Goal: Information Seeking & Learning: Learn about a topic

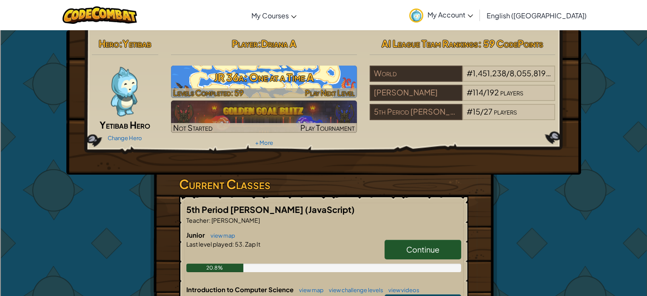
click at [235, 81] on h3 "JR 36a: One at a Time A" at bounding box center [264, 77] width 186 height 19
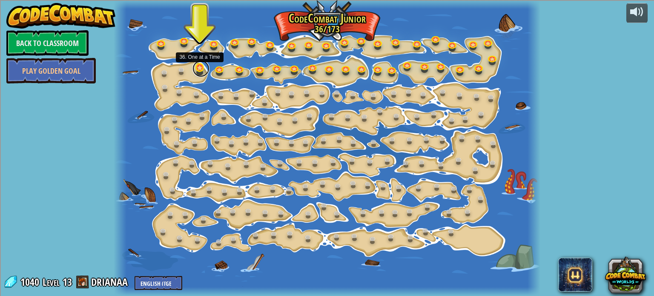
click at [199, 67] on link at bounding box center [200, 68] width 17 height 17
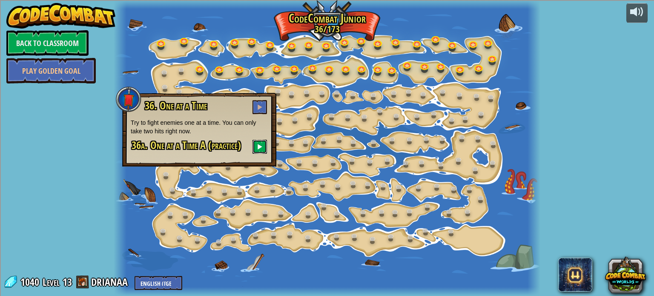
click at [255, 143] on button at bounding box center [259, 147] width 14 height 14
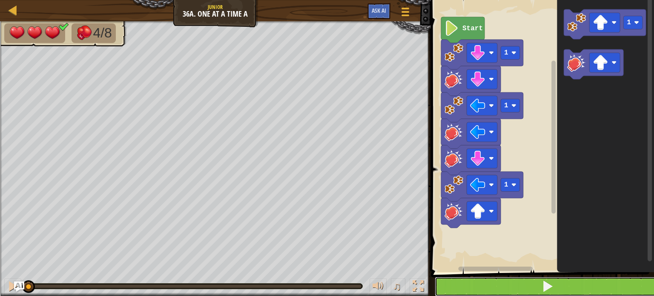
click at [516, 292] on button at bounding box center [548, 287] width 226 height 20
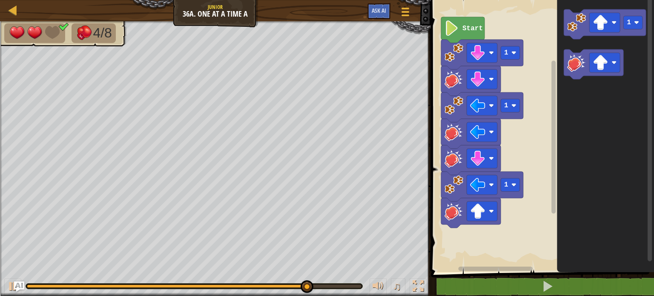
click at [489, 201] on div "1 1 1 Start 1" at bounding box center [541, 134] width 226 height 276
click at [484, 220] on div "1 1 1 Start 1" at bounding box center [541, 134] width 226 height 276
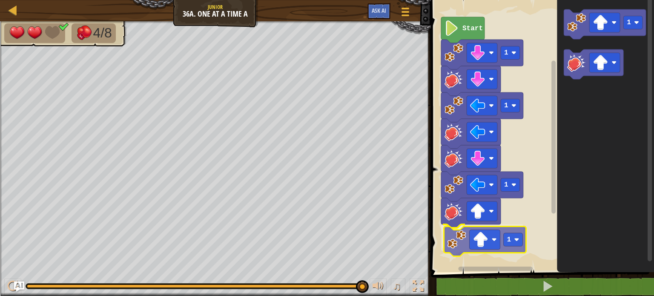
click at [454, 249] on div "1 1 1 1 Start 1 1" at bounding box center [541, 134] width 226 height 276
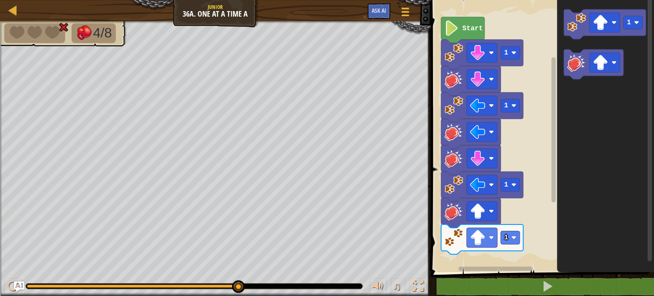
click at [514, 181] on div "1 1 1 1 Start 1" at bounding box center [541, 134] width 226 height 276
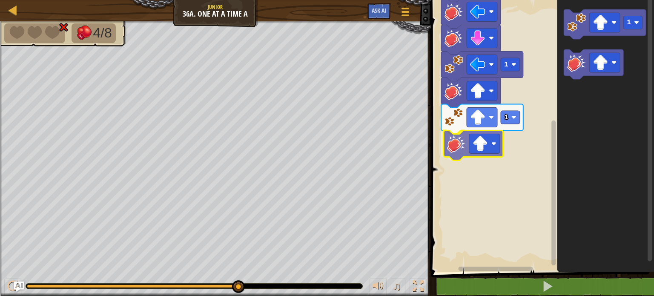
click at [460, 149] on div "1 1 1 1 Start 1" at bounding box center [541, 134] width 226 height 276
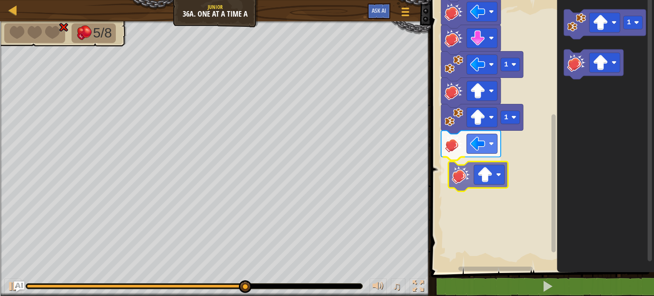
click at [452, 174] on div "Start 1 1 1 1 1" at bounding box center [541, 134] width 226 height 276
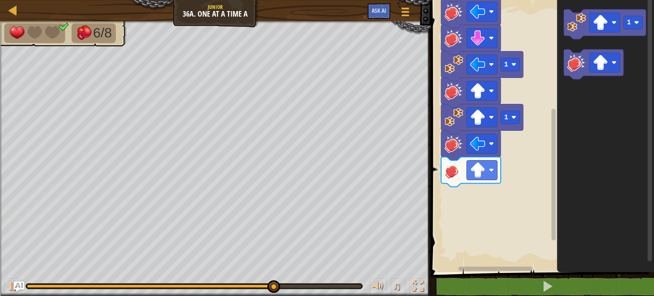
click at [536, 112] on div "Start 1 1 1 1 1" at bounding box center [541, 134] width 226 height 276
click at [534, 142] on div "Start 1 1 1 1 1" at bounding box center [541, 134] width 226 height 276
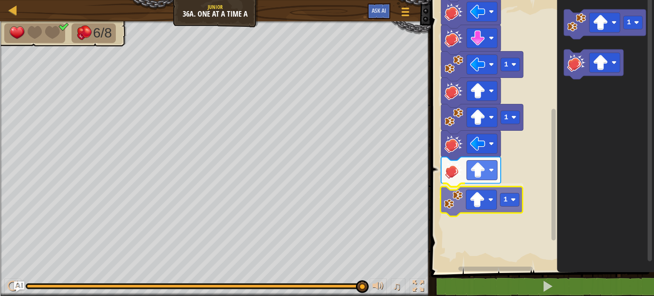
click at [449, 211] on div "Start 1 1 1 1 1 1 1" at bounding box center [541, 134] width 226 height 276
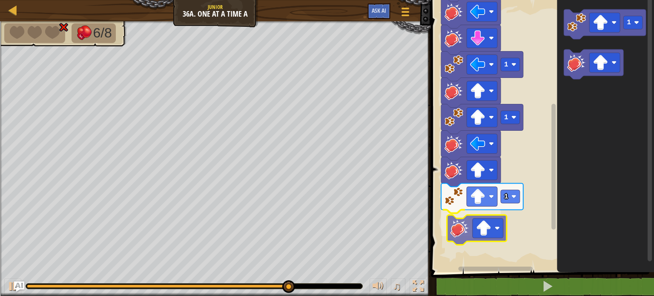
click at [448, 238] on div "Start 1 1 1 1 1 1" at bounding box center [541, 134] width 226 height 276
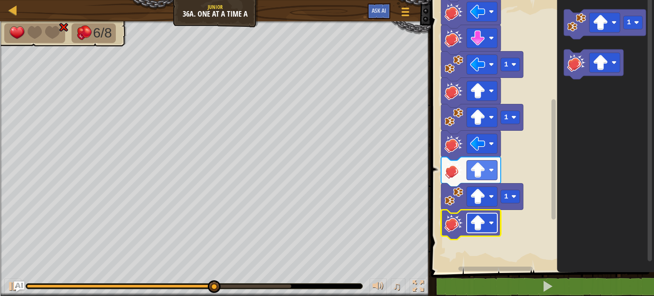
click at [483, 217] on image "Blockly Workspace" at bounding box center [477, 222] width 15 height 15
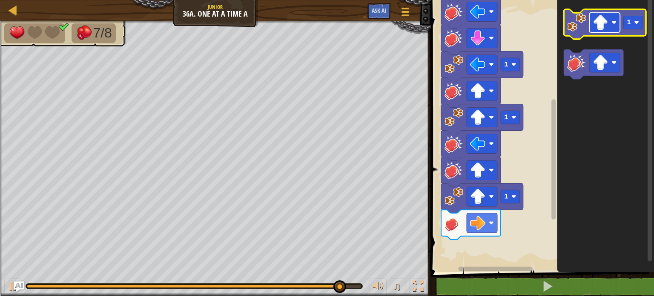
click at [605, 22] on image "Blockly Workspace" at bounding box center [599, 22] width 15 height 15
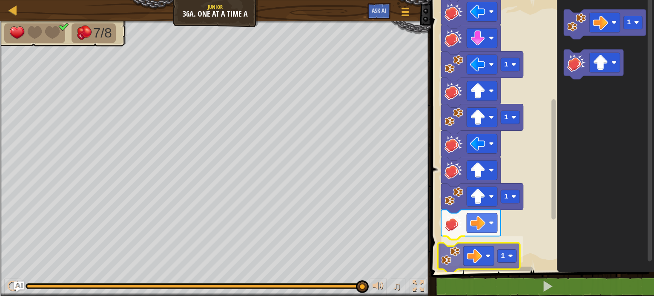
click at [451, 265] on div "Start 1 1 1 1 1 1 1 1" at bounding box center [541, 134] width 226 height 276
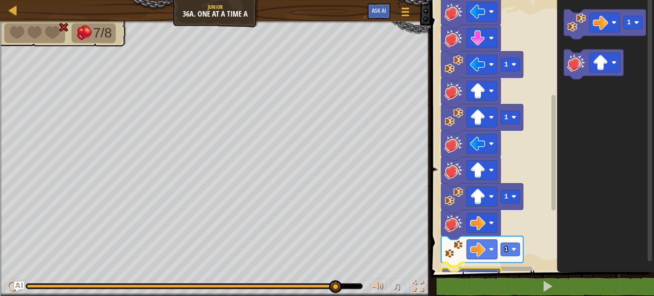
click at [454, 283] on div "1 2 3 4 5 6 7 8 go ( 'down' , 1 ) hit ( 'down' ) go ( 'left' , 1 ) hit ( 'left'…" at bounding box center [541, 157] width 226 height 306
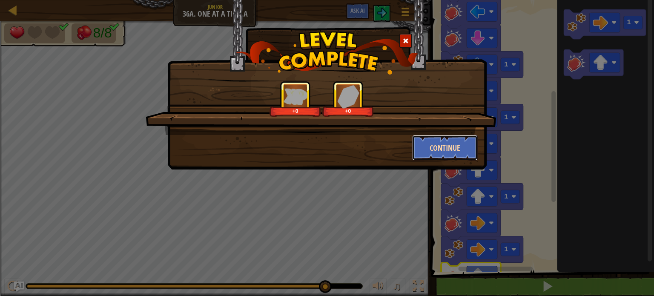
click at [436, 141] on button "Continue" at bounding box center [445, 148] width 66 height 26
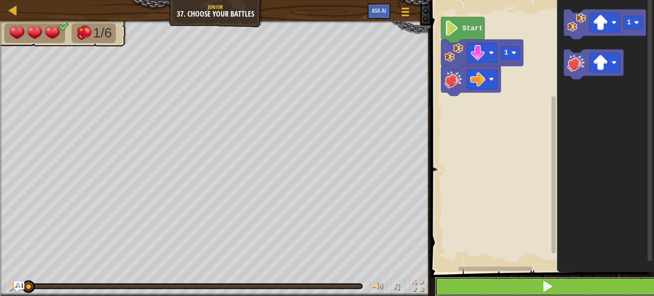
click at [521, 289] on button at bounding box center [548, 287] width 226 height 20
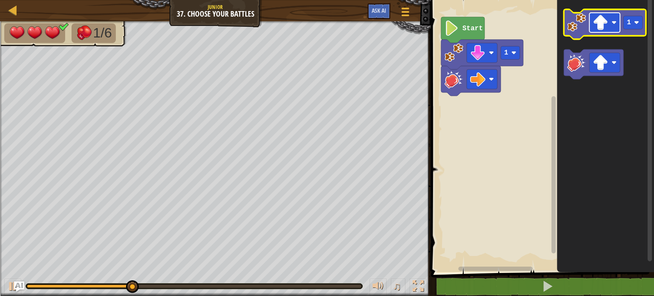
click at [607, 27] on image "Blockly Workspace" at bounding box center [599, 22] width 15 height 15
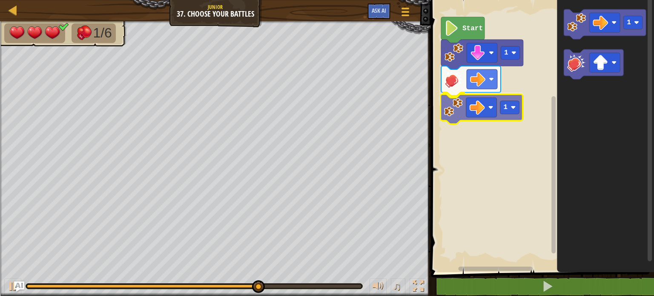
click at [450, 115] on div "1 1 Start 1 1" at bounding box center [541, 134] width 226 height 276
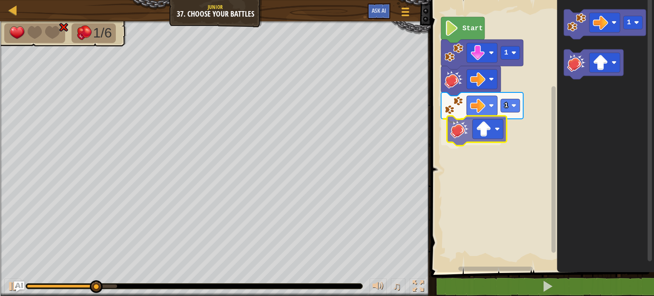
click at [447, 137] on div "1 1 Start 1" at bounding box center [541, 134] width 226 height 276
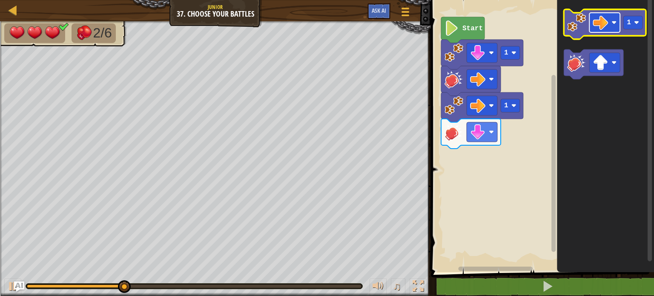
click at [604, 23] on image "Blockly Workspace" at bounding box center [599, 22] width 15 height 15
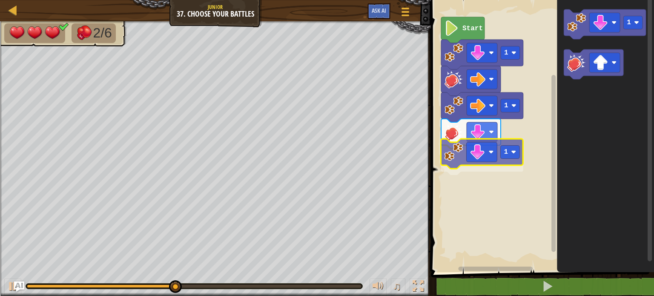
click at [451, 166] on div "Start 1 1 1 1 1" at bounding box center [541, 134] width 226 height 276
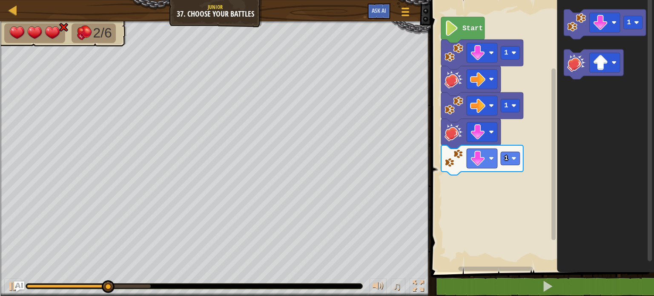
click at [486, 174] on div "Start 1 1 1 1" at bounding box center [541, 134] width 226 height 276
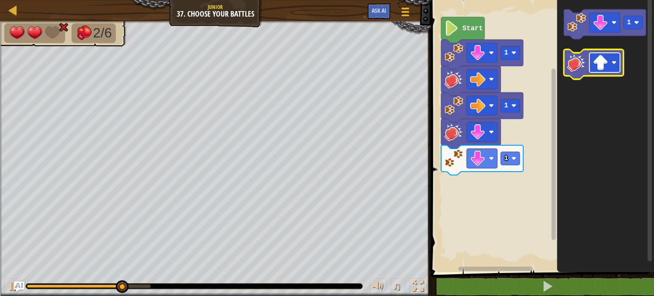
click at [604, 66] on image "Blockly Workspace" at bounding box center [599, 62] width 15 height 15
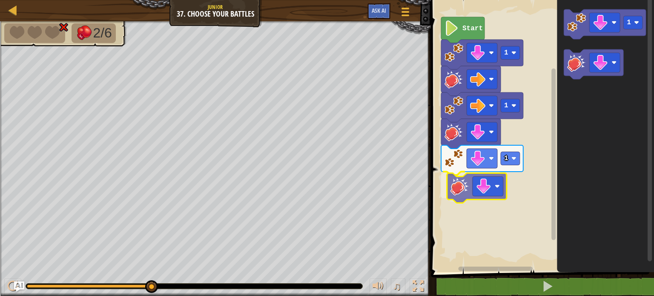
click at [462, 190] on div "Start 1 1 1 1" at bounding box center [541, 134] width 226 height 276
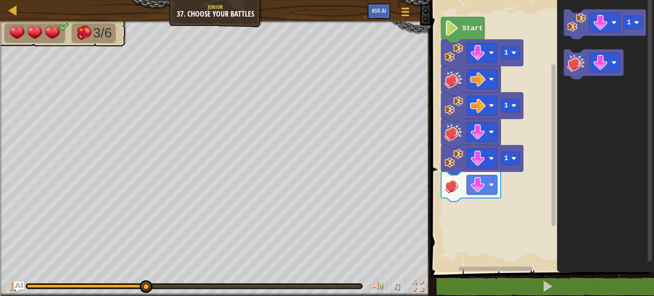
click at [488, 186] on div "Start 1 1 1 1" at bounding box center [541, 134] width 226 height 276
click at [540, 79] on div "Start 1 1 1 1" at bounding box center [541, 134] width 226 height 276
click at [511, 121] on rect "Blockly Workspace" at bounding box center [541, 134] width 226 height 276
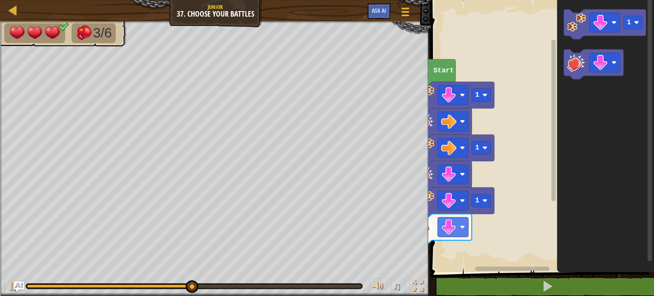
click at [541, 80] on div "Start 1 1 1 1" at bounding box center [541, 134] width 226 height 276
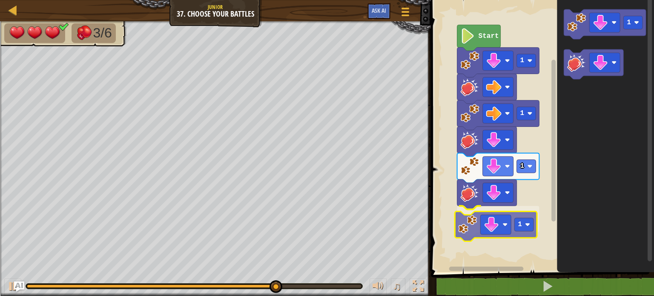
click at [472, 226] on div "Start 1 1 1 1 1 1" at bounding box center [541, 134] width 226 height 276
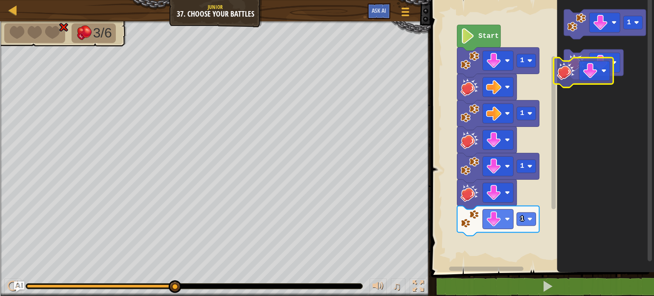
click at [564, 78] on g "1" at bounding box center [605, 44] width 82 height 70
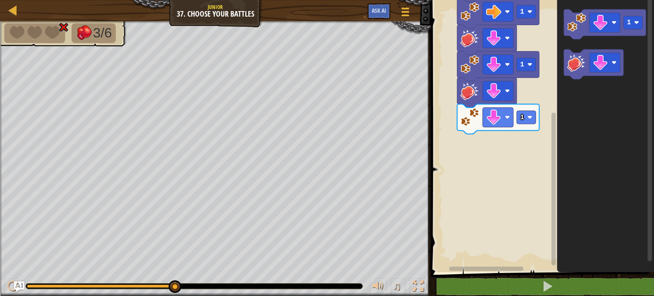
click at [575, 71] on image "Blockly Workspace" at bounding box center [576, 62] width 19 height 19
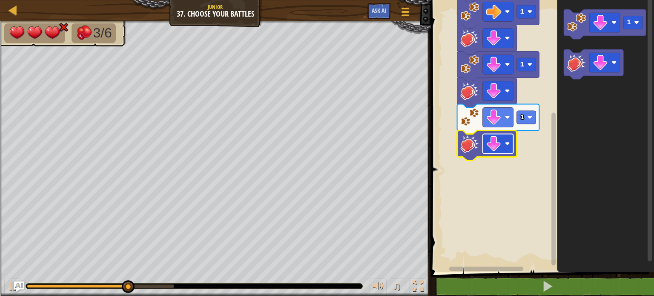
click at [499, 146] on image "Blockly Workspace" at bounding box center [493, 143] width 15 height 15
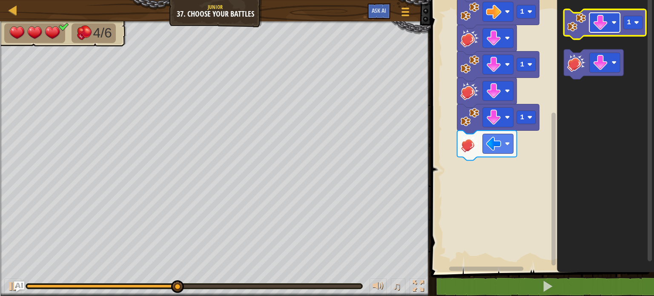
click at [608, 23] on image "Blockly Workspace" at bounding box center [599, 22] width 15 height 15
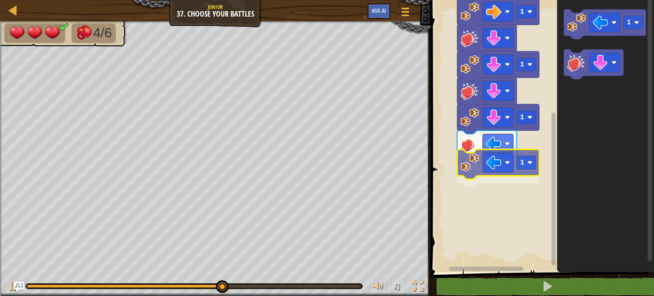
click at [468, 171] on div "Start 1 1 1 1 1 1 1" at bounding box center [541, 134] width 226 height 276
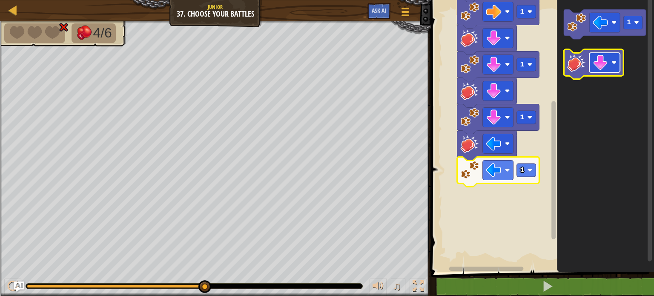
click at [605, 61] on image "Blockly Workspace" at bounding box center [599, 62] width 15 height 15
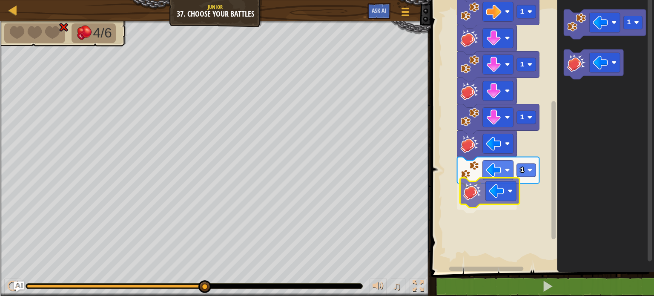
click at [471, 195] on div "Start 1 1 1 1 1 1" at bounding box center [541, 134] width 226 height 276
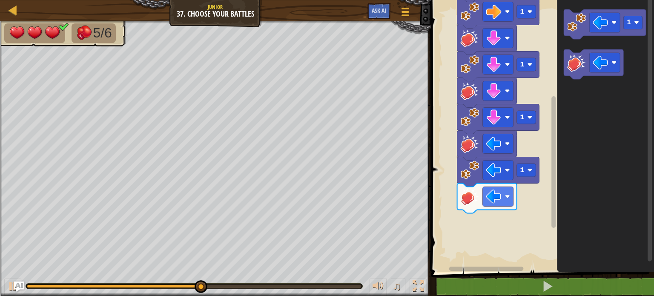
click at [492, 157] on div "Start 1 1 1 1 1 1" at bounding box center [541, 134] width 226 height 276
click at [500, 197] on div "Start 1 1 1 1 1 1" at bounding box center [541, 134] width 226 height 276
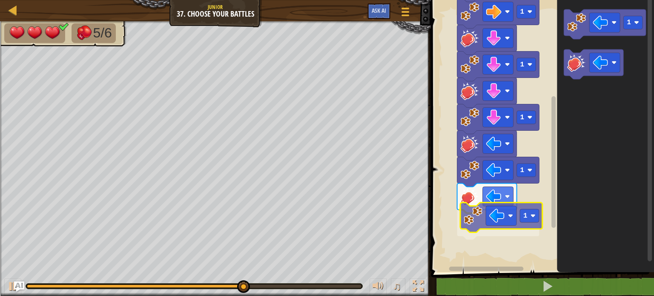
click at [467, 224] on div "Start 1 1 1 1 1 1 1 1" at bounding box center [541, 134] width 226 height 276
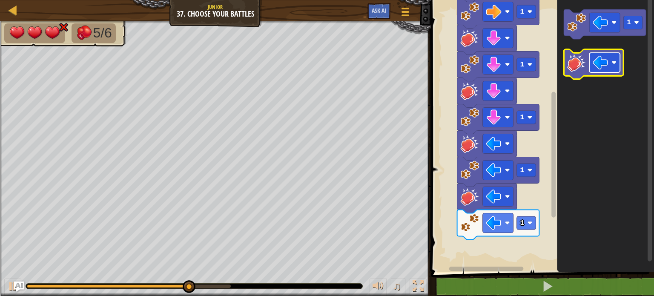
click at [605, 66] on image "Blockly Workspace" at bounding box center [599, 62] width 15 height 15
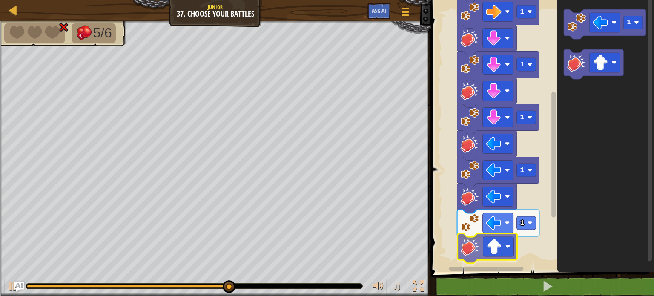
click at [468, 255] on div "Start 1 1 1 1 1 1 1" at bounding box center [541, 134] width 226 height 276
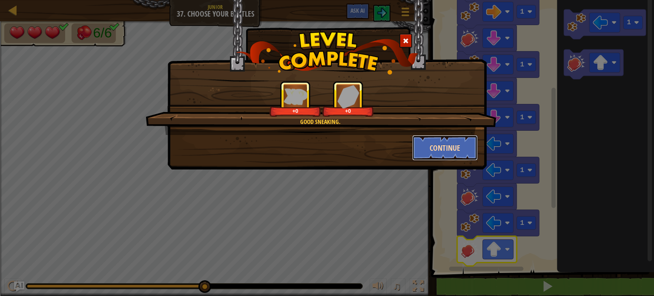
click at [425, 142] on button "Continue" at bounding box center [445, 148] width 66 height 26
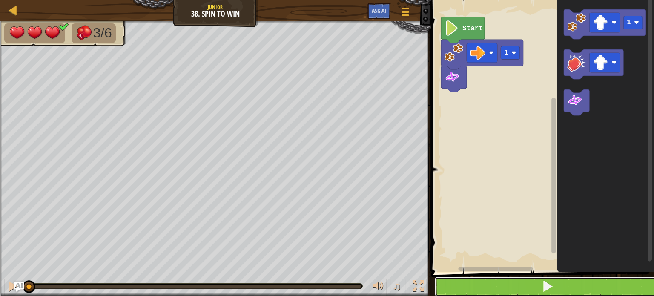
click at [478, 285] on button at bounding box center [548, 287] width 226 height 20
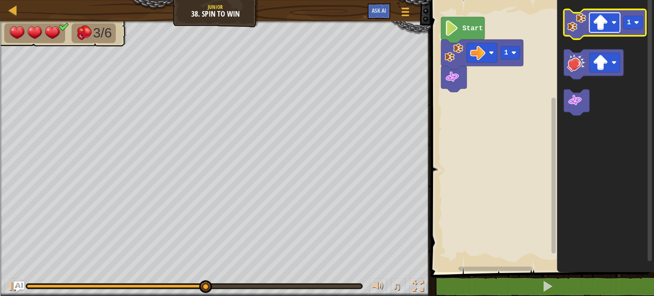
click at [606, 27] on image "Blockly Workspace" at bounding box center [599, 22] width 15 height 15
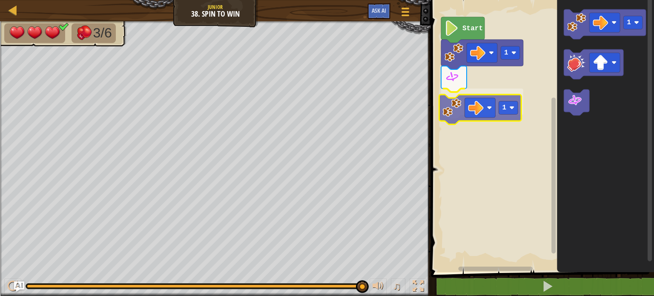
click at [455, 122] on div "1 1 Start 1 1" at bounding box center [541, 134] width 226 height 276
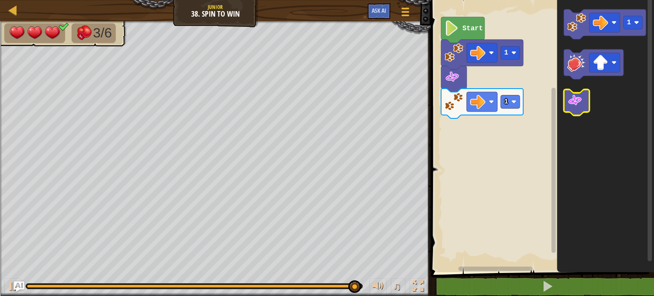
click at [572, 107] on image "Blockly Workspace" at bounding box center [574, 100] width 15 height 15
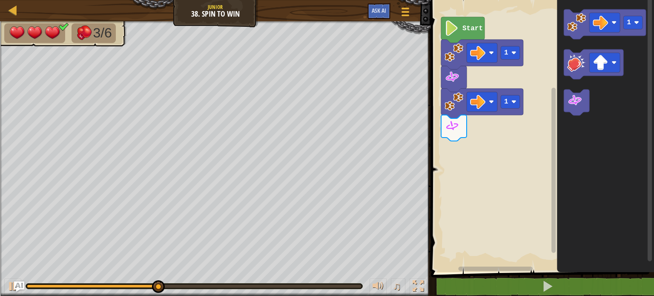
click at [514, 109] on icon "Blockly Workspace" at bounding box center [482, 104] width 82 height 30
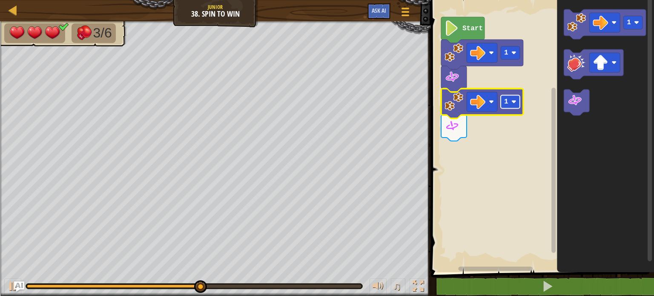
click at [511, 104] on rect "Blockly Workspace" at bounding box center [510, 101] width 19 height 13
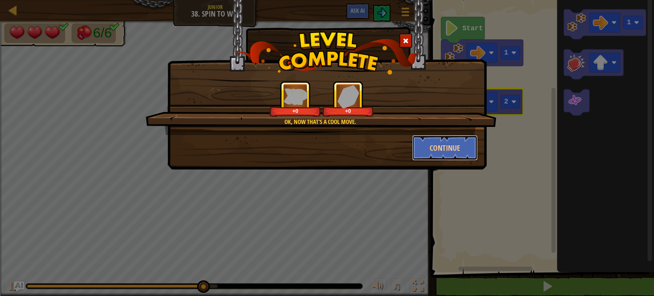
click at [431, 143] on button "Continue" at bounding box center [445, 148] width 66 height 26
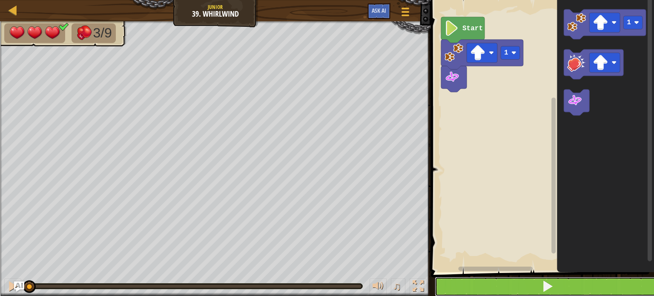
click at [478, 282] on button at bounding box center [548, 287] width 226 height 20
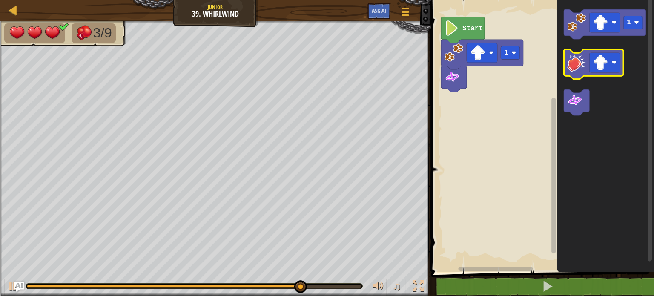
click at [565, 63] on g "1" at bounding box center [605, 62] width 82 height 106
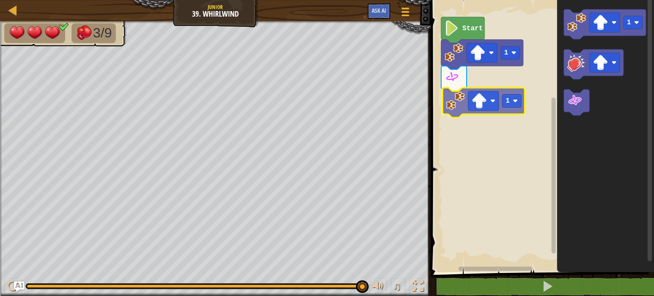
click at [449, 107] on div "1 1 Start 1 1" at bounding box center [541, 134] width 226 height 276
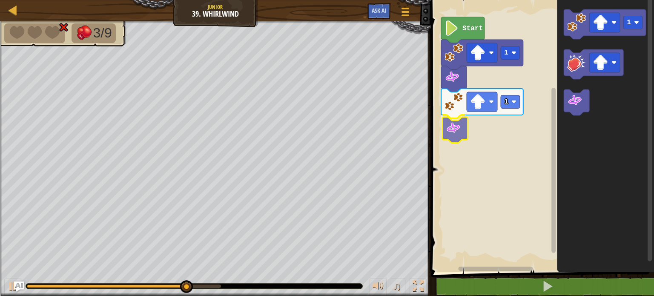
click at [448, 135] on div "1 1 Start 1" at bounding box center [541, 134] width 226 height 276
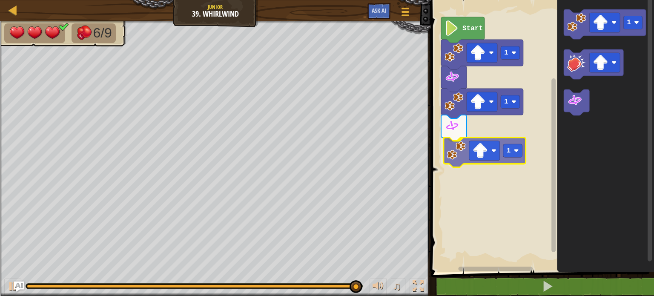
click at [451, 160] on div "1 1 1 Start 1 1" at bounding box center [541, 134] width 226 height 276
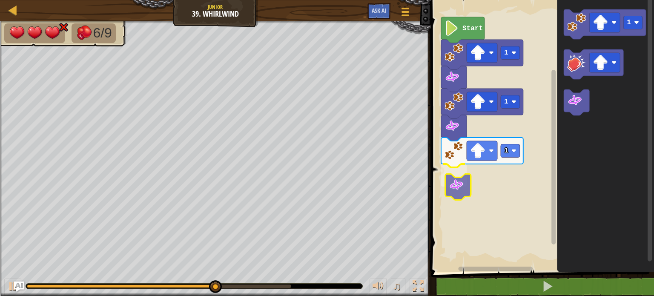
click at [466, 182] on div "1 1 1 Start 1" at bounding box center [541, 134] width 226 height 276
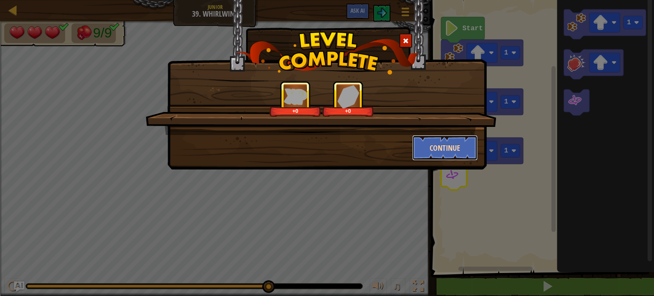
click at [436, 146] on button "Continue" at bounding box center [445, 148] width 66 height 26
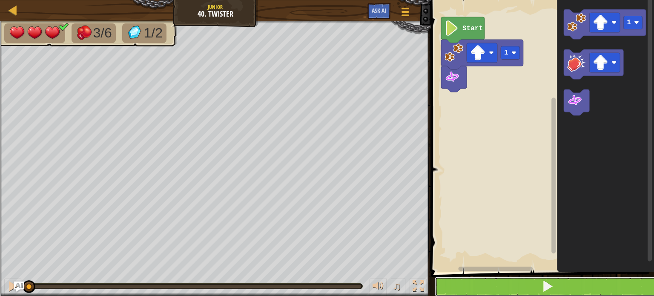
click at [455, 286] on button at bounding box center [548, 287] width 226 height 20
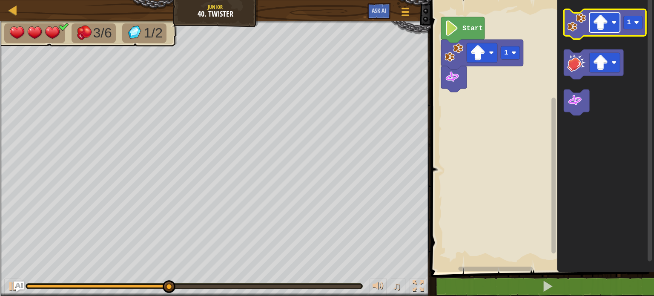
click at [610, 23] on rect "Blockly Workspace" at bounding box center [604, 23] width 31 height 20
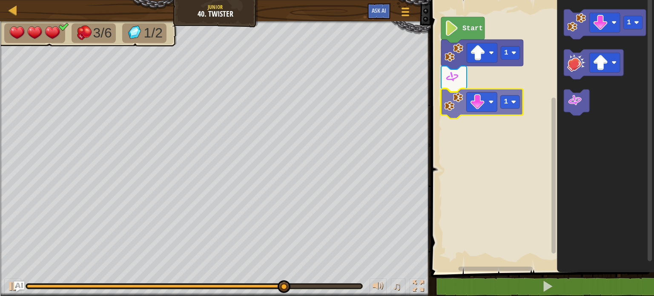
click at [448, 98] on div "1 1 Start 1 1" at bounding box center [541, 134] width 226 height 276
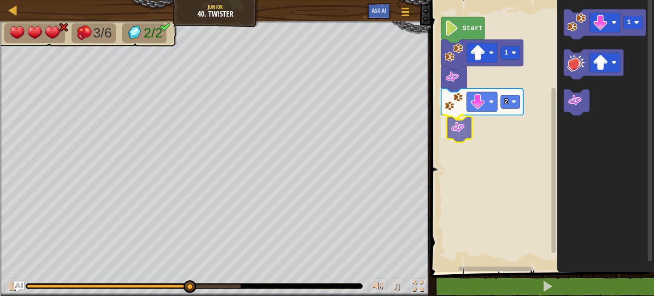
click at [458, 136] on div "Start 1 2 1" at bounding box center [541, 134] width 226 height 276
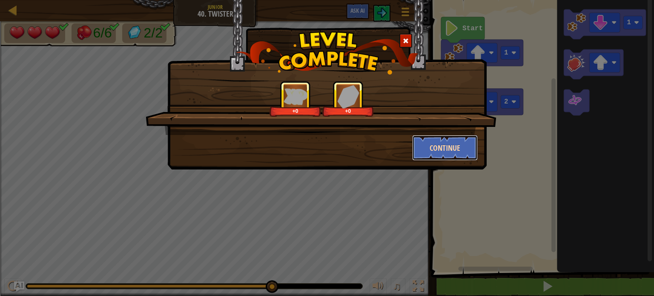
click at [438, 143] on button "Continue" at bounding box center [445, 148] width 66 height 26
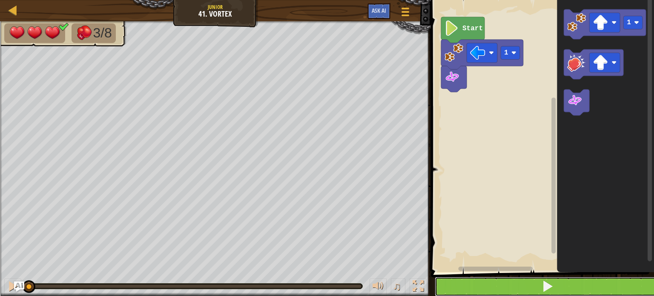
click at [515, 282] on button at bounding box center [548, 287] width 226 height 20
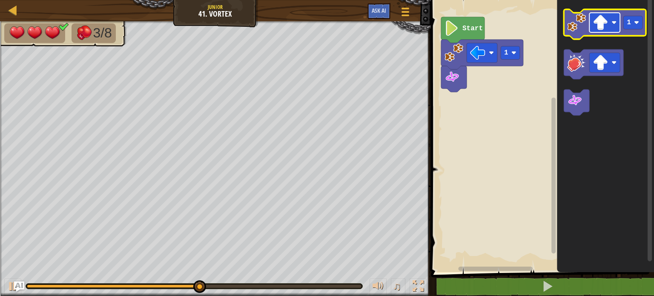
click at [613, 19] on rect "Blockly Workspace" at bounding box center [604, 23] width 31 height 20
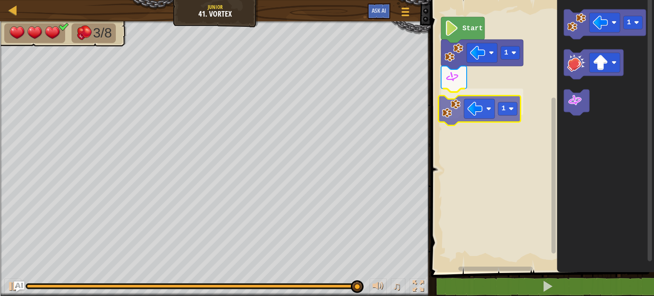
click at [455, 117] on div "1 1 Start 1 1" at bounding box center [541, 134] width 226 height 276
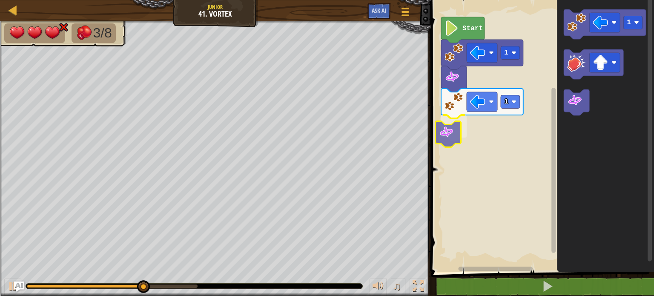
click at [441, 132] on div "1 1 Start 1" at bounding box center [541, 134] width 226 height 276
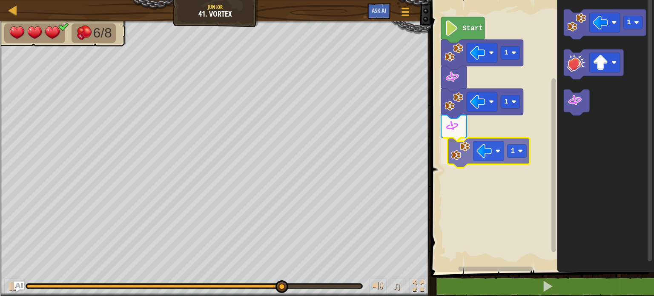
click at [460, 161] on div "1 1 1 Start 1 1" at bounding box center [541, 134] width 226 height 276
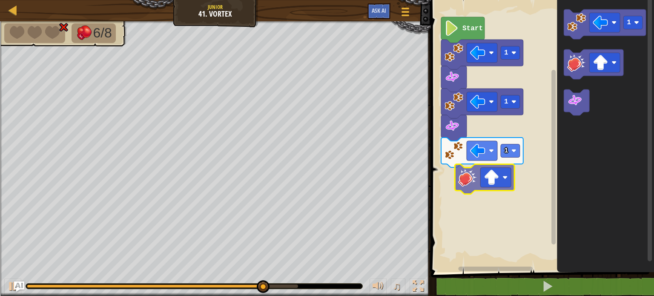
click at [452, 187] on div "1 1 1 Start 1" at bounding box center [541, 134] width 226 height 276
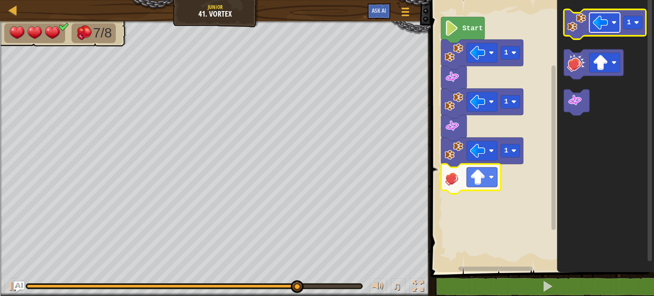
click at [611, 29] on rect "Blockly Workspace" at bounding box center [604, 23] width 31 height 20
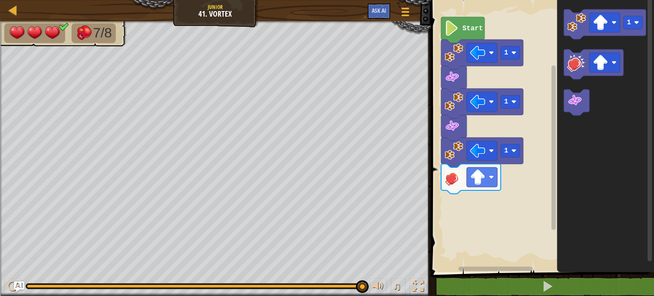
click at [482, 169] on div "1 1 1 Start 1" at bounding box center [541, 134] width 226 height 276
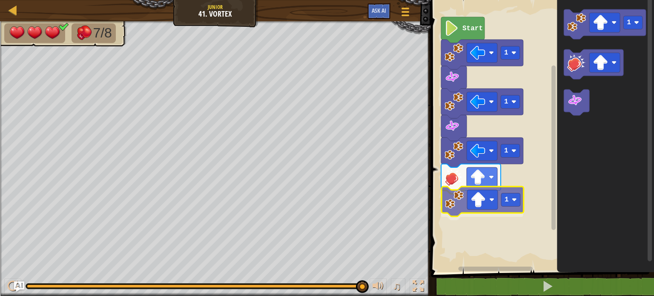
click at [445, 211] on div "1 1 1 1 Start 1 1" at bounding box center [541, 134] width 226 height 276
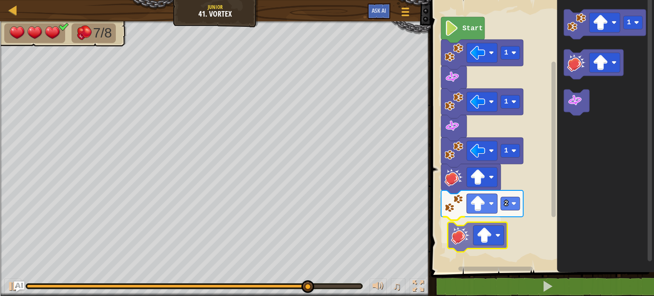
click at [456, 246] on div "Start 1 1 1 2 1" at bounding box center [541, 134] width 226 height 276
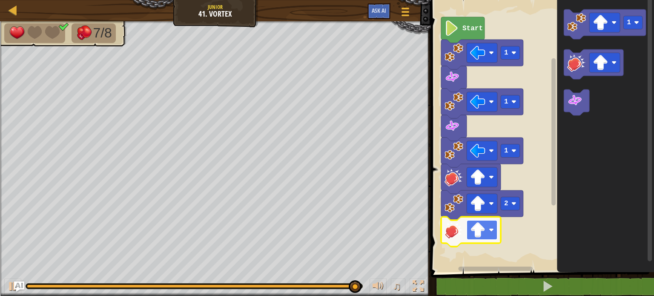
click at [491, 232] on image "Blockly Workspace" at bounding box center [491, 229] width 5 height 5
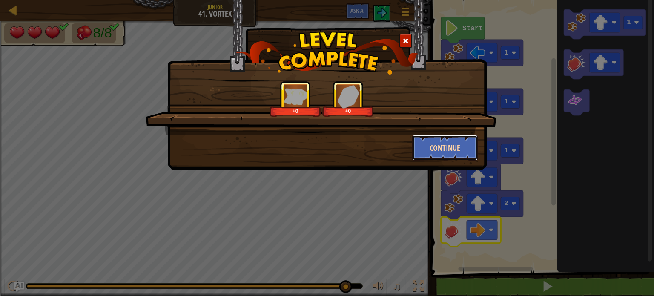
click at [442, 151] on button "Continue" at bounding box center [445, 148] width 66 height 26
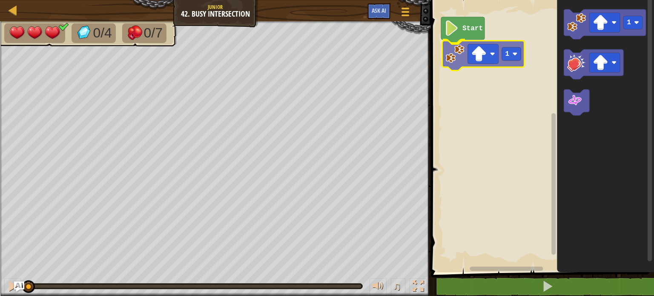
click at [453, 54] on div "Start 1 1 1" at bounding box center [541, 134] width 226 height 276
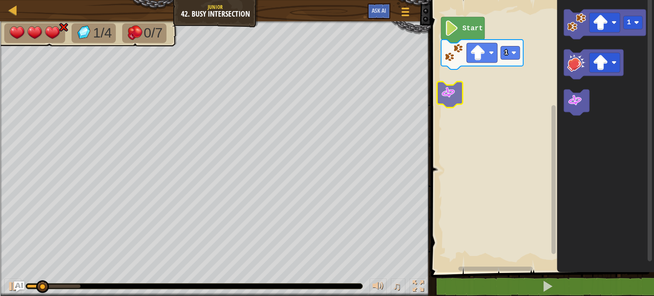
click at [446, 89] on div "Start 1 1" at bounding box center [541, 134] width 226 height 276
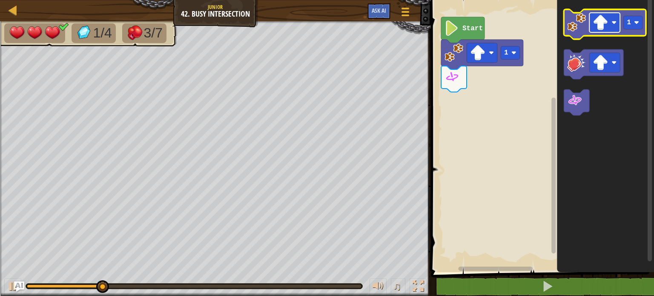
click at [604, 24] on image "Blockly Workspace" at bounding box center [599, 22] width 15 height 15
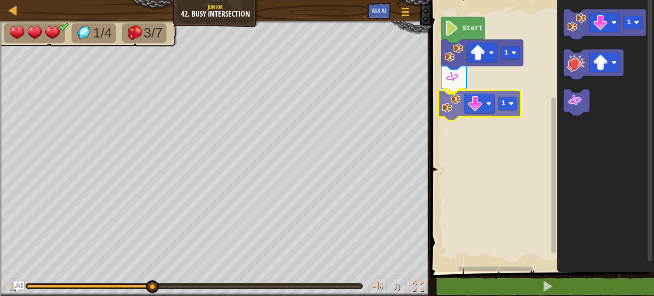
click at [463, 111] on div "1 1 Start 1 1" at bounding box center [541, 134] width 226 height 276
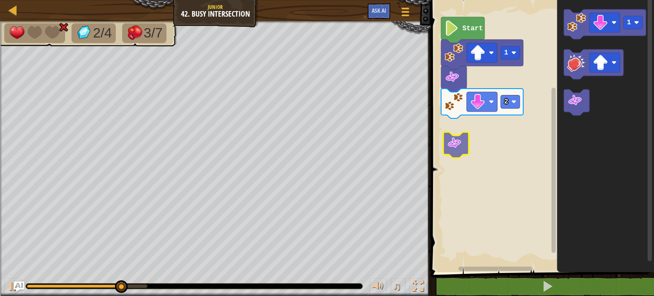
click at [458, 149] on div "Start 1 2 1" at bounding box center [541, 134] width 226 height 276
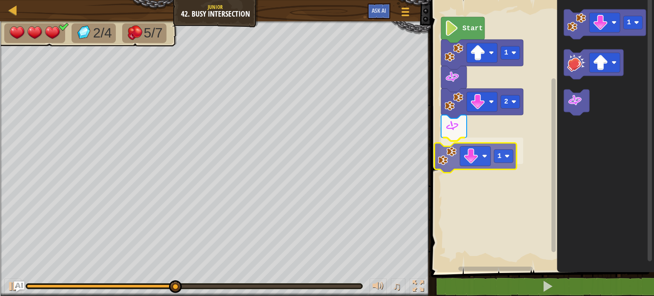
click at [443, 164] on div "1 2 1 Start 1 1" at bounding box center [541, 134] width 226 height 276
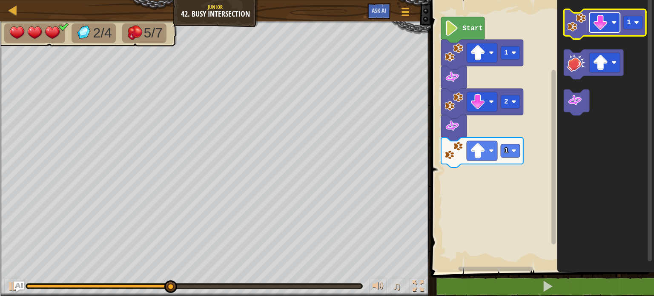
click at [612, 19] on rect "Blockly Workspace" at bounding box center [604, 23] width 31 height 20
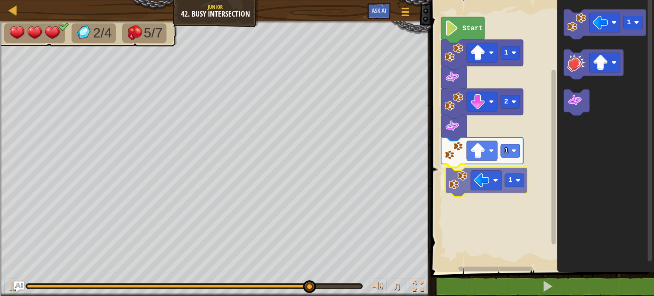
click at [446, 192] on div "Start 1 2 1 1 1 1" at bounding box center [541, 134] width 226 height 276
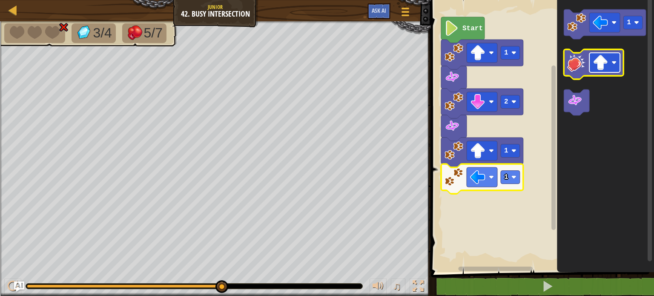
click at [604, 63] on image "Blockly Workspace" at bounding box center [599, 62] width 15 height 15
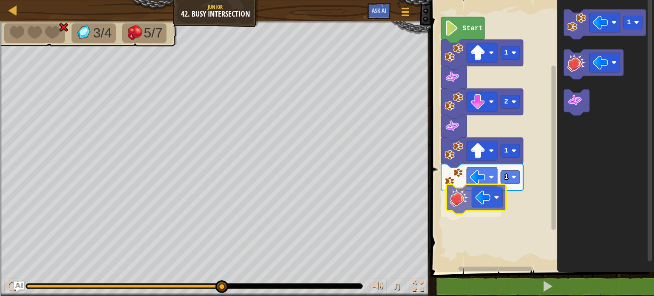
click at [457, 203] on div "Start 1 2 1 1 1" at bounding box center [541, 134] width 226 height 276
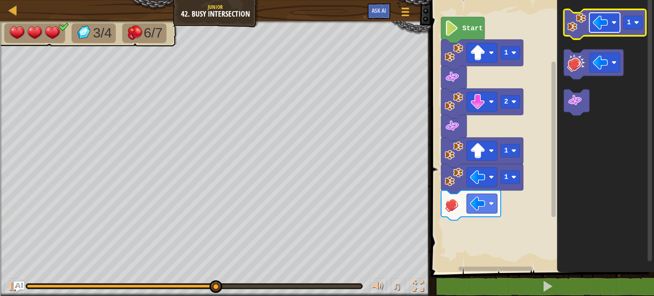
click at [599, 27] on image "Blockly Workspace" at bounding box center [599, 22] width 15 height 15
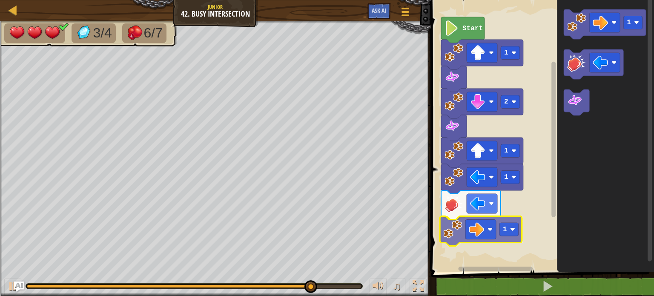
click at [452, 234] on div "Start 1 2 1 1 1 1 1" at bounding box center [541, 134] width 226 height 276
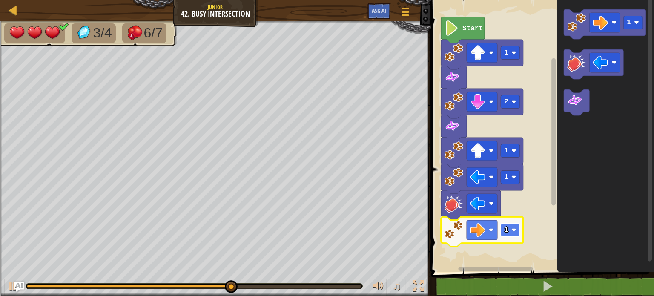
click at [509, 229] on rect "Blockly Workspace" at bounding box center [510, 229] width 19 height 13
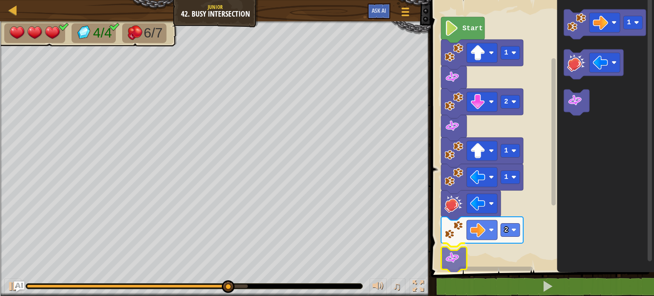
click at [461, 259] on div "Start 1 2 1 1 2 1" at bounding box center [541, 134] width 226 height 276
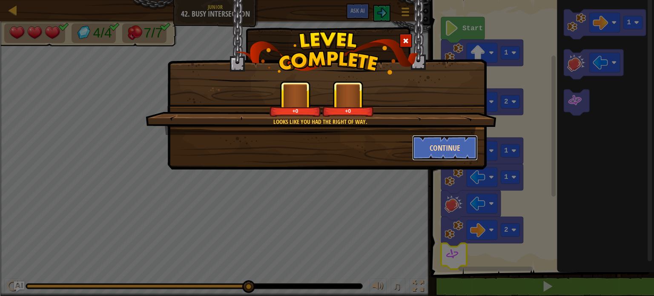
click at [449, 141] on button "Continue" at bounding box center [445, 148] width 66 height 26
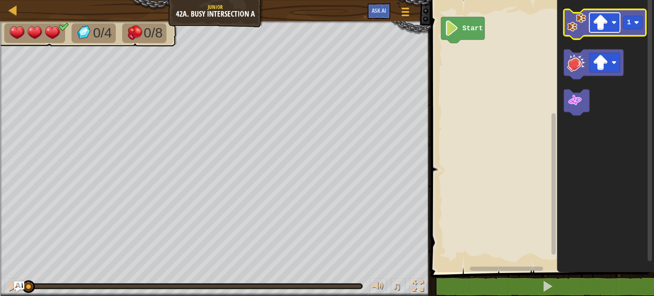
click at [613, 26] on rect "Blockly Workspace" at bounding box center [604, 23] width 31 height 20
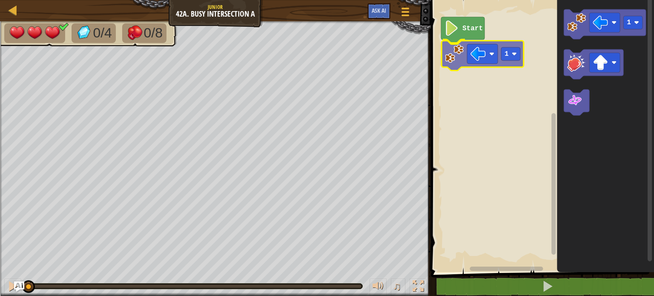
click at [448, 57] on div "Start 1 1 1" at bounding box center [541, 134] width 226 height 276
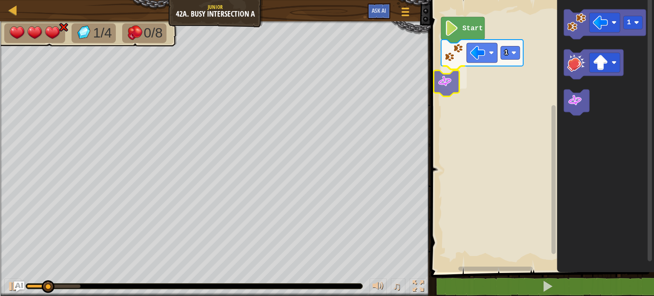
click at [451, 74] on div "Start 1 1" at bounding box center [541, 134] width 226 height 276
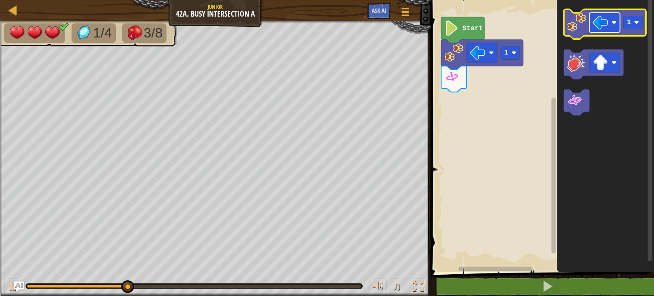
click at [604, 23] on image "Blockly Workspace" at bounding box center [599, 22] width 15 height 15
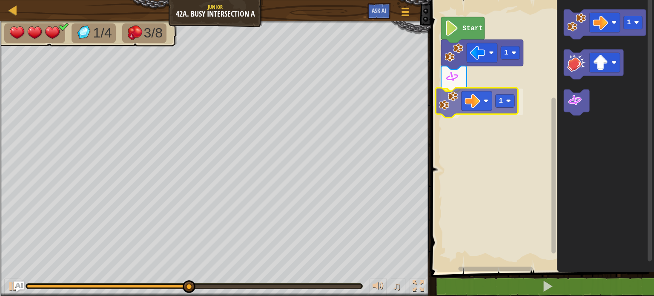
click at [446, 112] on div "Start 1 1 1 1" at bounding box center [541, 134] width 226 height 276
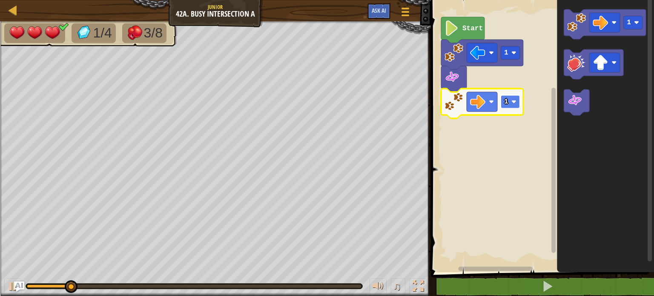
click at [514, 98] on rect "Blockly Workspace" at bounding box center [510, 101] width 19 height 13
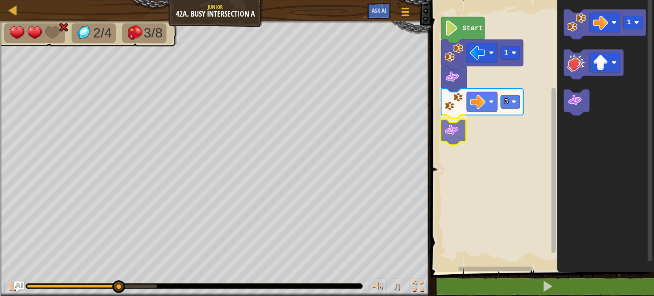
click at [454, 129] on div "Start 1 3 1" at bounding box center [541, 134] width 226 height 276
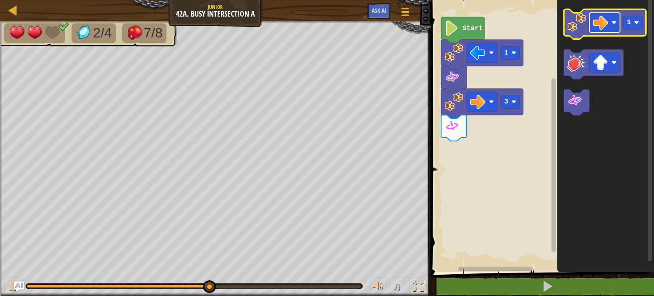
click at [607, 29] on image "Blockly Workspace" at bounding box center [599, 22] width 15 height 15
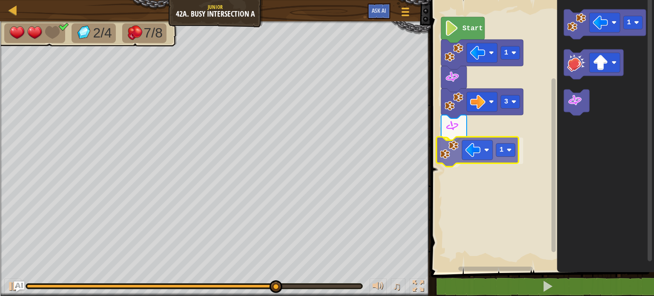
click at [445, 161] on div "Start 1 3 1 1 1" at bounding box center [541, 134] width 226 height 276
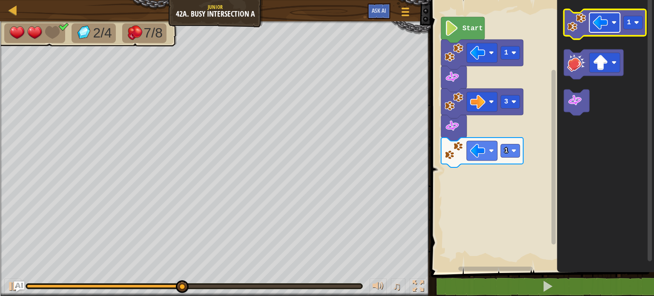
click at [611, 22] on rect "Blockly Workspace" at bounding box center [604, 23] width 31 height 20
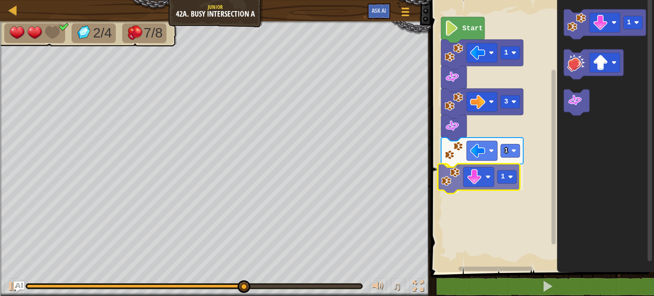
click at [453, 187] on div "Start 1 3 1 1 1 1" at bounding box center [541, 134] width 226 height 276
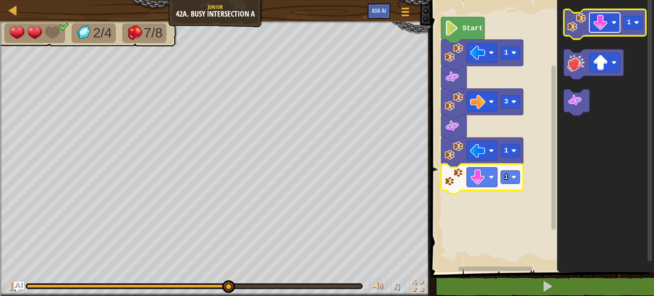
click at [599, 27] on image "Blockly Workspace" at bounding box center [599, 22] width 15 height 15
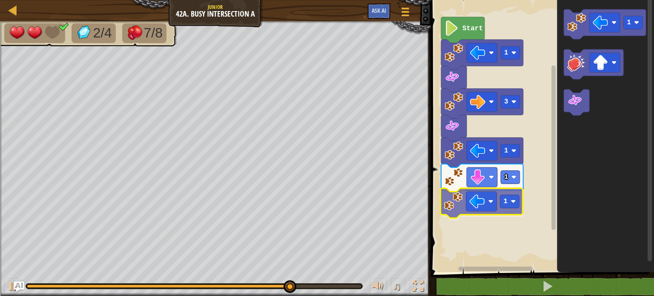
click at [455, 207] on div "Start 1 3 1 1 1 1 1" at bounding box center [541, 134] width 226 height 276
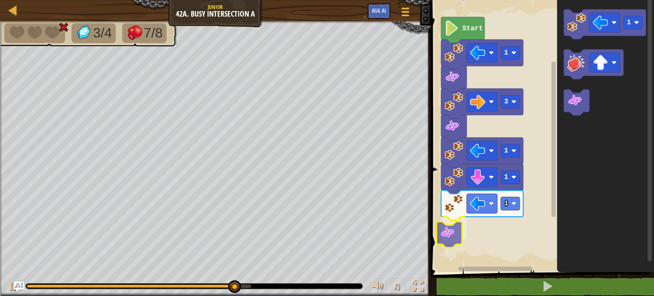
click at [452, 228] on div "Start 1 3 1 1 1 1" at bounding box center [541, 134] width 226 height 276
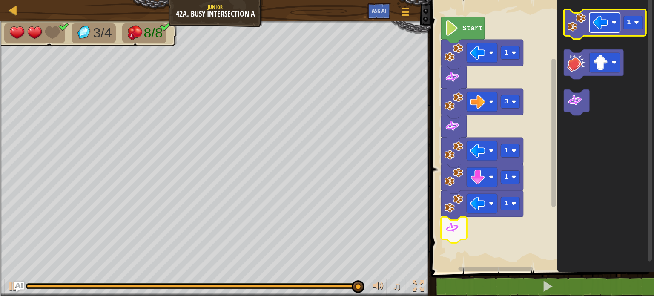
click at [603, 31] on rect "Blockly Workspace" at bounding box center [604, 23] width 31 height 20
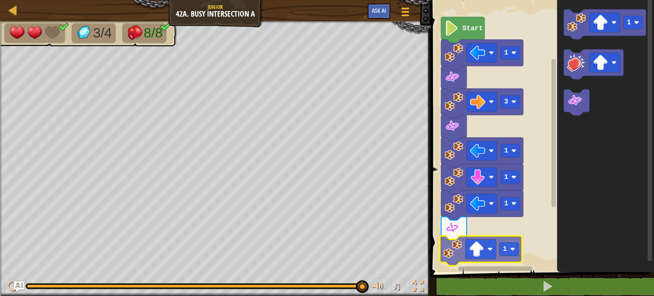
click at [445, 250] on div "Start 1 3 1 1 1 1 1 1" at bounding box center [541, 134] width 226 height 276
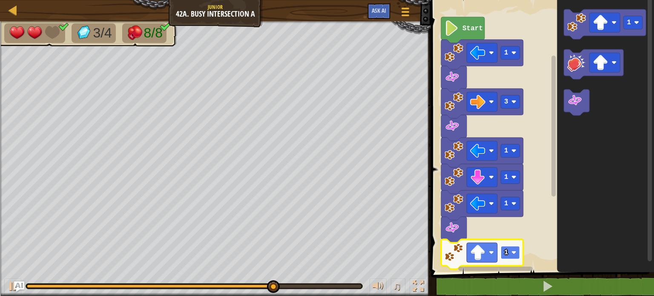
click at [513, 249] on rect "Blockly Workspace" at bounding box center [510, 252] width 19 height 13
click at [509, 246] on rect "Blockly Workspace" at bounding box center [510, 252] width 19 height 13
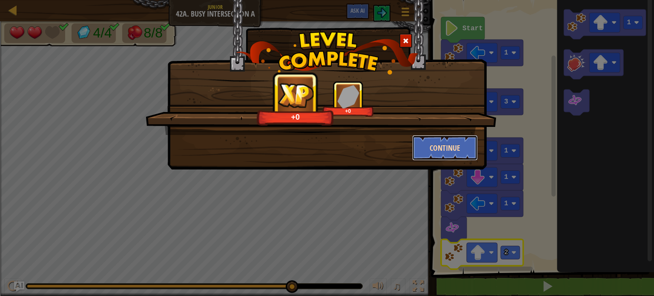
click at [432, 137] on button "Continue" at bounding box center [445, 148] width 66 height 26
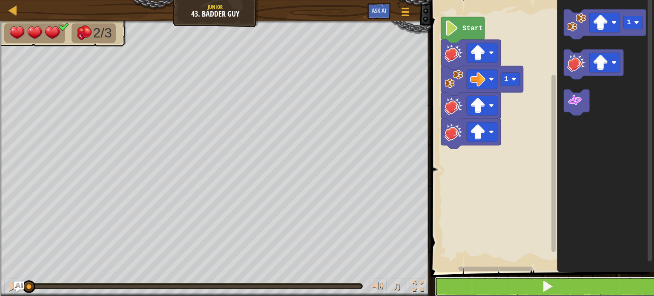
click at [480, 287] on button at bounding box center [548, 287] width 226 height 20
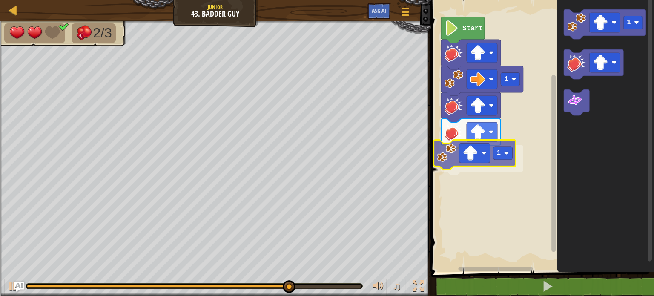
click at [448, 161] on div "1 1 Start 1 1" at bounding box center [541, 134] width 226 height 276
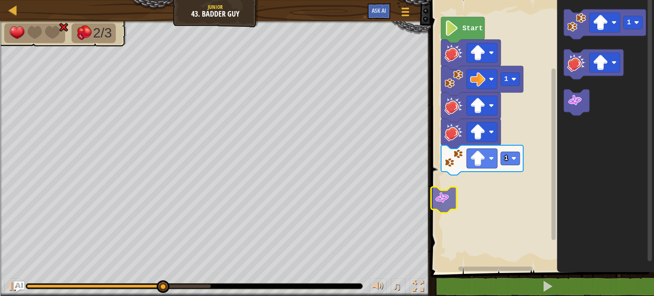
click at [448, 189] on div "1 1 Start 1" at bounding box center [541, 134] width 226 height 276
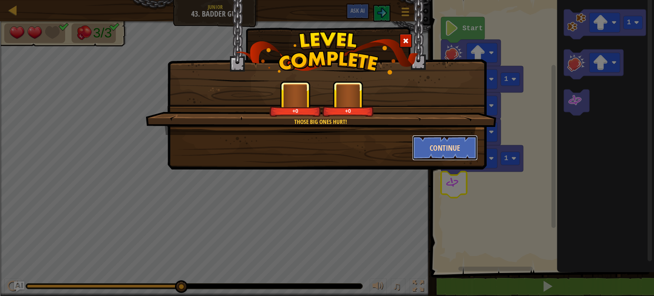
click at [434, 138] on button "Continue" at bounding box center [445, 148] width 66 height 26
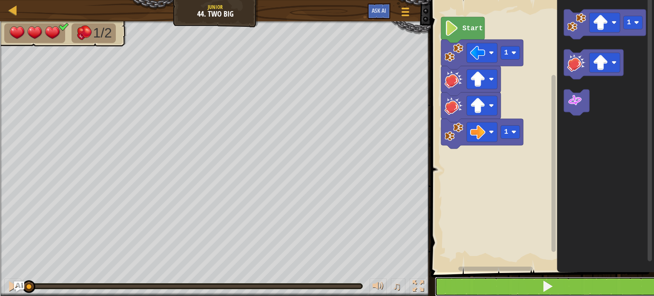
click at [466, 284] on button at bounding box center [548, 287] width 226 height 20
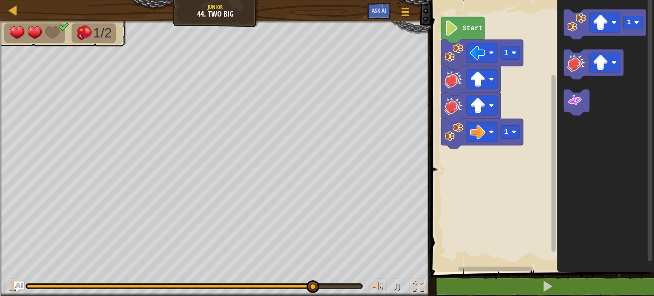
click at [507, 160] on div "1 1 Start 1" at bounding box center [541, 134] width 226 height 276
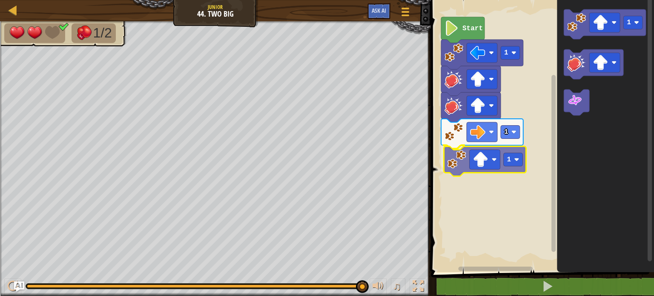
click at [454, 171] on div "1 1 1 Start 1 1" at bounding box center [541, 134] width 226 height 276
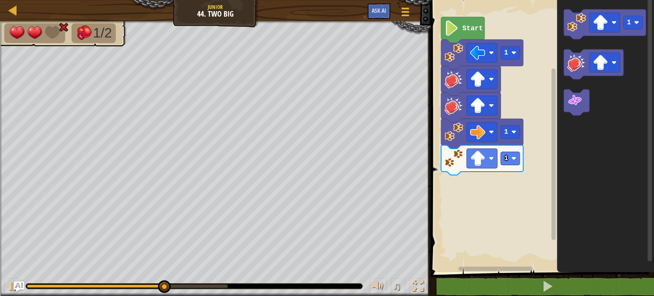
click at [490, 192] on div "1 1 1 Start 1" at bounding box center [541, 134] width 226 height 276
click at [492, 158] on div "1 1 1 Start 1" at bounding box center [541, 134] width 226 height 276
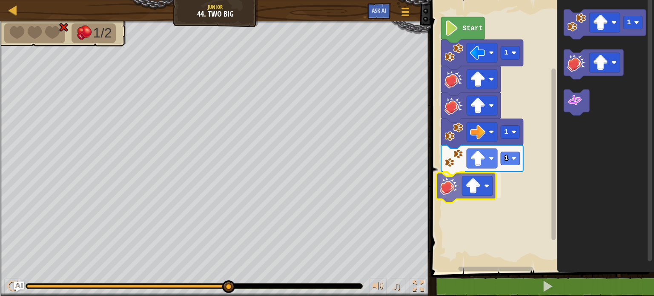
click at [450, 187] on div "1 1 1 Start 1" at bounding box center [541, 134] width 226 height 276
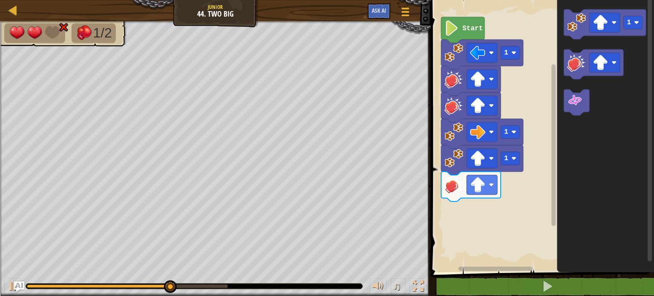
click at [560, 99] on icon "1" at bounding box center [605, 134] width 97 height 276
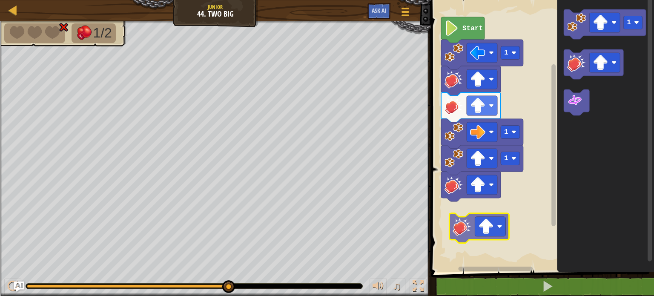
click at [461, 223] on div "1 1 1 Start 1" at bounding box center [541, 134] width 226 height 276
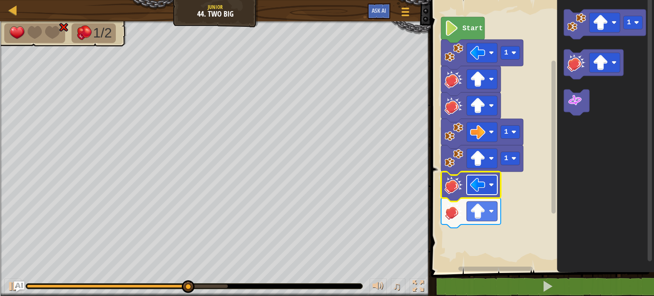
click at [485, 186] on image "Blockly Workspace" at bounding box center [477, 184] width 15 height 15
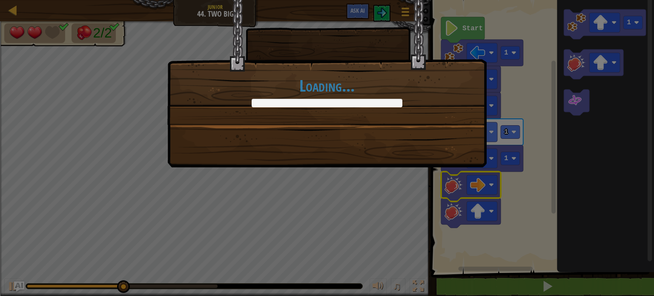
click at [492, 207] on div "Loading..." at bounding box center [327, 148] width 654 height 296
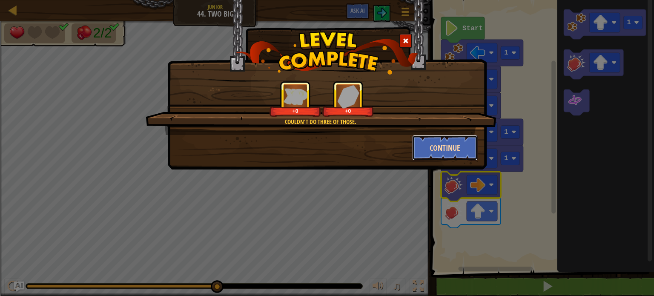
click at [431, 146] on button "Continue" at bounding box center [445, 148] width 66 height 26
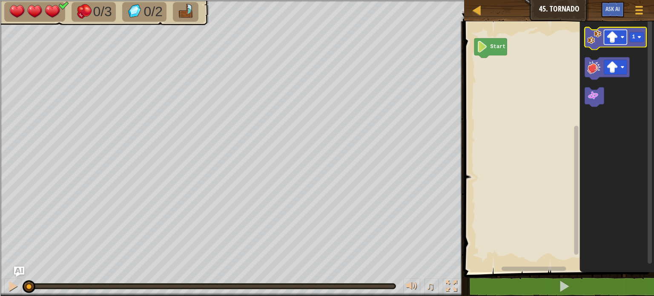
click at [617, 35] on image "Blockly Workspace" at bounding box center [611, 36] width 11 height 11
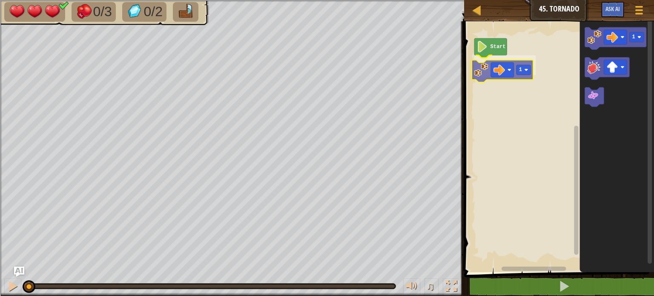
click at [482, 74] on div "Start 1 1 1" at bounding box center [557, 144] width 192 height 255
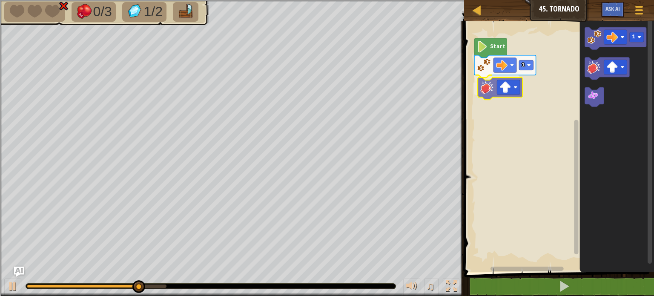
click at [481, 92] on div "Start 1 1" at bounding box center [557, 144] width 192 height 255
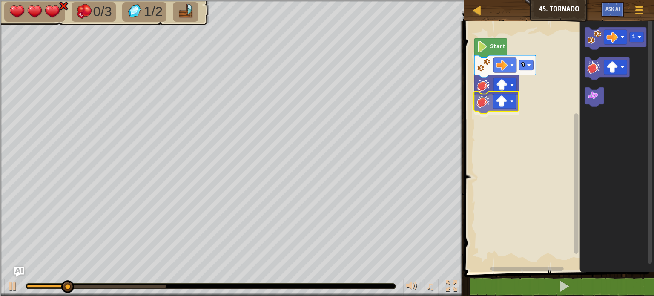
click at [478, 103] on div "Start 1 1" at bounding box center [557, 144] width 192 height 255
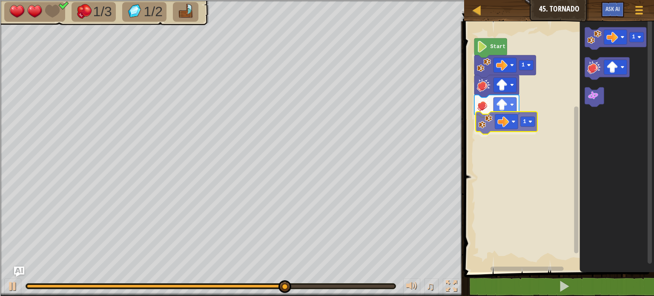
click at [480, 129] on div "Start 1 1 1 1" at bounding box center [557, 144] width 192 height 255
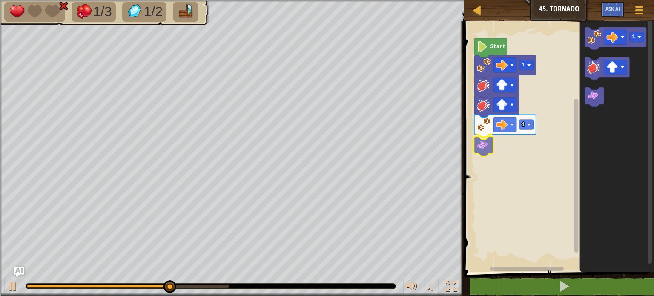
click at [482, 150] on div "Start 1 1 1" at bounding box center [557, 144] width 192 height 255
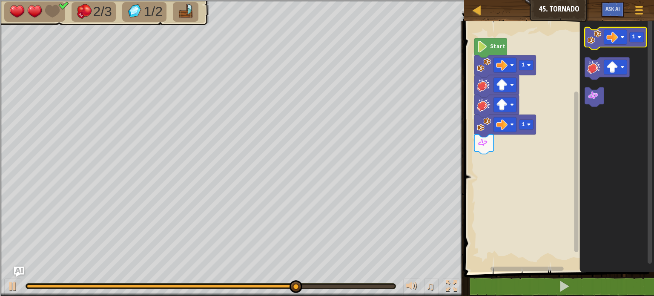
click at [593, 43] on image "Blockly Workspace" at bounding box center [594, 37] width 14 height 14
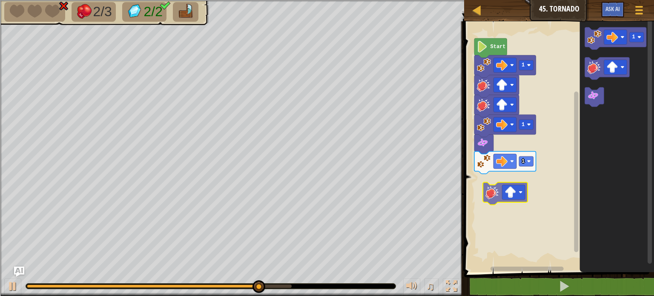
click at [476, 197] on div "Start 1 1 1 1" at bounding box center [557, 144] width 192 height 255
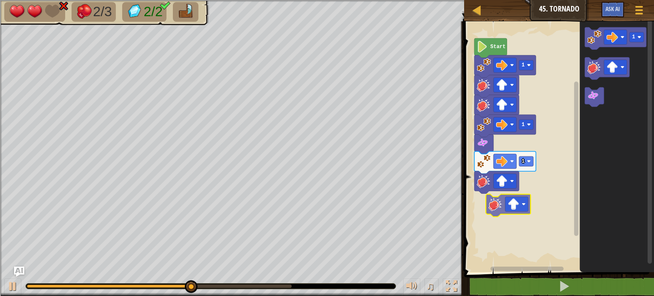
click at [483, 209] on div "1 1 1 Start 1" at bounding box center [557, 144] width 192 height 255
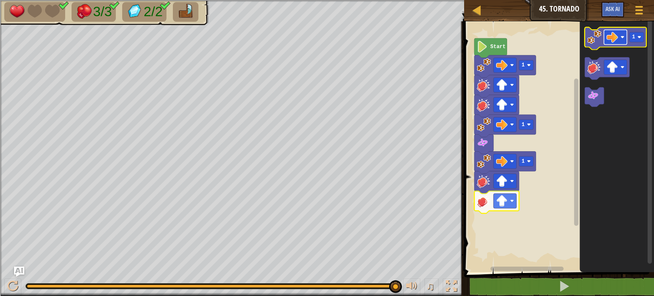
click at [620, 35] on rect "Blockly Workspace" at bounding box center [615, 37] width 23 height 15
click at [598, 44] on image "Blockly Workspace" at bounding box center [594, 37] width 14 height 14
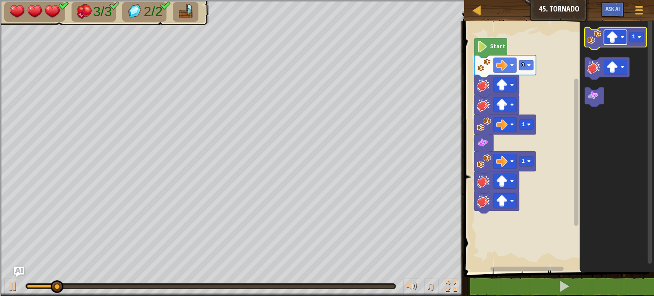
click at [616, 40] on image "Blockly Workspace" at bounding box center [611, 36] width 11 height 11
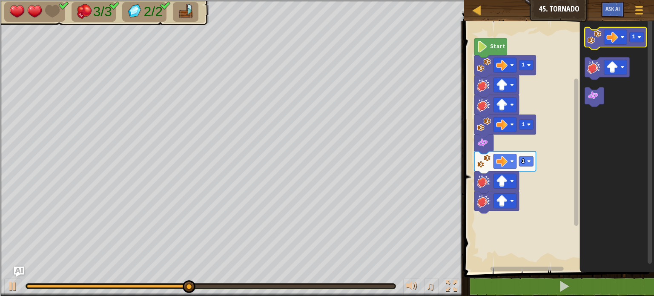
click at [597, 42] on image "Blockly Workspace" at bounding box center [594, 37] width 14 height 14
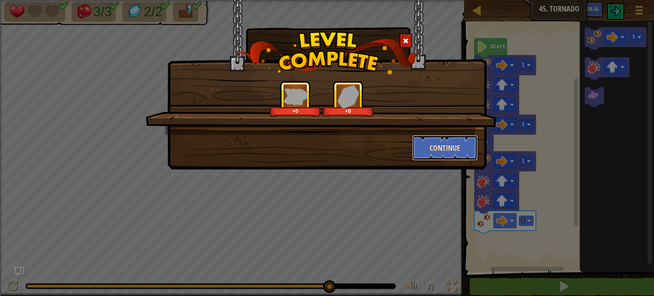
click at [446, 144] on button "Continue" at bounding box center [445, 148] width 66 height 26
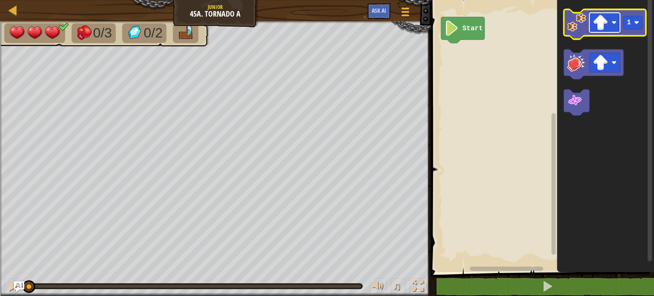
click at [601, 23] on image "Blockly Workspace" at bounding box center [599, 22] width 15 height 15
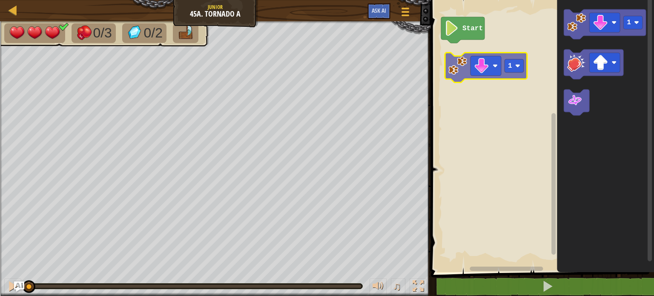
click at [452, 71] on div "Start 1 1" at bounding box center [541, 134] width 226 height 276
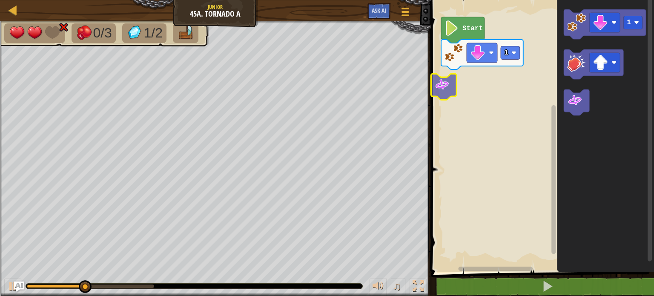
click at [449, 95] on div "Start 1 1" at bounding box center [541, 134] width 226 height 276
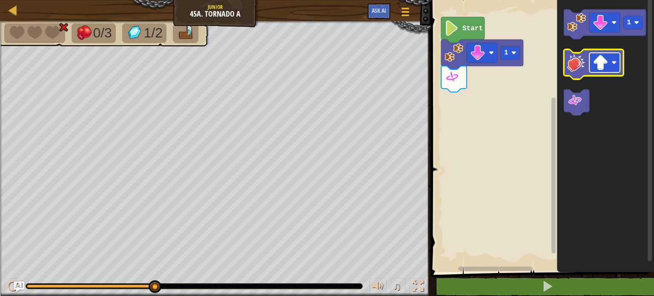
click at [610, 66] on rect "Blockly Workspace" at bounding box center [604, 63] width 31 height 20
click at [575, 68] on image "Blockly Workspace" at bounding box center [576, 62] width 19 height 19
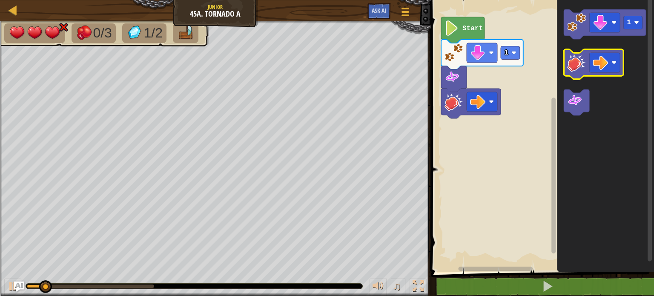
click at [575, 68] on image "Blockly Workspace" at bounding box center [576, 62] width 19 height 19
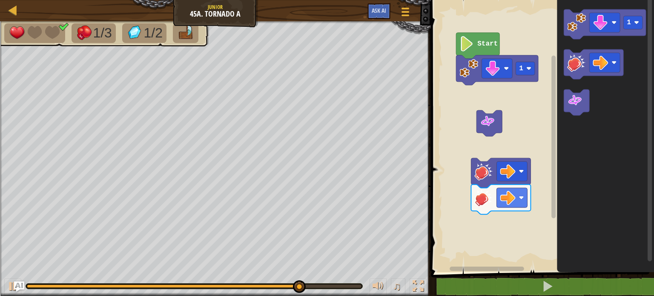
click at [483, 132] on rect "Blockly Workspace" at bounding box center [541, 134] width 226 height 276
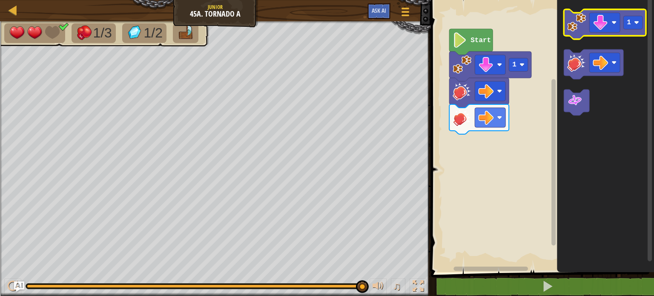
click at [581, 27] on image "Blockly Workspace" at bounding box center [576, 22] width 19 height 19
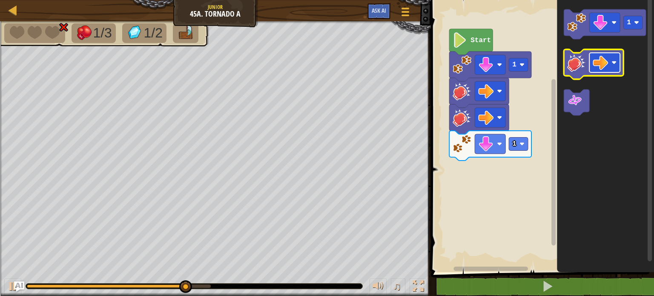
click at [608, 60] on rect "Blockly Workspace" at bounding box center [604, 63] width 31 height 20
click at [574, 67] on image "Blockly Workspace" at bounding box center [576, 62] width 19 height 19
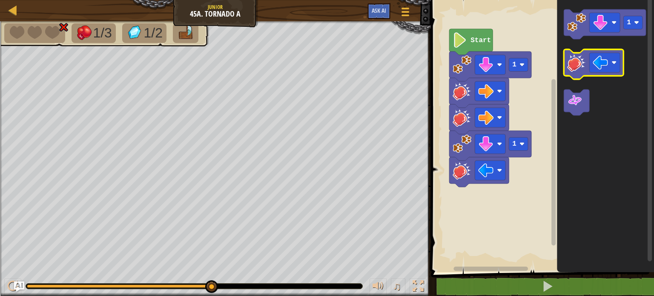
click at [574, 67] on image "Blockly Workspace" at bounding box center [576, 62] width 19 height 19
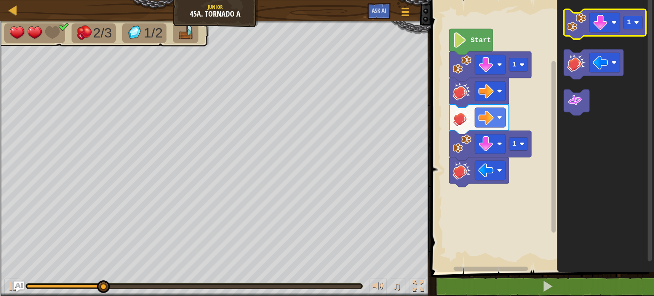
click at [582, 27] on image "Blockly Workspace" at bounding box center [576, 22] width 19 height 19
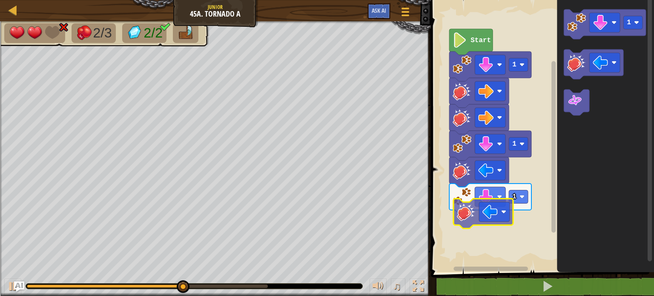
click at [466, 224] on div "1 1 1 Start 1" at bounding box center [541, 134] width 226 height 276
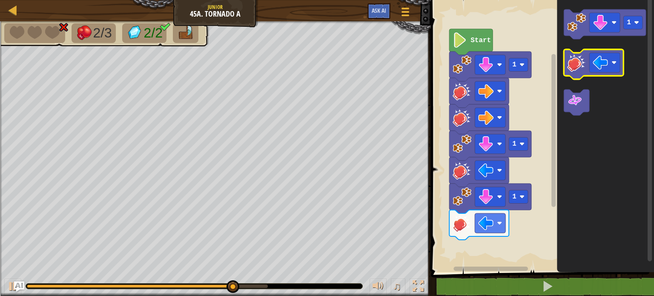
click at [584, 64] on image "Blockly Workspace" at bounding box center [576, 62] width 19 height 19
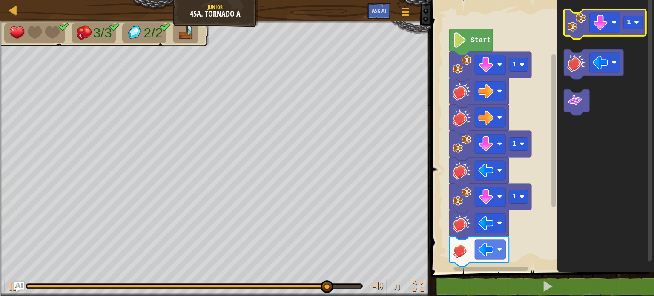
click at [572, 29] on image "Blockly Workspace" at bounding box center [576, 22] width 19 height 19
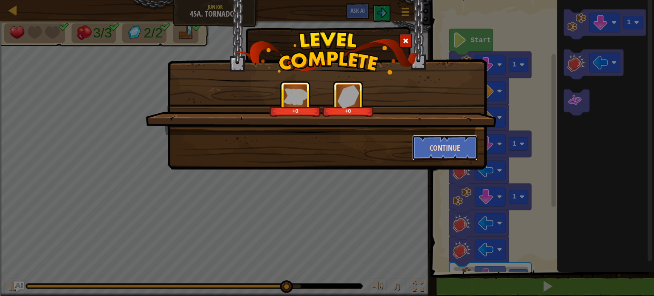
click at [441, 146] on button "Continue" at bounding box center [445, 148] width 66 height 26
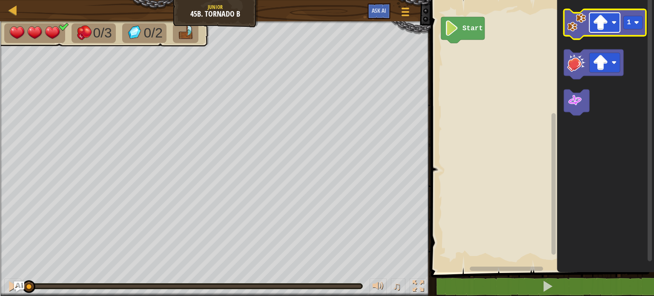
click at [599, 30] on image "Blockly Workspace" at bounding box center [599, 22] width 15 height 15
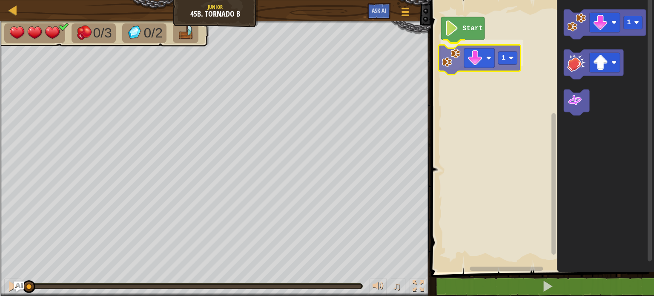
click at [449, 68] on div "Start 1 1 1" at bounding box center [541, 134] width 226 height 276
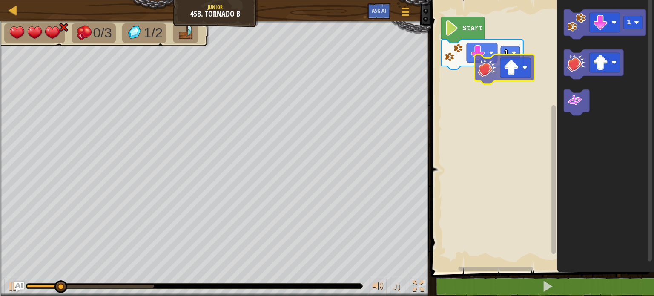
click at [447, 87] on div "Start 1 1" at bounding box center [541, 134] width 226 height 276
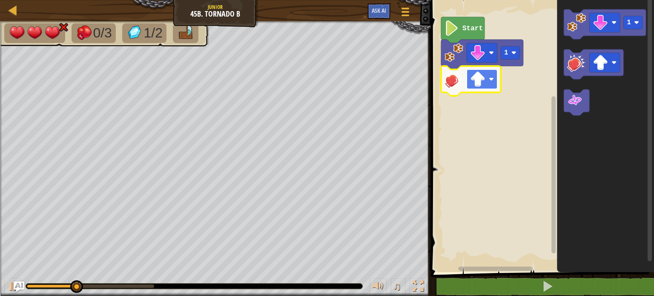
click at [482, 84] on image "Blockly Workspace" at bounding box center [477, 79] width 15 height 15
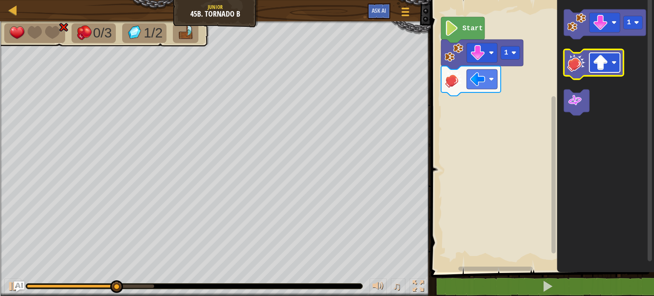
click at [610, 66] on rect "Blockly Workspace" at bounding box center [604, 63] width 31 height 20
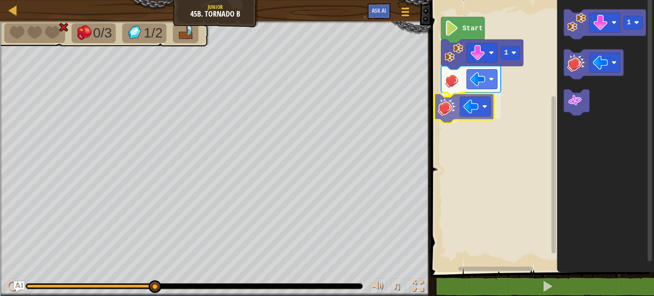
click at [446, 109] on div "Start 1 1" at bounding box center [541, 134] width 226 height 276
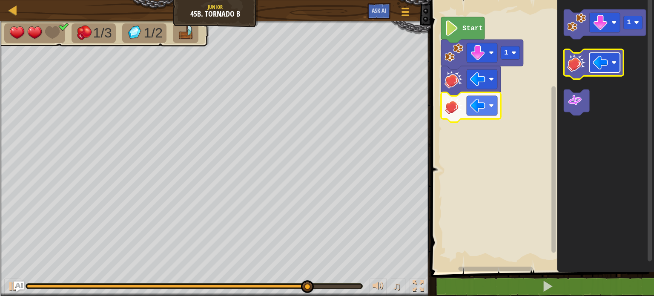
click at [613, 69] on rect "Blockly Workspace" at bounding box center [604, 63] width 31 height 20
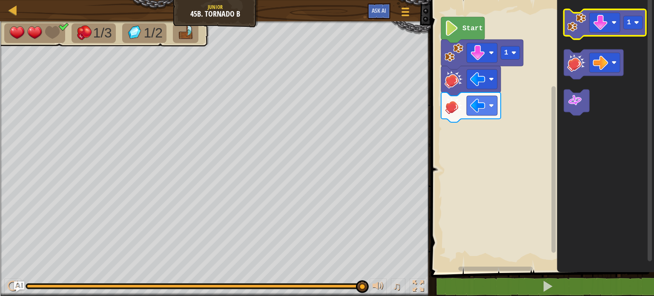
click at [577, 27] on image "Blockly Workspace" at bounding box center [576, 22] width 19 height 19
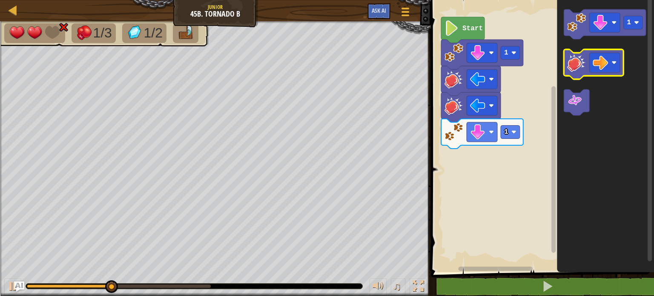
click at [580, 61] on image "Blockly Workspace" at bounding box center [576, 62] width 19 height 19
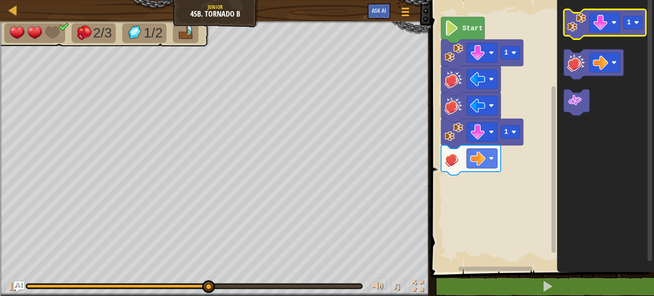
click at [575, 34] on icon "Blockly Workspace" at bounding box center [605, 24] width 82 height 30
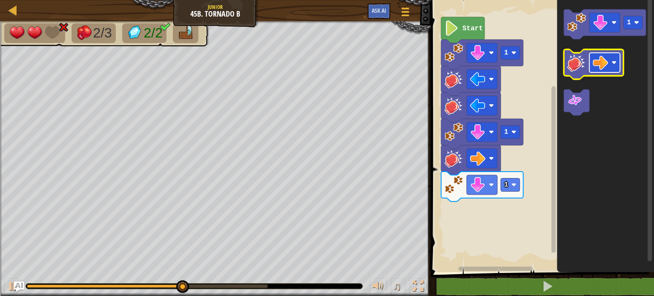
click at [604, 68] on image "Blockly Workspace" at bounding box center [599, 62] width 15 height 15
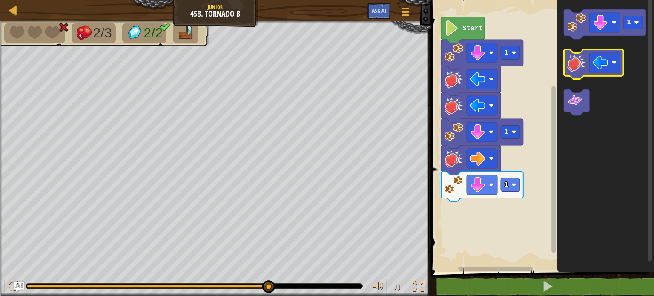
click at [579, 65] on image "Blockly Workspace" at bounding box center [576, 62] width 19 height 19
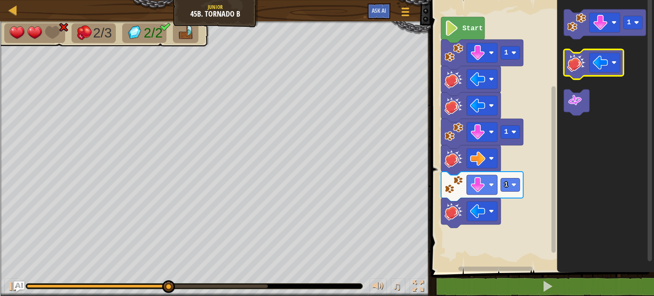
click at [579, 65] on image "Blockly Workspace" at bounding box center [576, 62] width 19 height 19
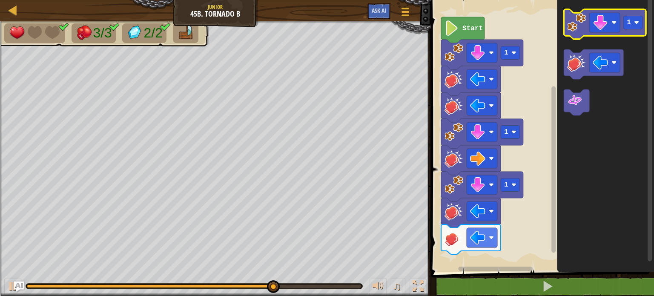
click at [579, 29] on image "Blockly Workspace" at bounding box center [576, 22] width 19 height 19
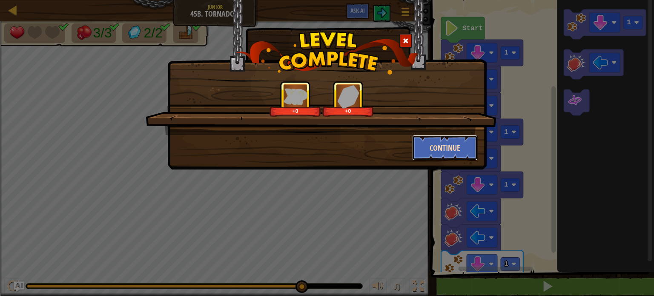
click at [424, 146] on button "Continue" at bounding box center [445, 148] width 66 height 26
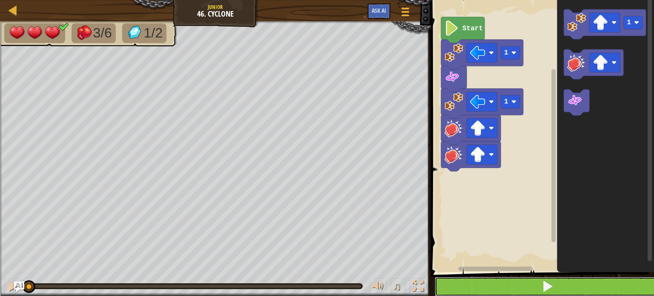
click at [539, 283] on button at bounding box center [548, 287] width 226 height 20
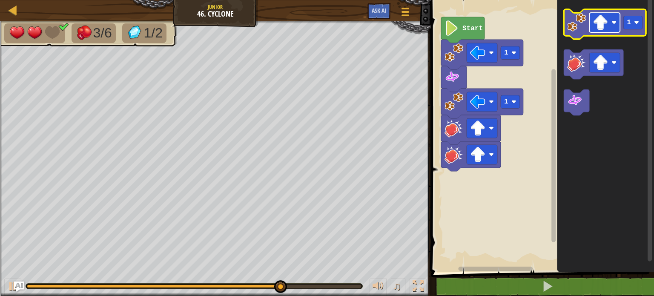
click at [603, 24] on image "Blockly Workspace" at bounding box center [599, 22] width 15 height 15
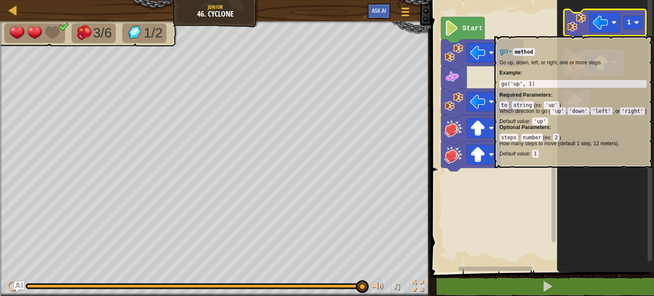
click at [574, 32] on icon "Blockly Workspace" at bounding box center [605, 24] width 82 height 30
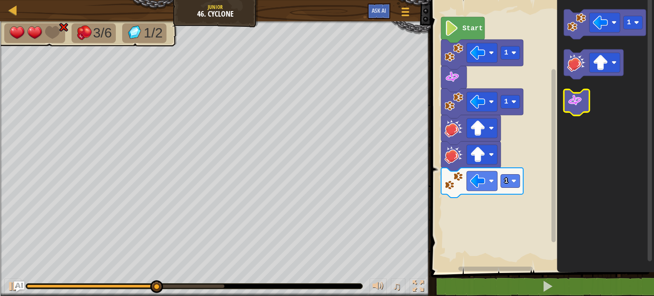
click at [579, 104] on image "Blockly Workspace" at bounding box center [574, 100] width 15 height 15
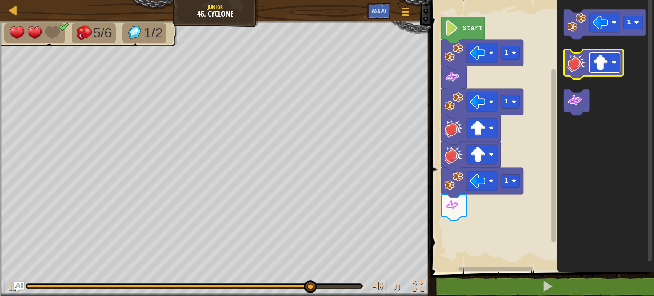
click at [602, 60] on image "Blockly Workspace" at bounding box center [599, 62] width 15 height 15
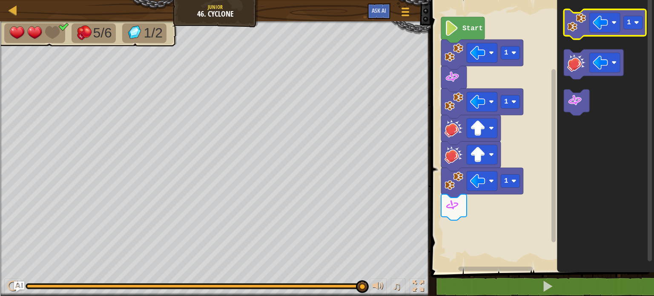
click at [577, 26] on image "Blockly Workspace" at bounding box center [576, 22] width 19 height 19
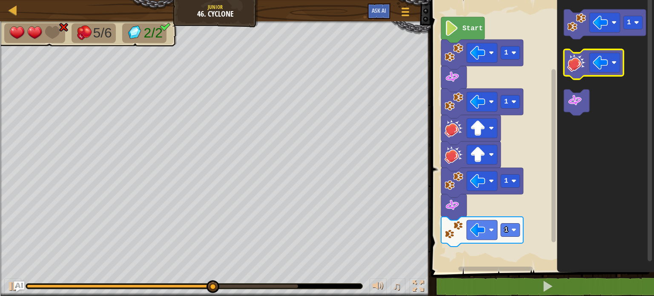
click at [575, 60] on image "Blockly Workspace" at bounding box center [576, 62] width 19 height 19
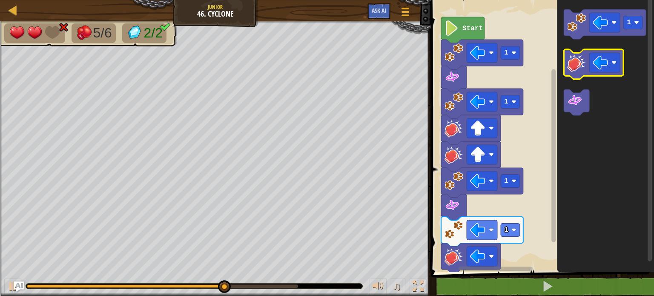
click at [575, 60] on image "Blockly Workspace" at bounding box center [576, 62] width 19 height 19
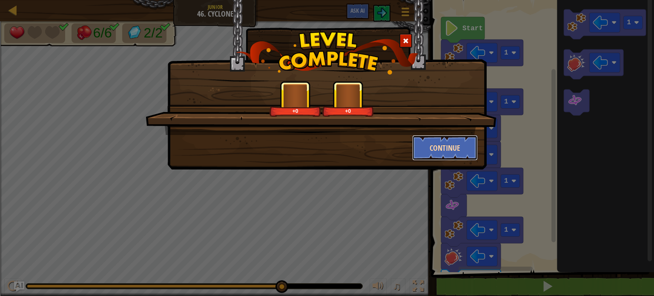
click at [422, 144] on button "Continue" at bounding box center [445, 148] width 66 height 26
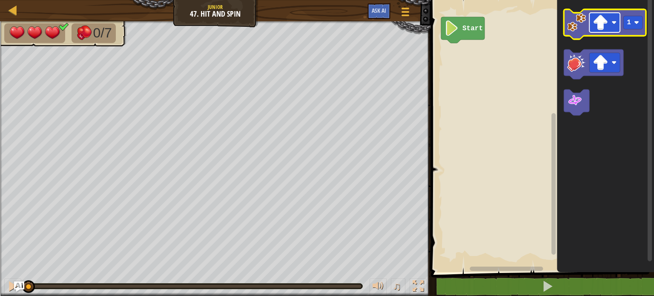
click at [609, 31] on rect "Blockly Workspace" at bounding box center [604, 23] width 31 height 20
click at [577, 30] on image "Blockly Workspace" at bounding box center [576, 22] width 19 height 19
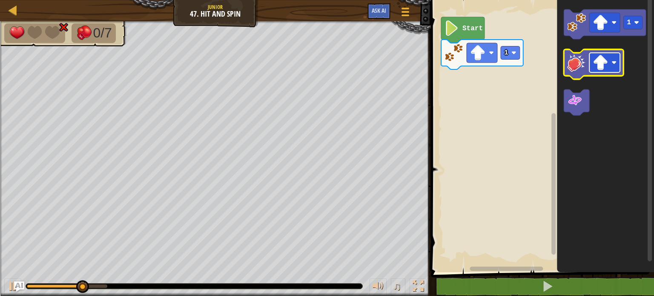
click at [604, 64] on image "Blockly Workspace" at bounding box center [599, 62] width 15 height 15
click at [579, 72] on icon "Blockly Workspace" at bounding box center [594, 64] width 60 height 30
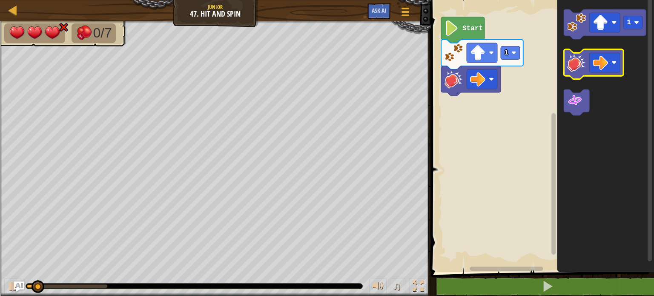
click at [579, 72] on icon "Blockly Workspace" at bounding box center [594, 64] width 60 height 30
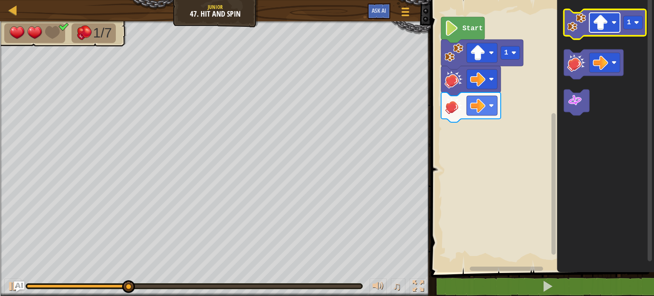
click at [601, 24] on image "Blockly Workspace" at bounding box center [599, 22] width 15 height 15
click at [575, 28] on image "Blockly Workspace" at bounding box center [576, 22] width 19 height 19
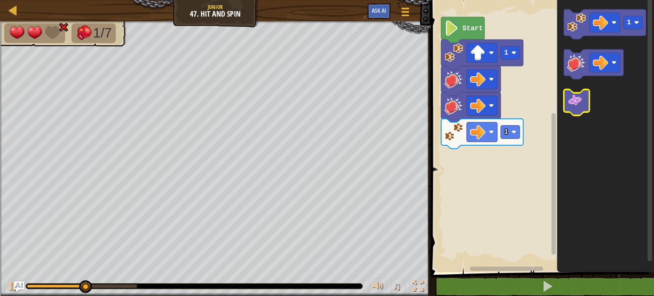
click at [579, 97] on image "Blockly Workspace" at bounding box center [574, 100] width 15 height 15
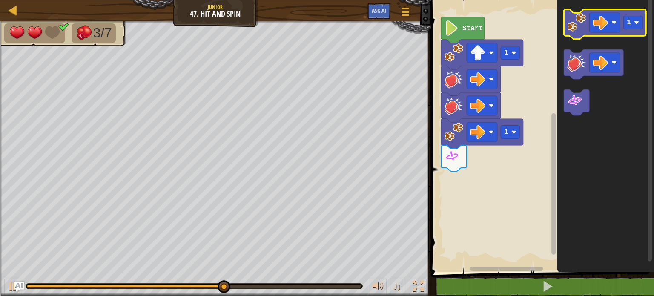
click at [577, 32] on icon "Blockly Workspace" at bounding box center [605, 24] width 82 height 30
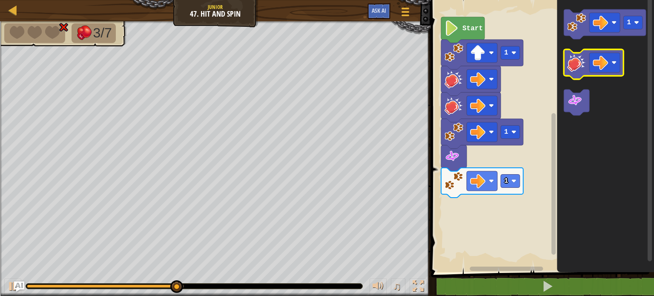
click at [580, 67] on image "Blockly Workspace" at bounding box center [576, 62] width 19 height 19
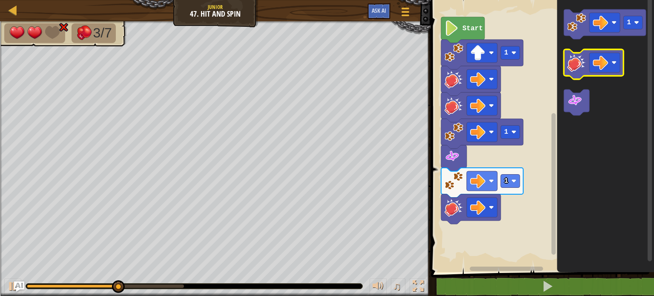
click at [580, 67] on image "Blockly Workspace" at bounding box center [576, 62] width 19 height 19
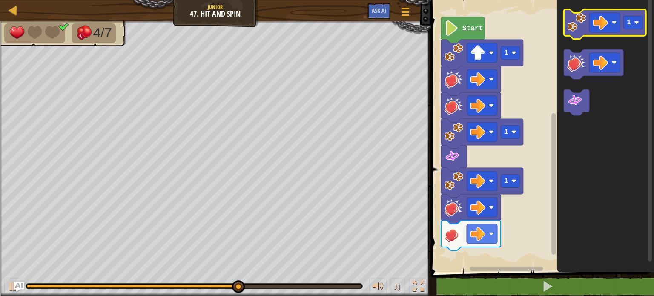
click at [574, 34] on icon "Blockly Workspace" at bounding box center [605, 24] width 82 height 30
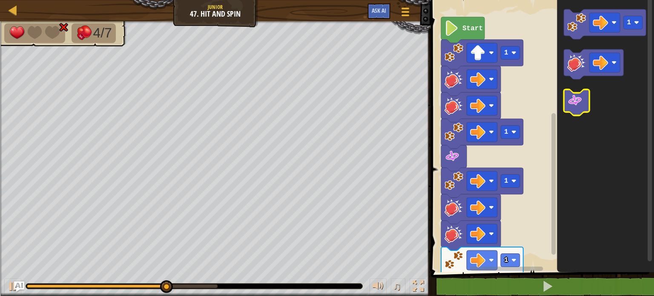
click at [577, 103] on image "Blockly Workspace" at bounding box center [574, 100] width 15 height 15
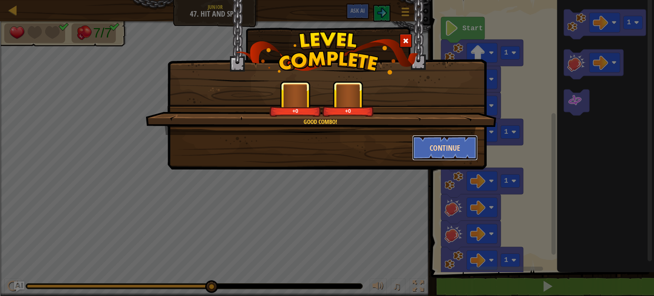
click at [433, 140] on button "Continue" at bounding box center [445, 148] width 66 height 26
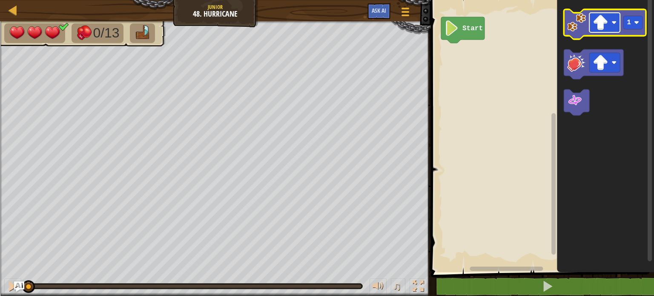
click at [608, 24] on image "Blockly Workspace" at bounding box center [599, 22] width 15 height 15
click at [577, 30] on image "Blockly Workspace" at bounding box center [576, 22] width 19 height 19
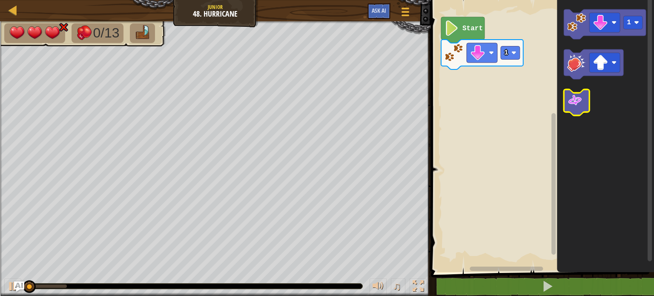
click at [577, 103] on image "Blockly Workspace" at bounding box center [574, 100] width 15 height 15
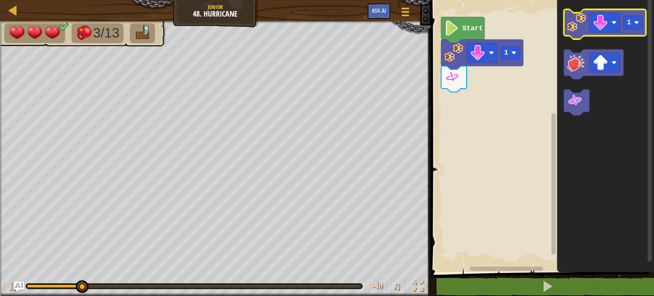
click at [571, 24] on image "Blockly Workspace" at bounding box center [576, 22] width 19 height 19
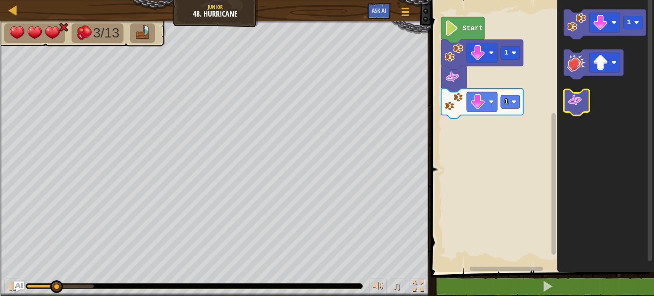
click at [578, 100] on image "Blockly Workspace" at bounding box center [574, 100] width 15 height 15
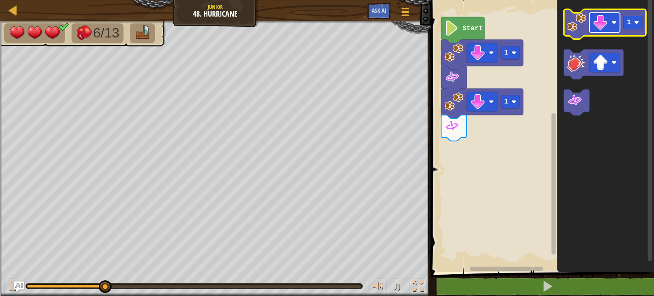
click at [599, 27] on image "Blockly Workspace" at bounding box center [599, 22] width 15 height 15
click at [580, 29] on image "Blockly Workspace" at bounding box center [576, 22] width 19 height 19
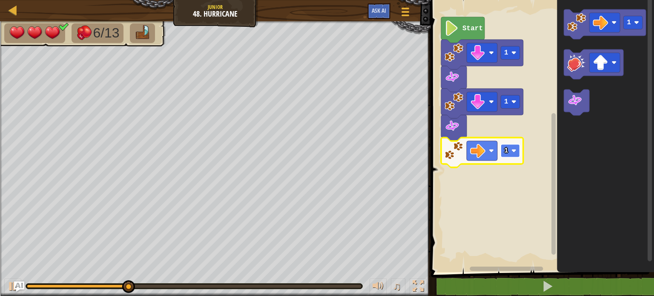
click at [510, 153] on rect "Blockly Workspace" at bounding box center [510, 150] width 19 height 13
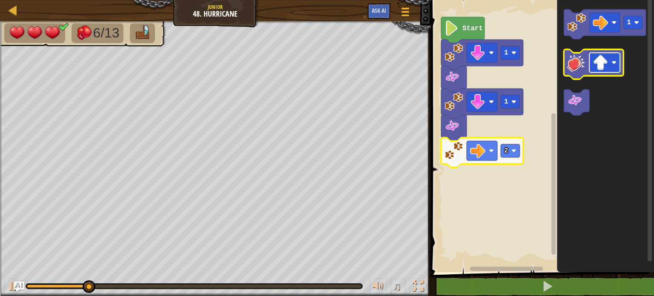
click at [608, 64] on image "Blockly Workspace" at bounding box center [599, 62] width 15 height 15
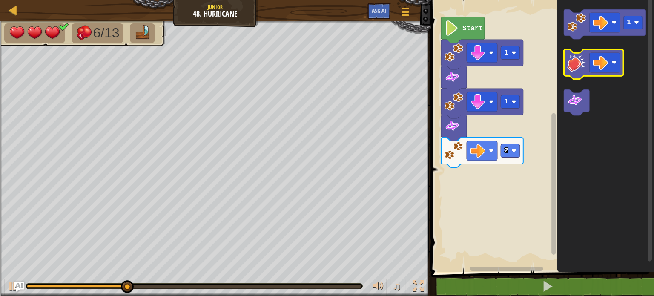
click at [572, 70] on image "Blockly Workspace" at bounding box center [576, 62] width 19 height 19
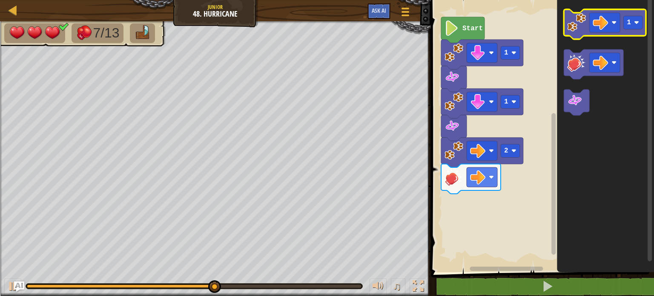
click at [575, 32] on icon "Blockly Workspace" at bounding box center [605, 24] width 82 height 30
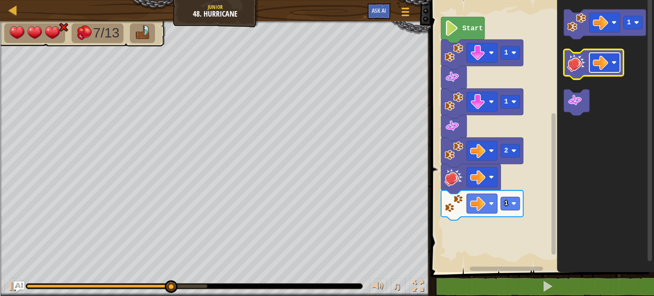
click at [604, 58] on image "Blockly Workspace" at bounding box center [599, 62] width 15 height 15
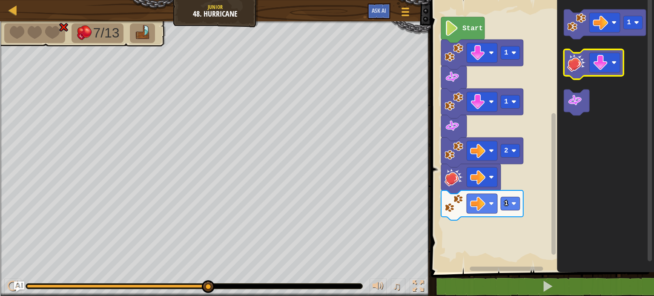
click at [574, 69] on image "Blockly Workspace" at bounding box center [576, 62] width 19 height 19
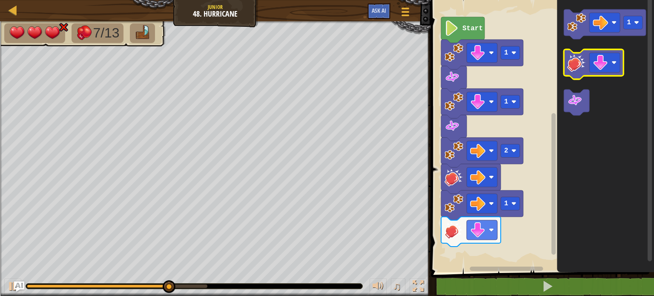
click at [574, 69] on image "Blockly Workspace" at bounding box center [576, 62] width 19 height 19
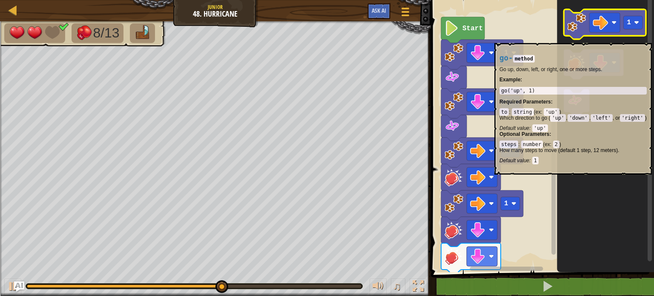
click at [577, 39] on icon "Blockly Workspace" at bounding box center [605, 24] width 82 height 30
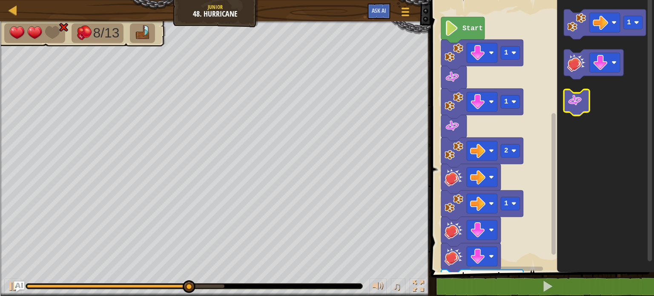
click at [584, 106] on icon "Blockly Workspace" at bounding box center [577, 102] width 26 height 26
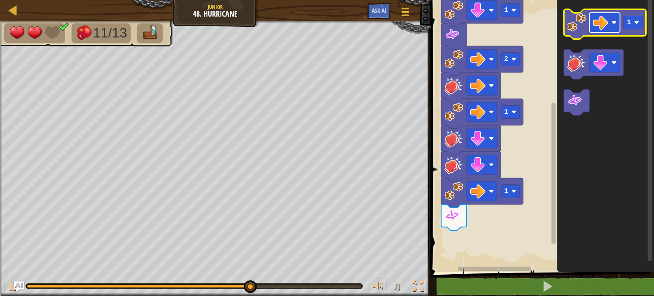
click at [597, 26] on image "Blockly Workspace" at bounding box center [599, 22] width 15 height 15
click at [572, 27] on image "Blockly Workspace" at bounding box center [576, 22] width 19 height 19
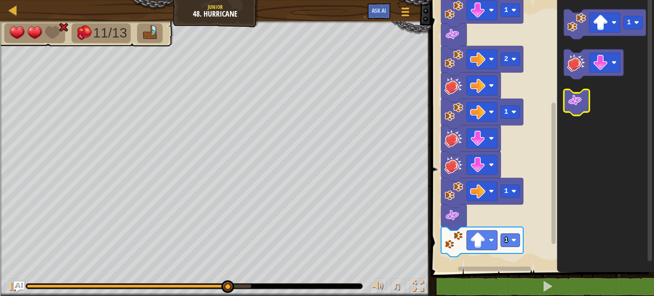
click at [575, 104] on image "Blockly Workspace" at bounding box center [574, 100] width 15 height 15
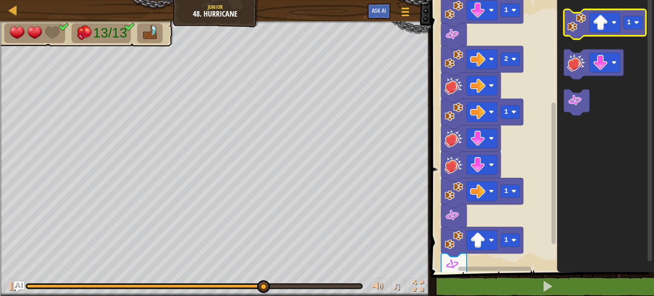
click at [574, 34] on icon "Blockly Workspace" at bounding box center [605, 24] width 82 height 30
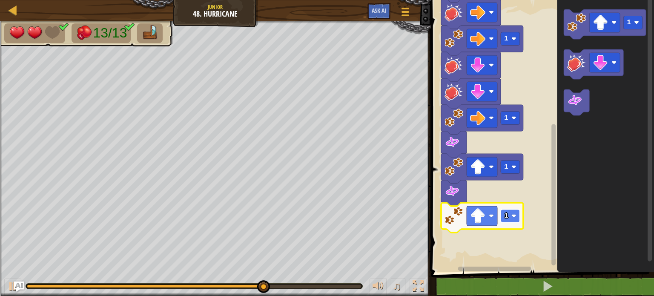
click at [509, 218] on rect "Blockly Workspace" at bounding box center [510, 215] width 19 height 13
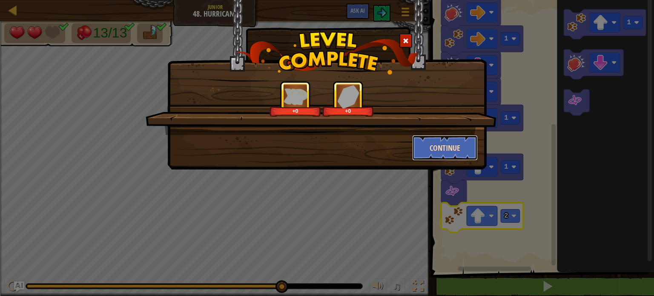
click at [425, 144] on button "Continue" at bounding box center [445, 148] width 66 height 26
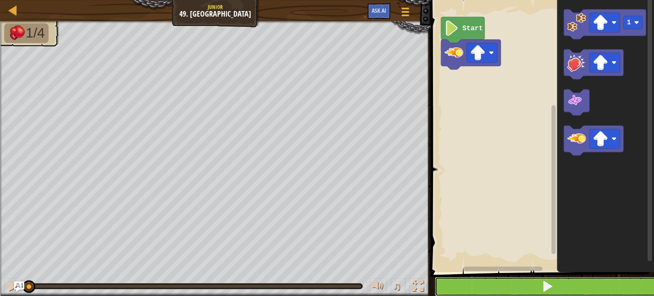
click at [482, 282] on button at bounding box center [548, 287] width 226 height 20
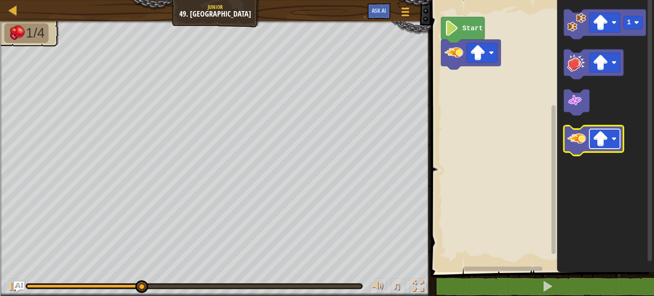
click at [603, 139] on image "Blockly Workspace" at bounding box center [599, 138] width 15 height 15
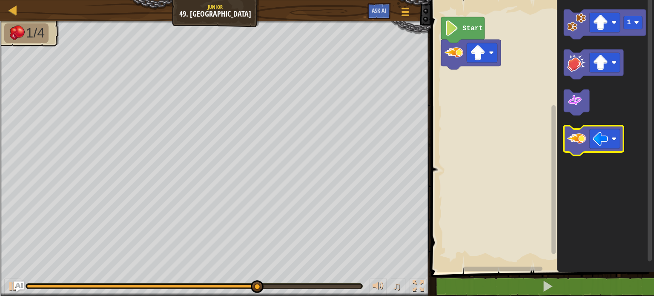
click at [580, 140] on image "Blockly Workspace" at bounding box center [576, 138] width 19 height 19
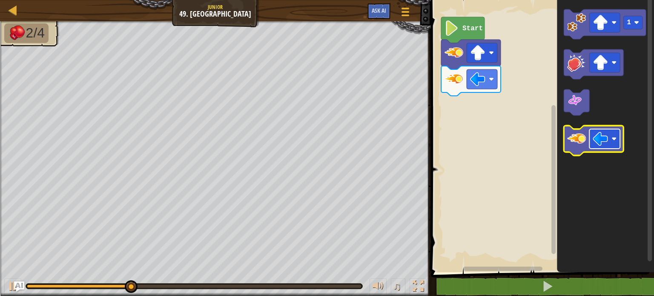
click at [601, 137] on image "Blockly Workspace" at bounding box center [599, 138] width 15 height 15
click at [578, 144] on image "Blockly Workspace" at bounding box center [576, 138] width 19 height 19
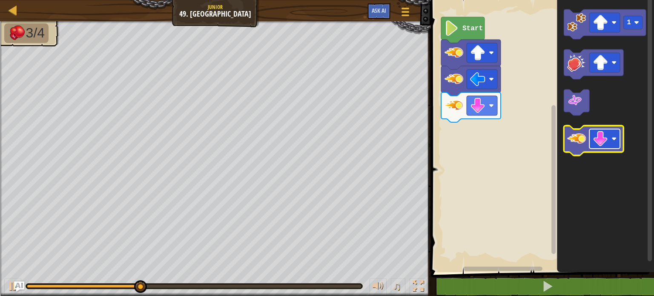
click at [603, 143] on image "Blockly Workspace" at bounding box center [599, 138] width 15 height 15
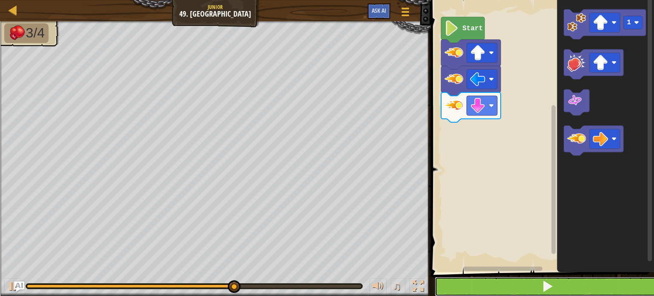
click at [554, 283] on button at bounding box center [548, 287] width 226 height 20
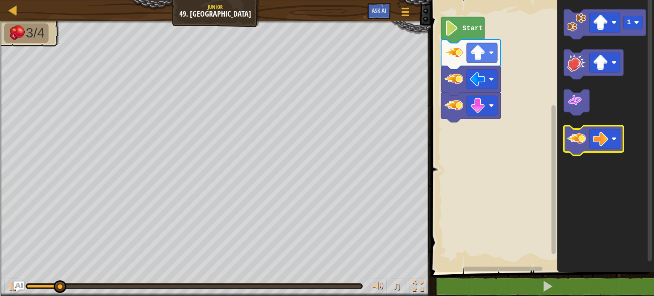
click at [575, 146] on image "Blockly Workspace" at bounding box center [576, 138] width 19 height 19
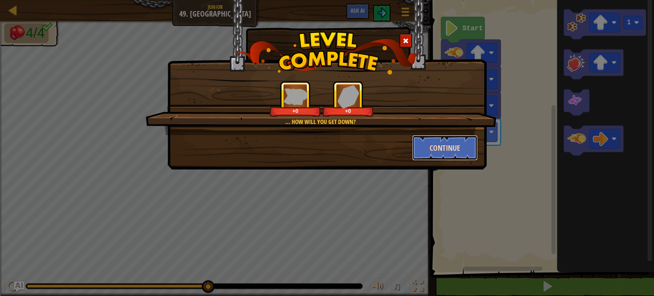
click at [426, 143] on button "Continue" at bounding box center [445, 148] width 66 height 26
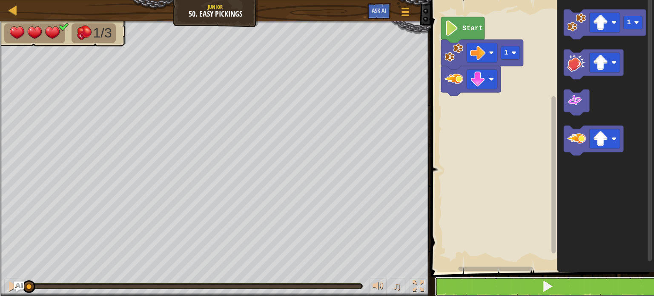
click at [490, 288] on button at bounding box center [548, 287] width 226 height 20
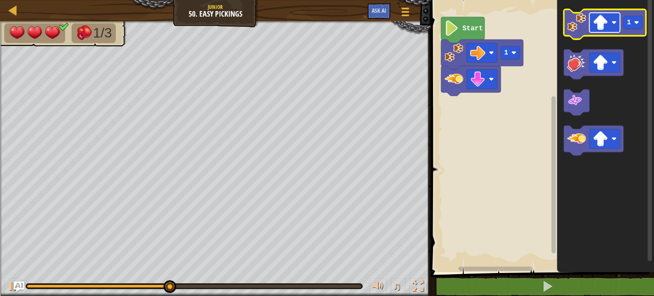
click at [605, 23] on image "Blockly Workspace" at bounding box center [599, 22] width 15 height 15
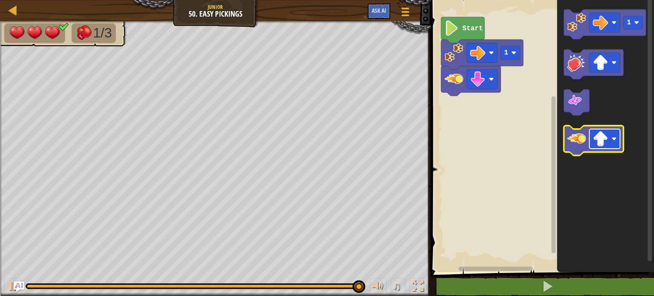
click at [613, 143] on rect "Blockly Workspace" at bounding box center [604, 139] width 31 height 20
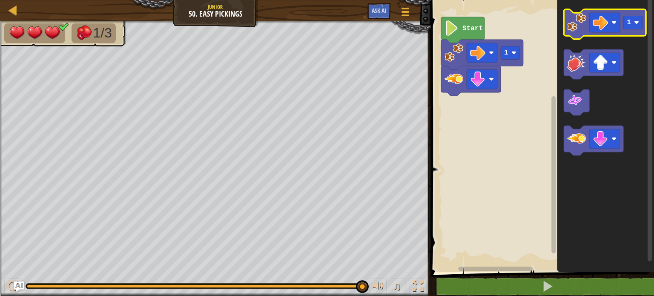
click at [574, 33] on icon "Blockly Workspace" at bounding box center [605, 24] width 82 height 30
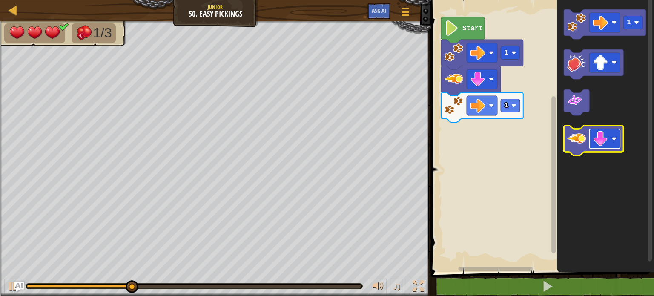
click at [590, 139] on rect "Blockly Workspace" at bounding box center [604, 139] width 31 height 20
click at [581, 142] on image "Blockly Workspace" at bounding box center [576, 138] width 19 height 19
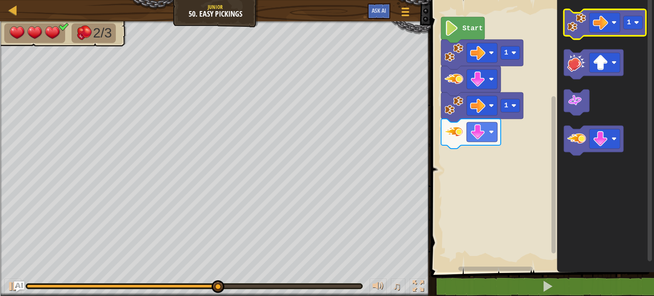
click at [571, 32] on icon "Blockly Workspace" at bounding box center [605, 24] width 82 height 30
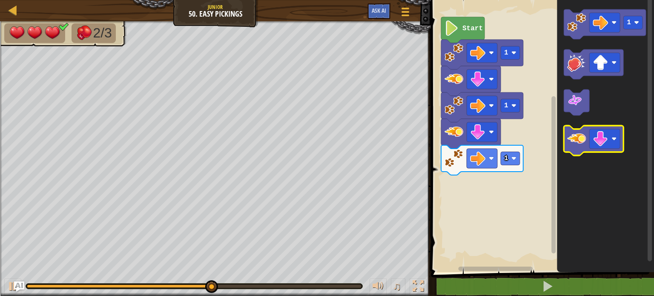
click at [586, 144] on icon "Blockly Workspace" at bounding box center [594, 141] width 60 height 30
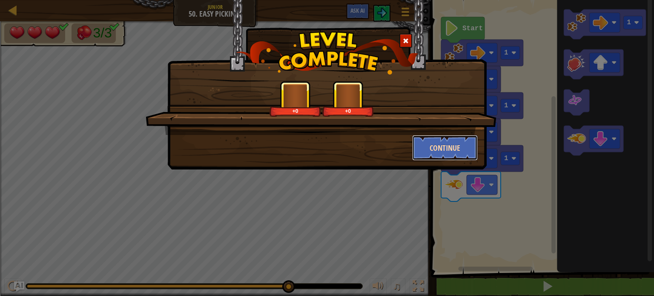
click at [430, 143] on button "Continue" at bounding box center [445, 148] width 66 height 26
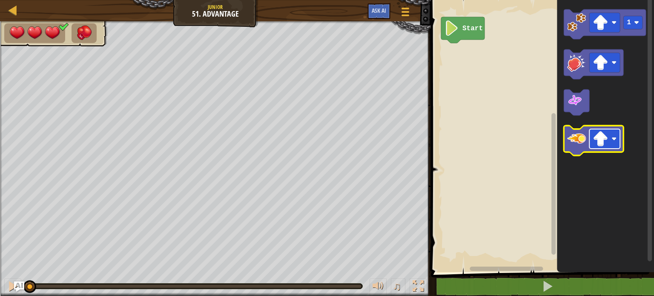
click at [605, 139] on image "Blockly Workspace" at bounding box center [599, 138] width 15 height 15
click at [579, 141] on image "Blockly Workspace" at bounding box center [576, 138] width 19 height 19
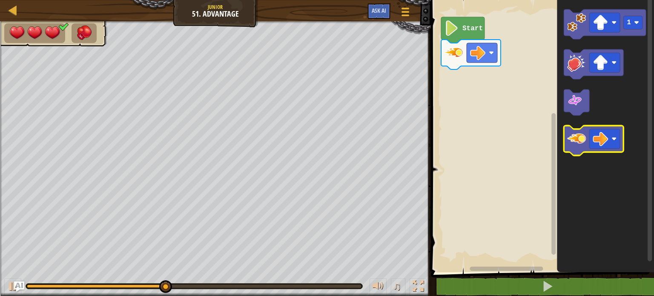
click at [584, 141] on image "Blockly Workspace" at bounding box center [576, 138] width 19 height 19
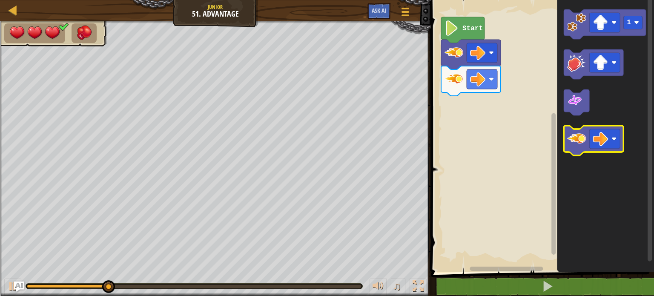
click at [584, 141] on image "Blockly Workspace" at bounding box center [576, 138] width 19 height 19
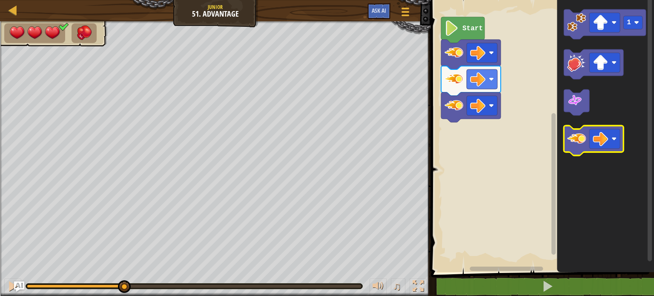
click at [584, 141] on image "Blockly Workspace" at bounding box center [576, 138] width 19 height 19
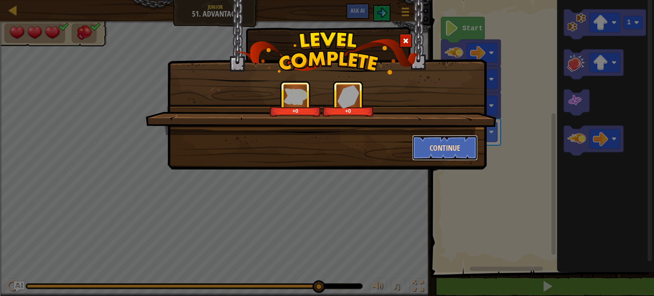
click at [446, 147] on button "Continue" at bounding box center [445, 148] width 66 height 26
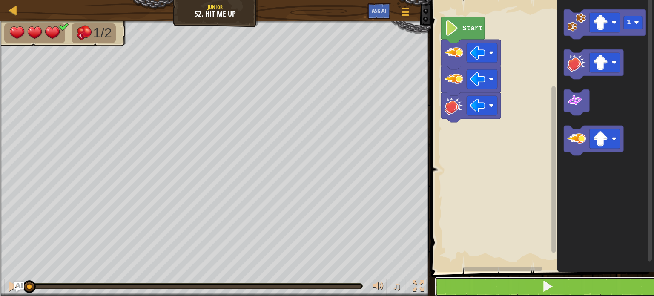
click at [480, 287] on button at bounding box center [548, 287] width 226 height 20
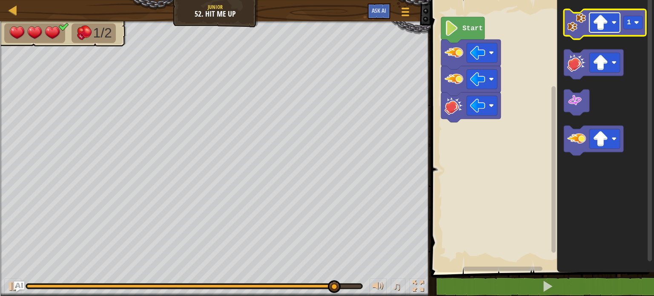
click at [600, 25] on image "Blockly Workspace" at bounding box center [599, 22] width 15 height 15
click at [575, 30] on image "Blockly Workspace" at bounding box center [576, 22] width 19 height 19
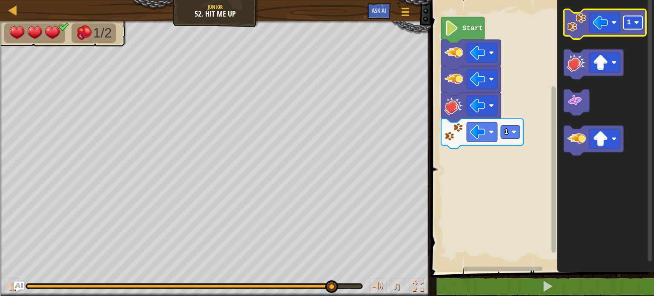
click at [635, 19] on rect "Blockly Workspace" at bounding box center [632, 22] width 19 height 13
click at [567, 29] on icon "Blockly Workspace" at bounding box center [605, 24] width 82 height 30
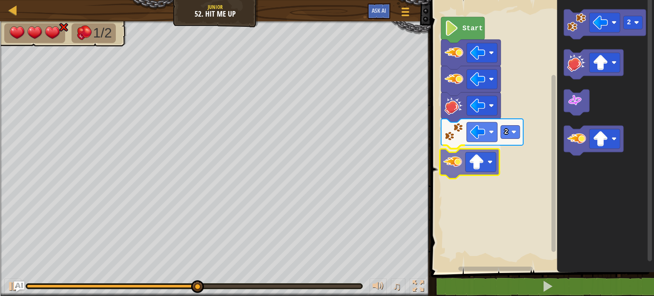
click at [465, 172] on div "2 Start 2" at bounding box center [541, 134] width 226 height 276
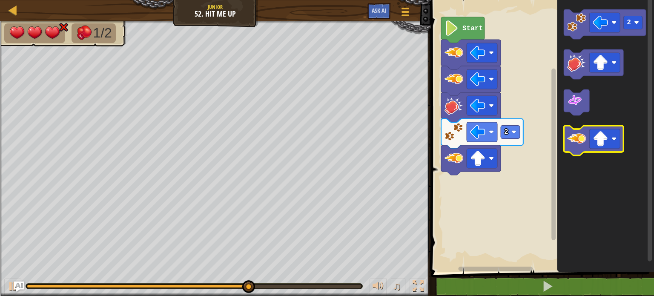
click at [573, 141] on image "Blockly Workspace" at bounding box center [576, 138] width 19 height 19
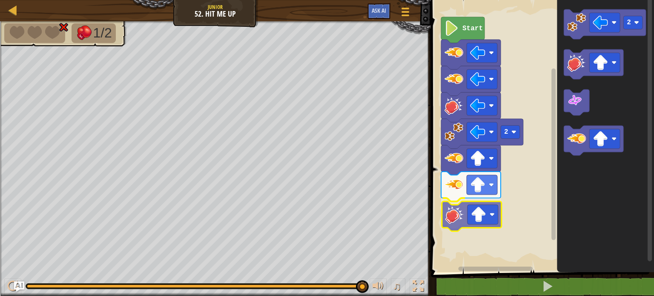
click at [458, 217] on div "2 Start 2" at bounding box center [541, 134] width 226 height 276
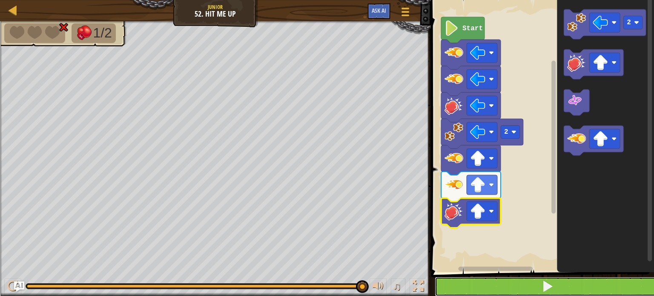
click at [487, 285] on button at bounding box center [548, 287] width 226 height 20
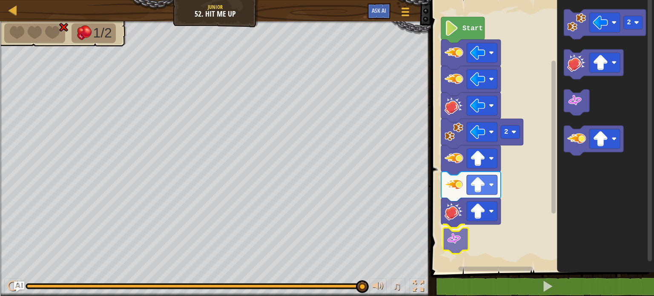
click at [458, 242] on div "2 Start 2" at bounding box center [541, 134] width 226 height 276
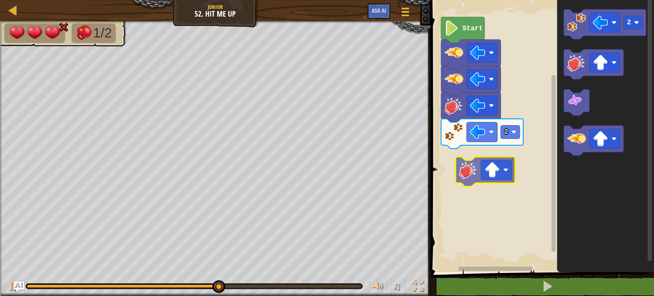
click at [458, 167] on div "2 Start 2" at bounding box center [541, 134] width 226 height 276
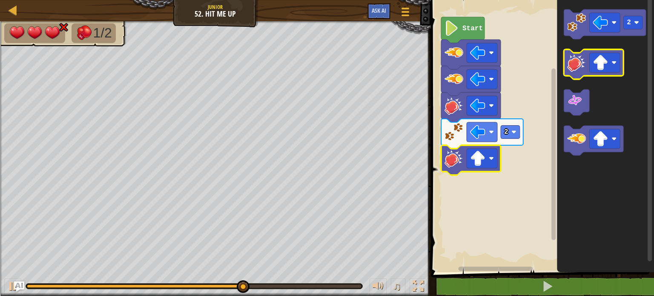
click at [577, 69] on image "Blockly Workspace" at bounding box center [576, 62] width 19 height 19
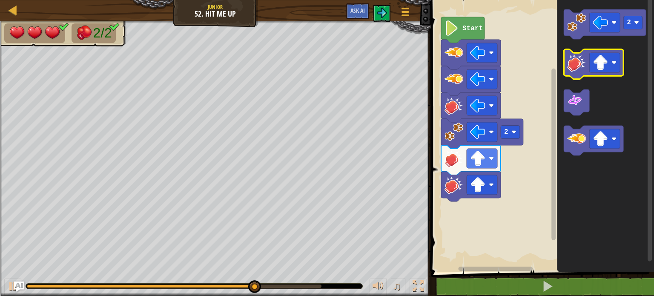
click at [577, 70] on image "Blockly Workspace" at bounding box center [576, 62] width 19 height 19
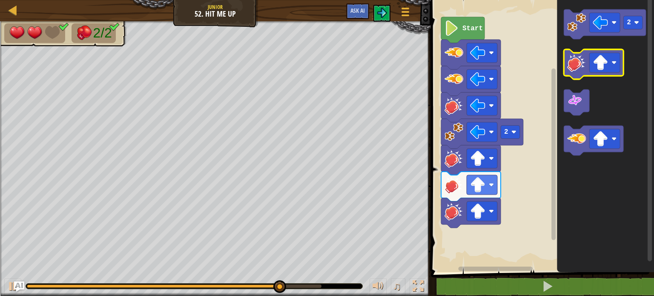
click at [577, 70] on image "Blockly Workspace" at bounding box center [576, 62] width 19 height 19
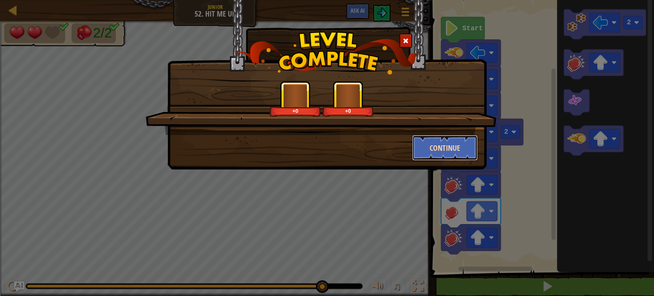
click at [420, 154] on button "Continue" at bounding box center [445, 148] width 66 height 26
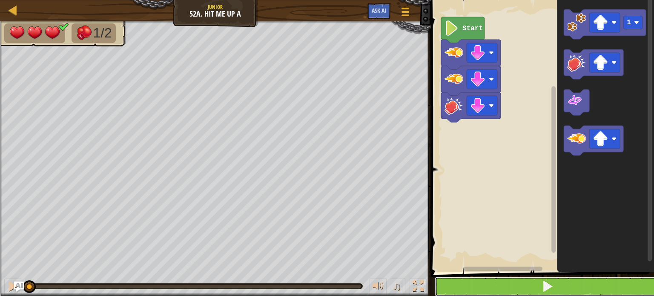
click at [509, 280] on button at bounding box center [548, 287] width 226 height 20
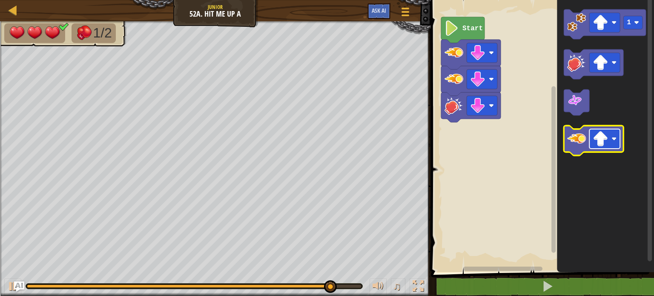
click at [604, 143] on image "Blockly Workspace" at bounding box center [599, 138] width 15 height 15
click at [579, 146] on image "Blockly Workspace" at bounding box center [576, 138] width 19 height 19
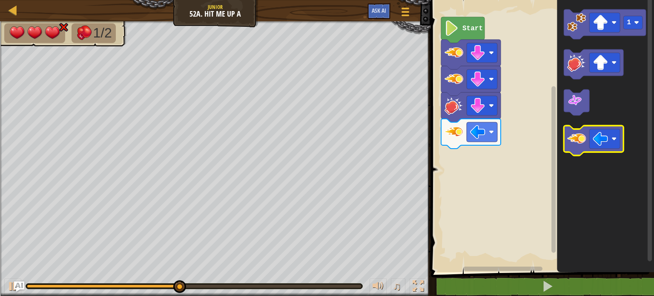
click at [579, 146] on image "Blockly Workspace" at bounding box center [576, 138] width 19 height 19
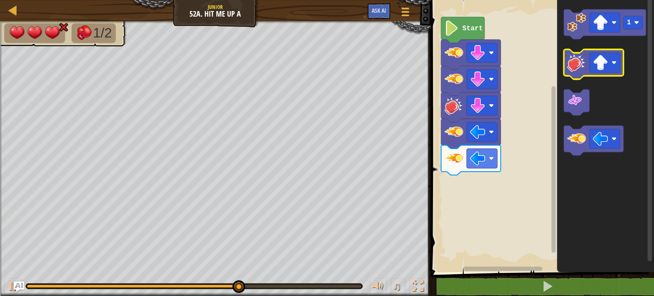
click at [575, 74] on icon "Blockly Workspace" at bounding box center [594, 64] width 60 height 30
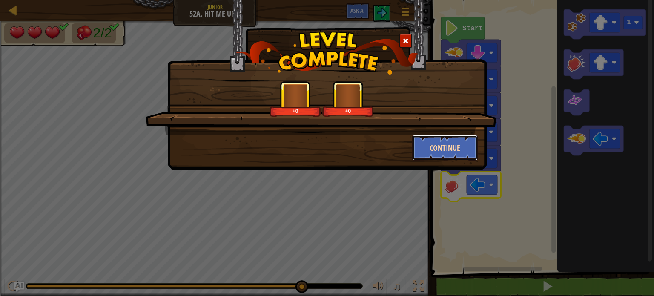
click at [434, 147] on button "Continue" at bounding box center [445, 148] width 66 height 26
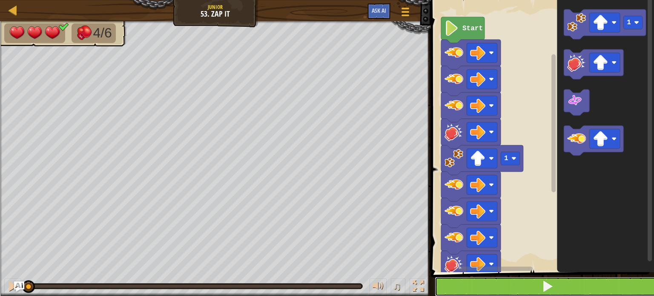
click at [505, 283] on button at bounding box center [548, 287] width 226 height 20
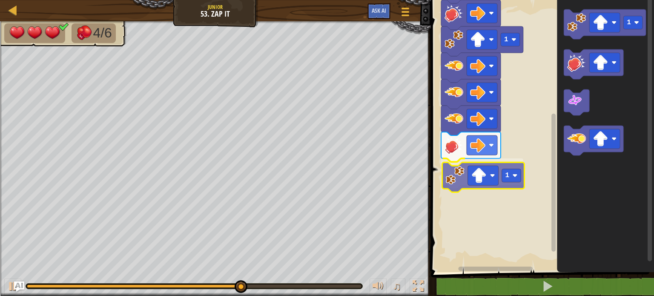
click at [455, 186] on div "1 1 Start 1 1" at bounding box center [541, 134] width 226 height 276
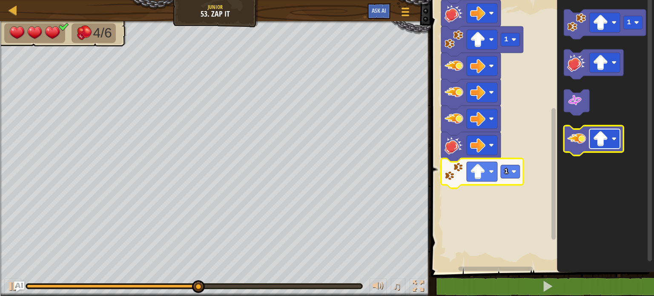
click at [604, 143] on image "Blockly Workspace" at bounding box center [599, 138] width 15 height 15
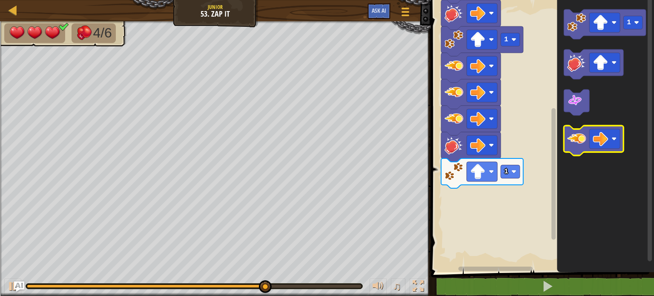
click at [571, 144] on image "Blockly Workspace" at bounding box center [576, 138] width 19 height 19
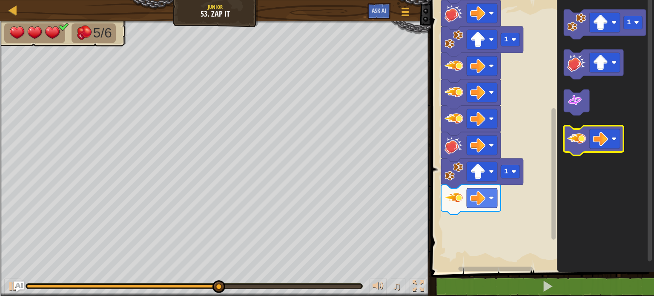
click at [575, 149] on icon "Blockly Workspace" at bounding box center [594, 141] width 60 height 30
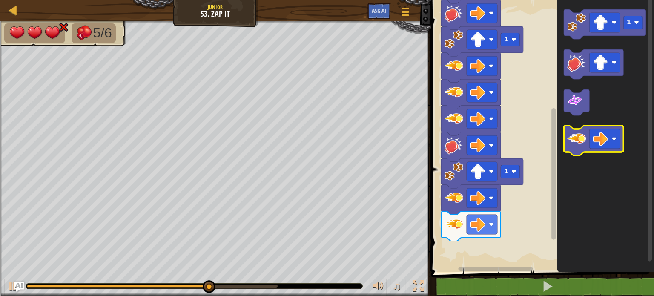
click at [575, 149] on icon "Blockly Workspace" at bounding box center [594, 141] width 60 height 30
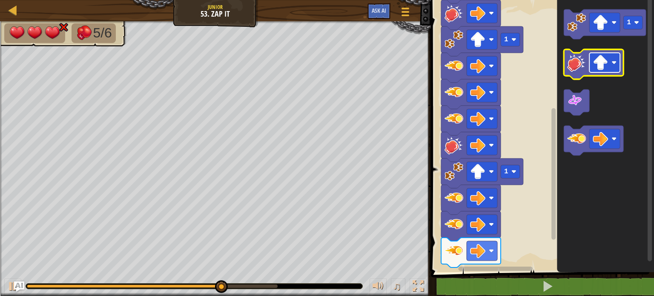
click at [612, 60] on image "Blockly Workspace" at bounding box center [613, 62] width 5 height 5
click at [571, 74] on icon "Blockly Workspace" at bounding box center [594, 64] width 60 height 30
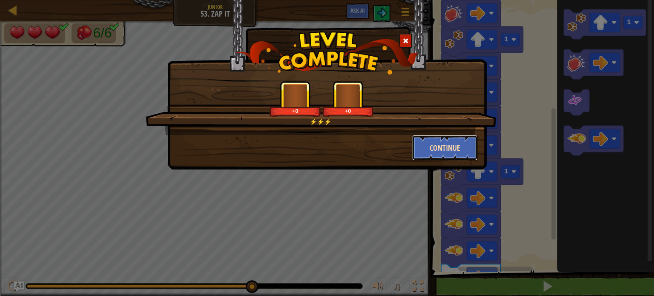
click at [432, 141] on button "Continue" at bounding box center [445, 148] width 66 height 26
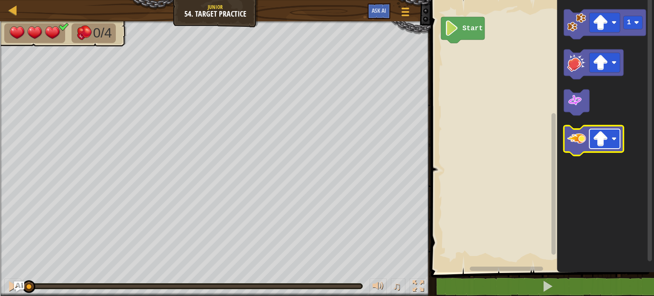
click at [611, 137] on image "Blockly Workspace" at bounding box center [613, 138] width 5 height 5
click at [578, 139] on image "Blockly Workspace" at bounding box center [576, 138] width 19 height 19
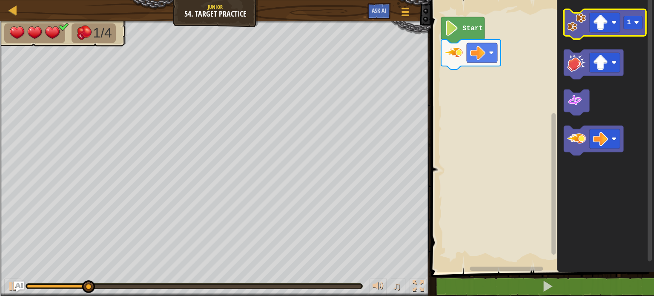
click at [575, 35] on icon "Blockly Workspace" at bounding box center [605, 24] width 82 height 30
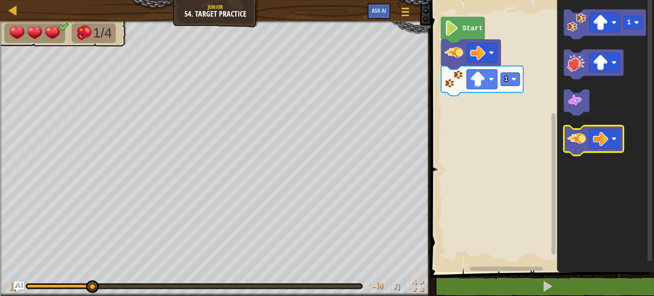
click at [567, 147] on image "Blockly Workspace" at bounding box center [576, 138] width 19 height 19
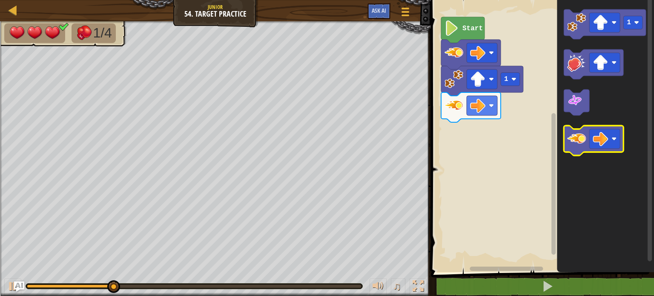
click at [567, 147] on image "Blockly Workspace" at bounding box center [576, 138] width 19 height 19
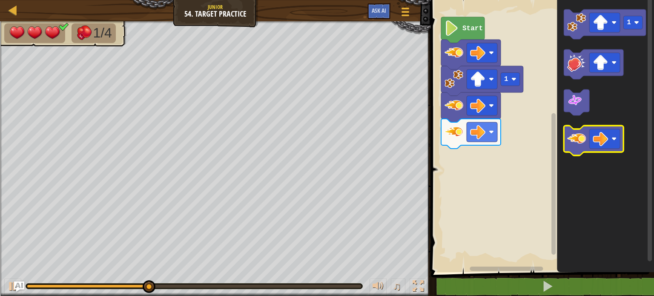
click at [569, 147] on image "Blockly Workspace" at bounding box center [576, 138] width 19 height 19
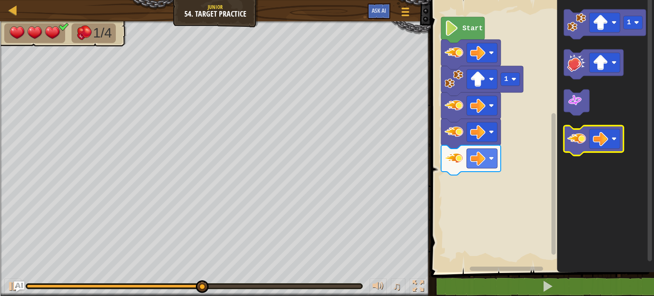
click at [572, 147] on image "Blockly Workspace" at bounding box center [576, 138] width 19 height 19
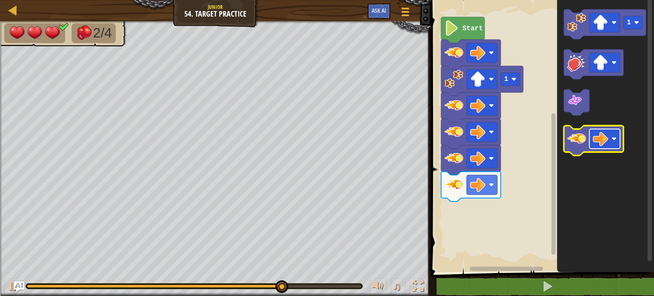
click at [603, 135] on image "Blockly Workspace" at bounding box center [599, 138] width 15 height 15
click at [581, 143] on image "Blockly Workspace" at bounding box center [576, 138] width 19 height 19
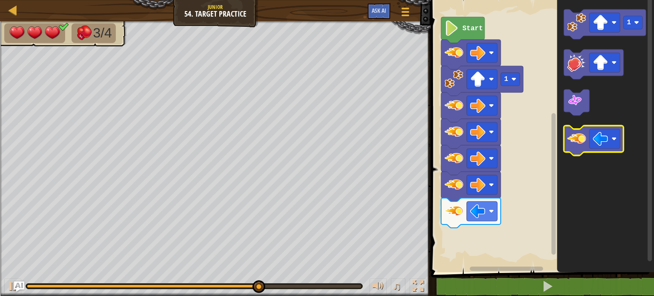
click at [581, 143] on image "Blockly Workspace" at bounding box center [576, 138] width 19 height 19
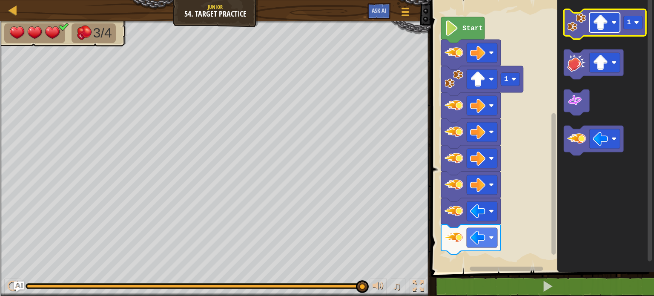
click at [609, 22] on rect "Blockly Workspace" at bounding box center [604, 23] width 31 height 20
click at [578, 30] on image "Blockly Workspace" at bounding box center [576, 22] width 19 height 19
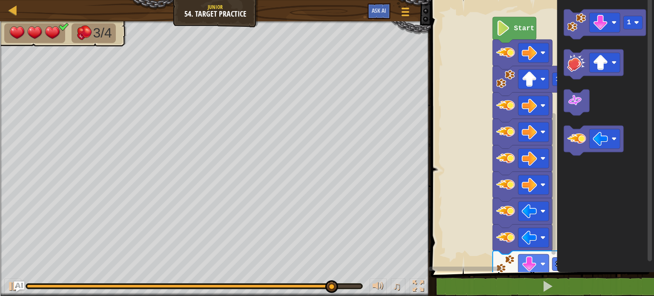
click at [466, 255] on div "Start 1 1 1" at bounding box center [541, 134] width 226 height 276
click at [506, 255] on image "Blockly Workspace" at bounding box center [505, 264] width 19 height 19
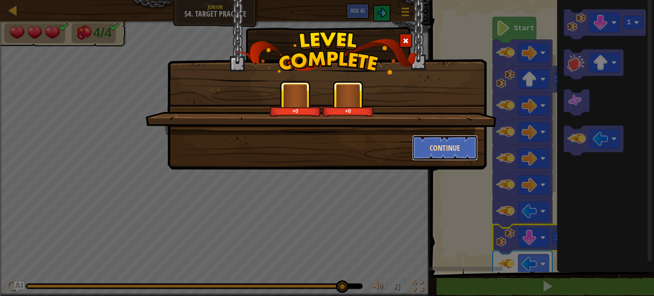
click at [438, 143] on button "Continue" at bounding box center [445, 148] width 66 height 26
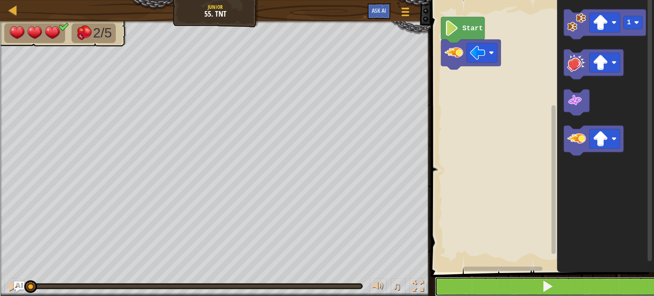
click at [500, 281] on button at bounding box center [548, 287] width 226 height 20
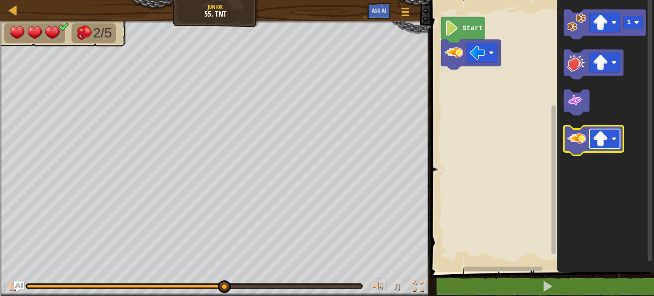
click at [611, 136] on rect "Blockly Workspace" at bounding box center [604, 139] width 31 height 20
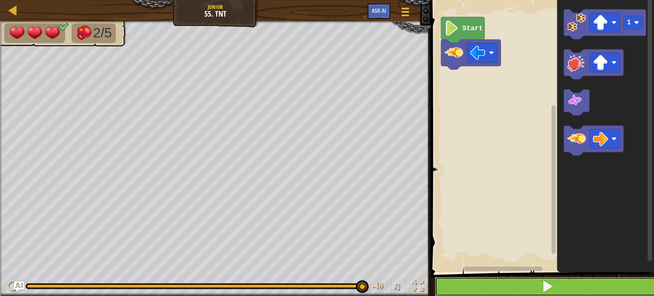
click at [536, 286] on button at bounding box center [548, 287] width 226 height 20
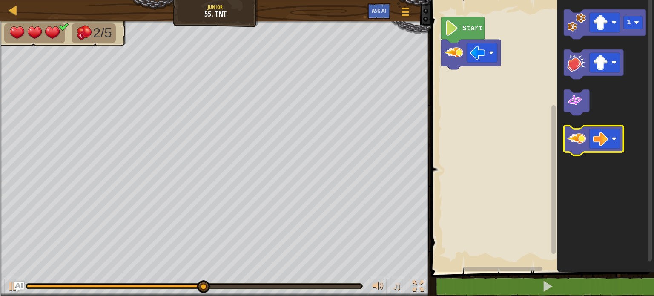
click at [578, 148] on icon "Blockly Workspace" at bounding box center [594, 141] width 60 height 30
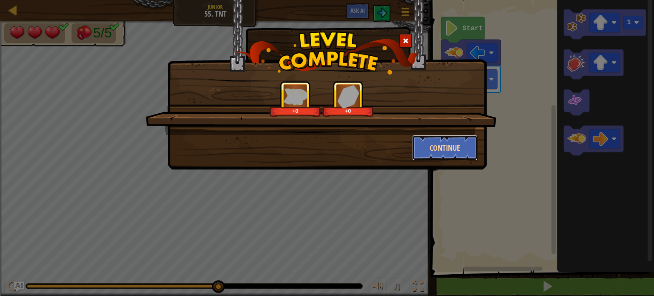
click at [438, 154] on button "Continue" at bounding box center [445, 148] width 66 height 26
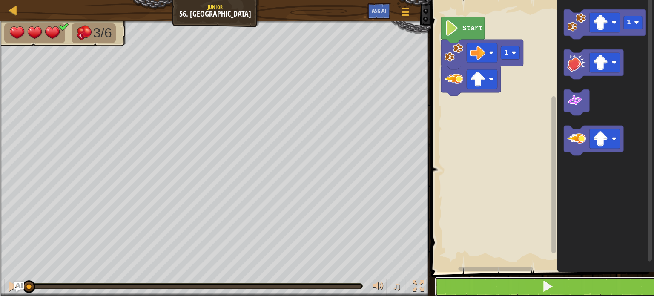
click at [465, 281] on button at bounding box center [548, 287] width 226 height 20
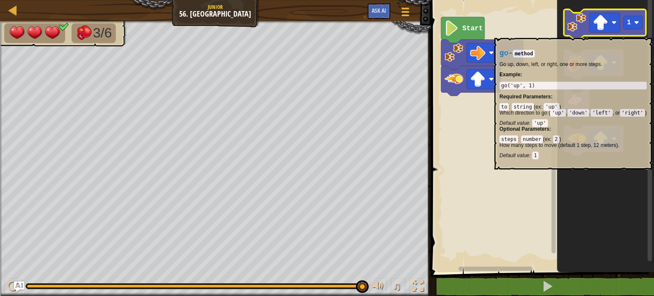
click at [579, 34] on icon "Blockly Workspace" at bounding box center [605, 24] width 82 height 30
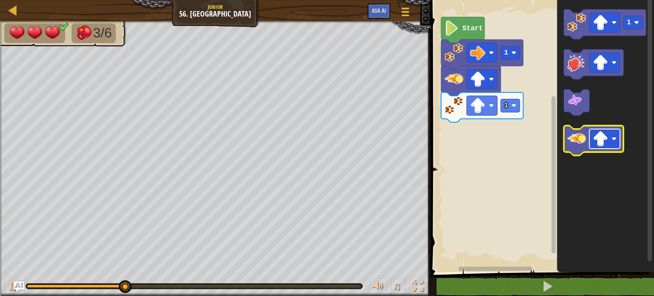
click at [610, 136] on rect "Blockly Workspace" at bounding box center [604, 139] width 31 height 20
click at [579, 138] on image "Blockly Workspace" at bounding box center [576, 138] width 19 height 19
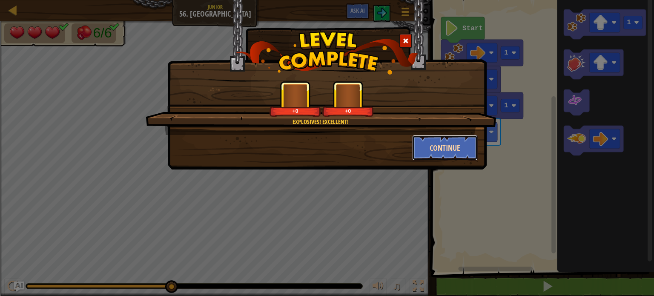
click at [438, 141] on button "Continue" at bounding box center [445, 148] width 66 height 26
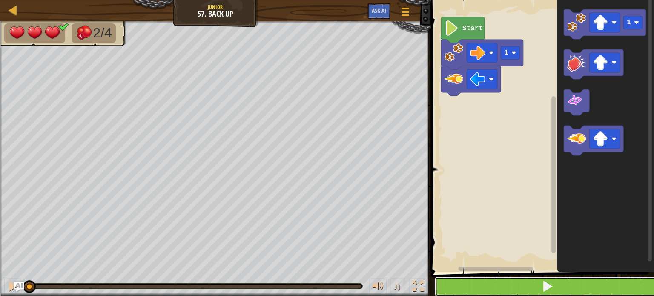
click at [507, 280] on button at bounding box center [548, 287] width 226 height 20
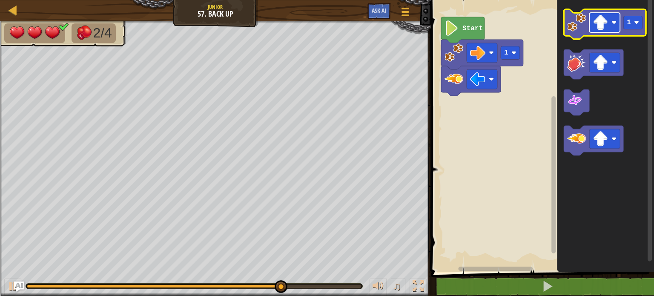
click at [604, 27] on image "Blockly Workspace" at bounding box center [599, 22] width 15 height 15
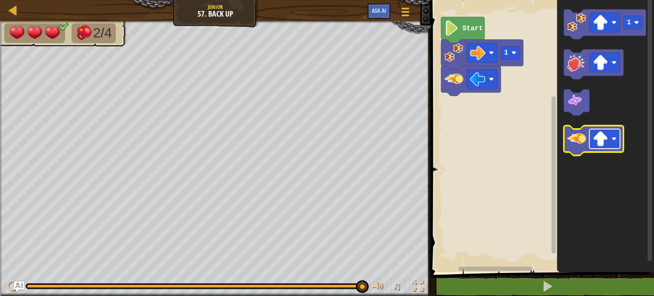
click at [611, 140] on rect "Blockly Workspace" at bounding box center [604, 139] width 31 height 20
click at [579, 144] on image "Blockly Workspace" at bounding box center [576, 138] width 19 height 19
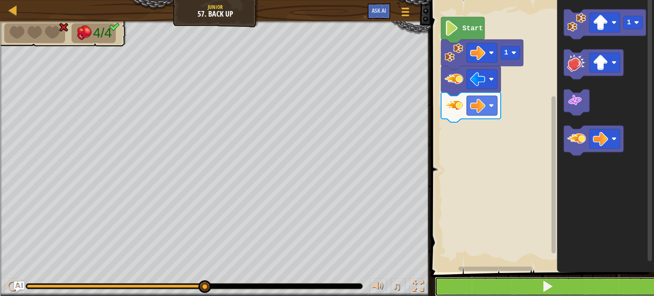
click at [475, 284] on button at bounding box center [548, 287] width 226 height 20
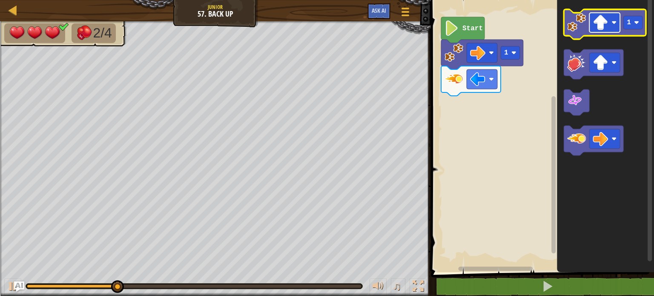
click at [599, 29] on image "Blockly Workspace" at bounding box center [599, 22] width 15 height 15
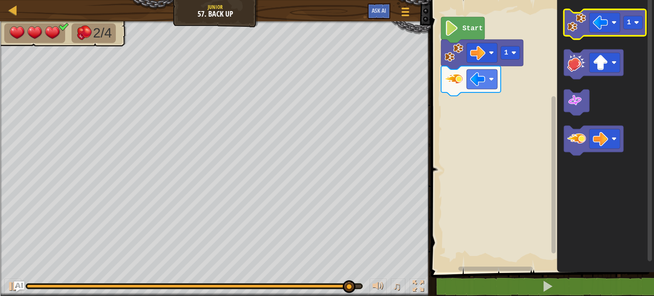
click at [566, 29] on icon "Blockly Workspace" at bounding box center [605, 24] width 82 height 30
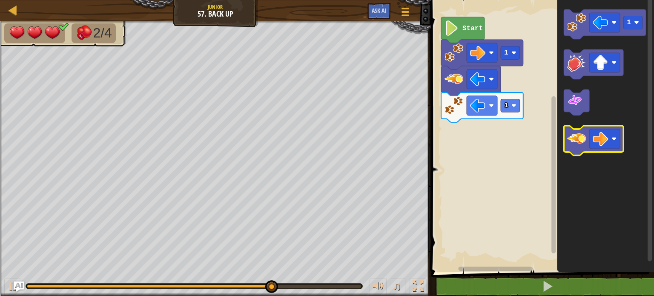
click at [578, 142] on image "Blockly Workspace" at bounding box center [576, 138] width 19 height 19
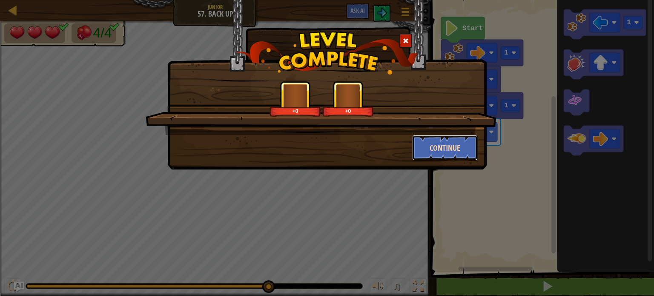
click at [429, 148] on button "Continue" at bounding box center [445, 148] width 66 height 26
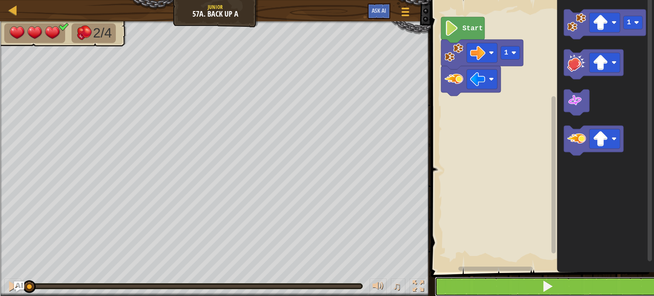
click at [489, 282] on button at bounding box center [548, 287] width 226 height 20
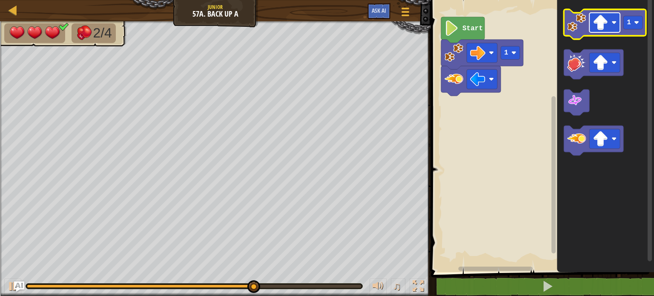
click at [590, 28] on rect "Blockly Workspace" at bounding box center [604, 23] width 31 height 20
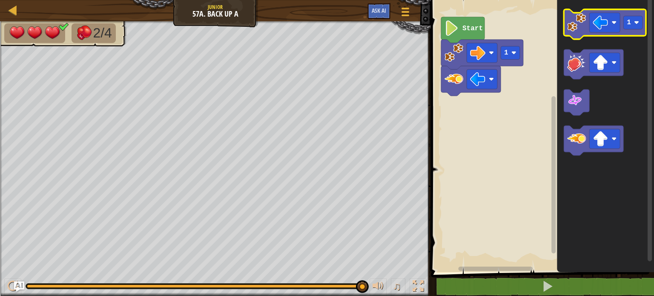
click at [576, 31] on image "Blockly Workspace" at bounding box center [576, 22] width 19 height 19
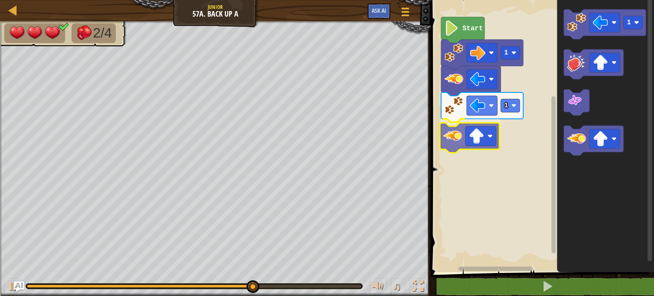
click at [452, 141] on div "1 1 Start 1" at bounding box center [541, 134] width 226 height 276
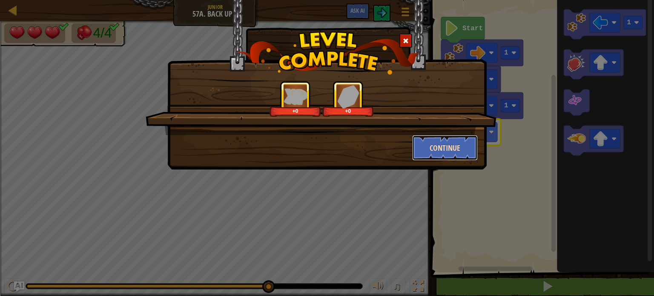
click at [413, 148] on button "Continue" at bounding box center [445, 148] width 66 height 26
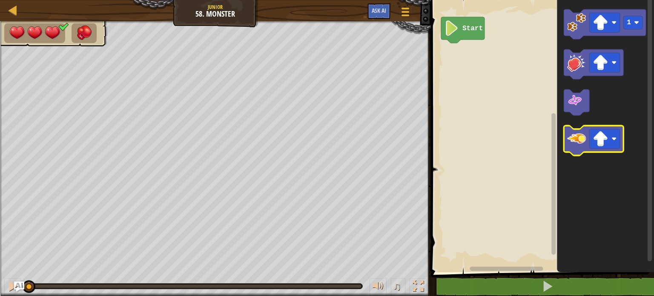
click at [575, 140] on image "Blockly Workspace" at bounding box center [576, 138] width 19 height 19
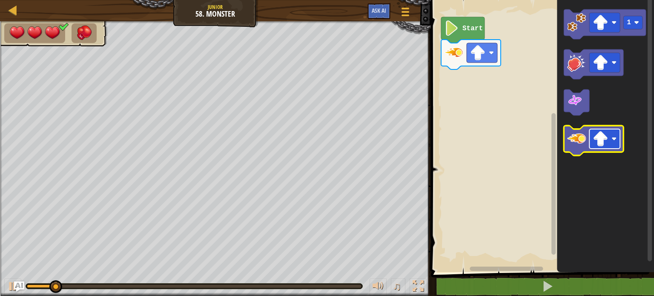
click at [610, 141] on rect "Blockly Workspace" at bounding box center [604, 139] width 31 height 20
click at [579, 150] on icon "Blockly Workspace" at bounding box center [594, 141] width 60 height 30
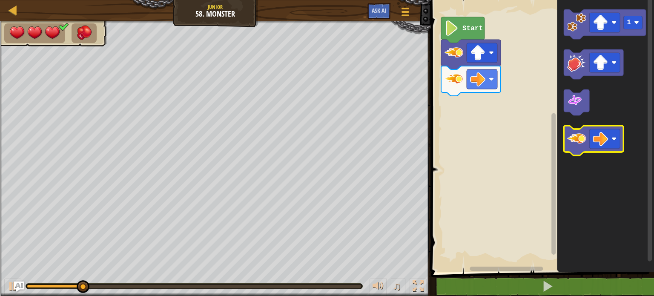
click at [579, 150] on icon "Blockly Workspace" at bounding box center [594, 141] width 60 height 30
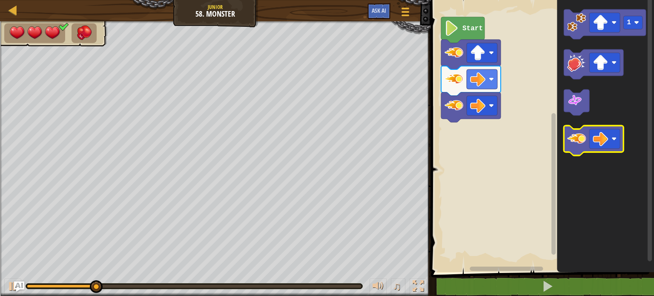
click at [579, 150] on icon "Blockly Workspace" at bounding box center [594, 141] width 60 height 30
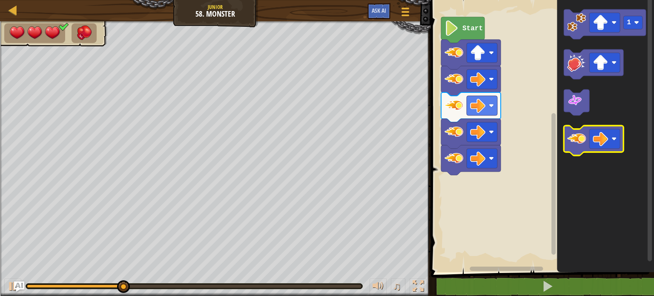
click at [579, 150] on icon "Blockly Workspace" at bounding box center [594, 141] width 60 height 30
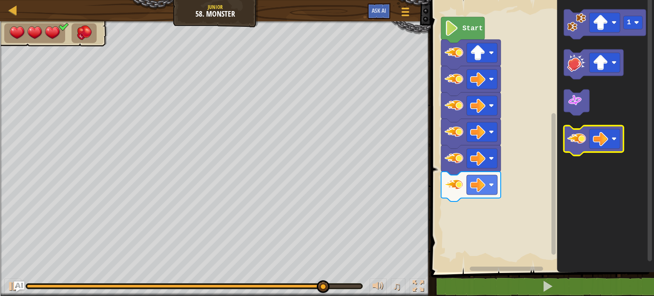
click at [581, 152] on icon "Blockly Workspace" at bounding box center [594, 141] width 60 height 30
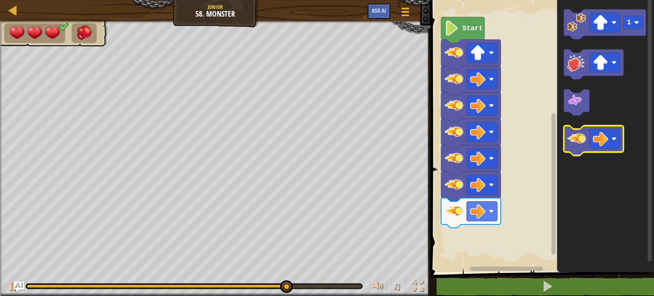
click at [581, 152] on icon "Blockly Workspace" at bounding box center [594, 141] width 60 height 30
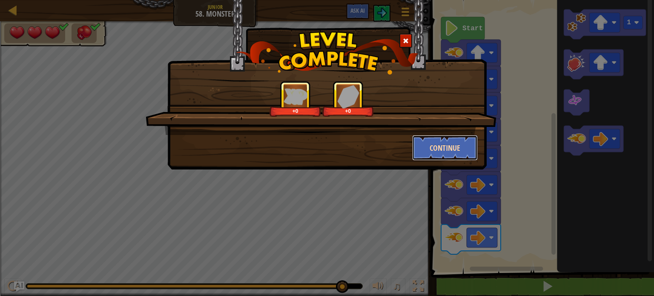
click at [430, 148] on button "Continue" at bounding box center [445, 148] width 66 height 26
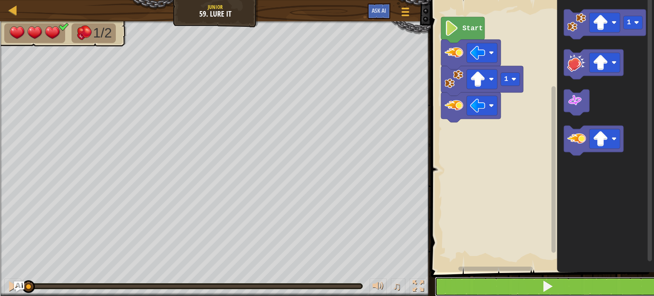
click at [537, 286] on button at bounding box center [548, 287] width 226 height 20
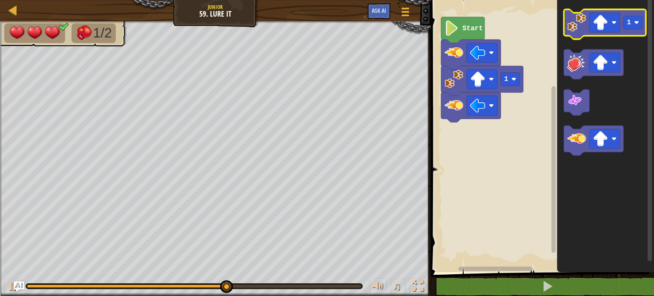
click at [568, 35] on g "1" at bounding box center [605, 24] width 82 height 30
click at [610, 25] on rect "Blockly Workspace" at bounding box center [604, 23] width 31 height 20
click at [571, 29] on image "Blockly Workspace" at bounding box center [576, 22] width 19 height 19
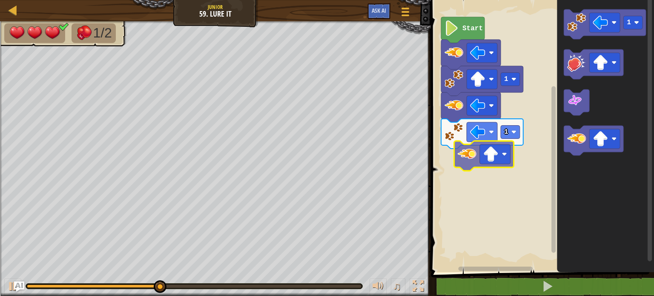
click at [452, 162] on div "1 1 Start 1" at bounding box center [541, 134] width 226 height 276
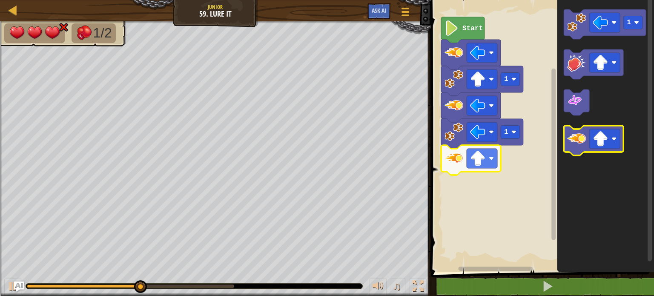
click at [581, 140] on image "Blockly Workspace" at bounding box center [576, 138] width 19 height 19
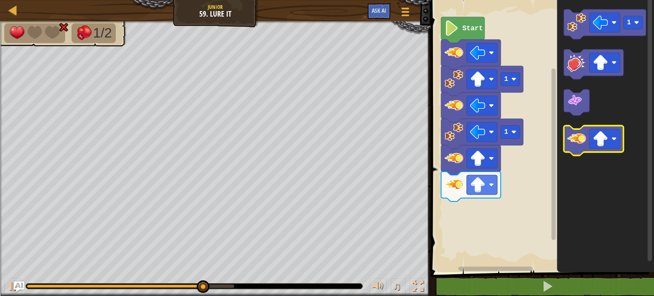
click at [575, 147] on image "Blockly Workspace" at bounding box center [576, 138] width 19 height 19
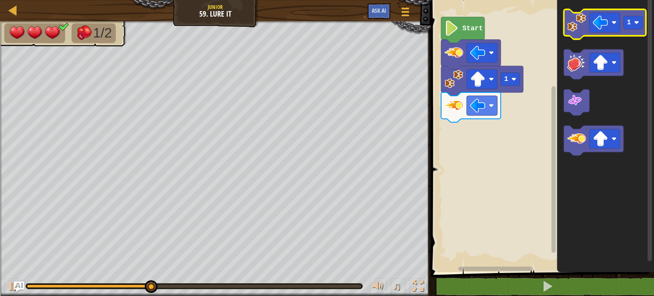
click at [572, 31] on image "Blockly Workspace" at bounding box center [576, 22] width 19 height 19
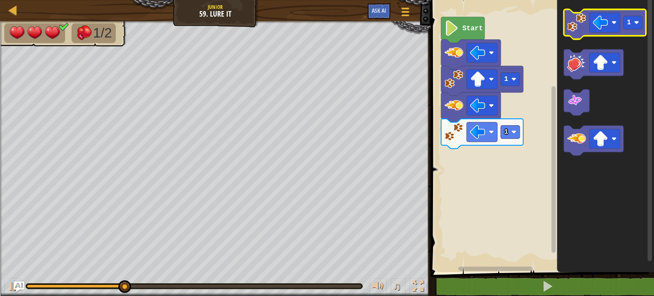
click at [577, 32] on icon "Blockly Workspace" at bounding box center [605, 24] width 82 height 30
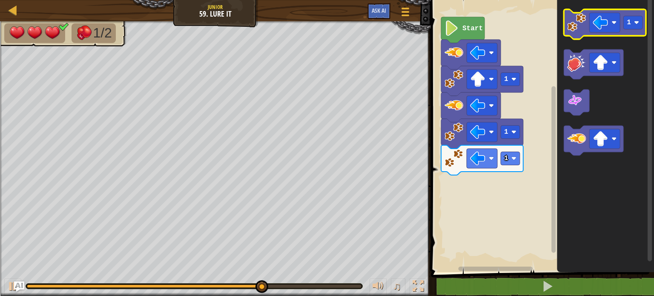
click at [572, 27] on image "Blockly Workspace" at bounding box center [576, 22] width 19 height 19
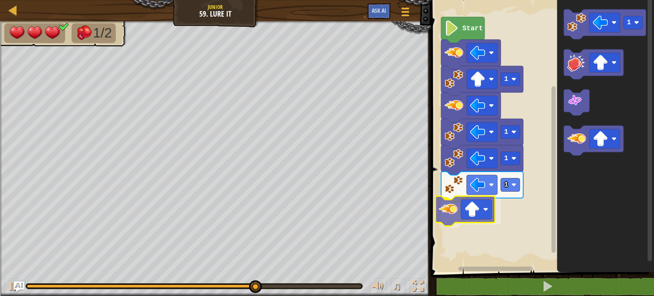
click at [448, 221] on div "Start 1 1 1 1 1" at bounding box center [541, 134] width 226 height 276
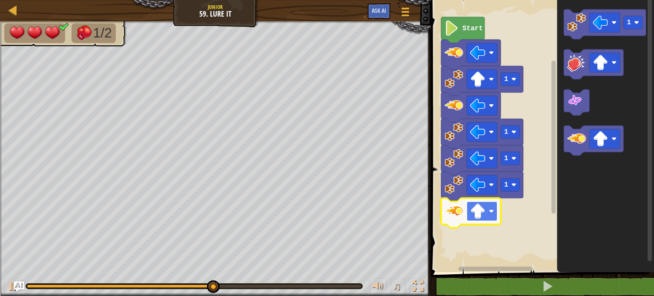
click at [489, 206] on rect "Blockly Workspace" at bounding box center [481, 211] width 31 height 20
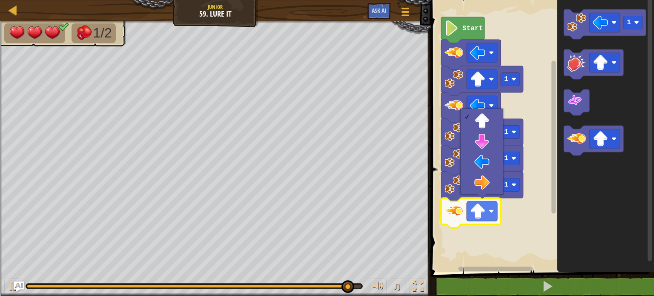
click at [526, 240] on rect "Blockly Workspace" at bounding box center [541, 134] width 226 height 276
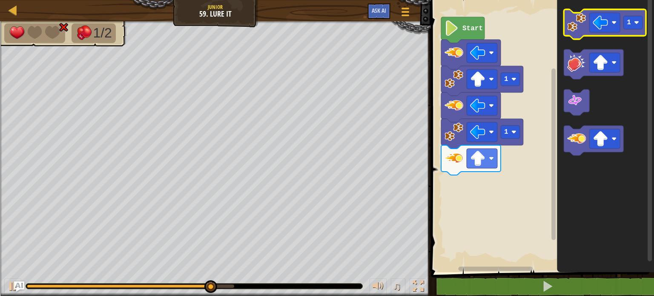
click at [578, 31] on image "Blockly Workspace" at bounding box center [576, 22] width 19 height 19
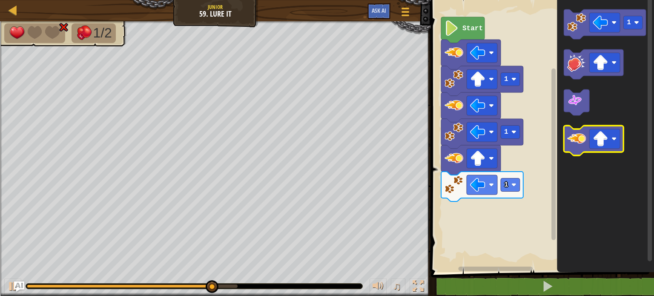
click at [575, 141] on image "Blockly Workspace" at bounding box center [576, 138] width 19 height 19
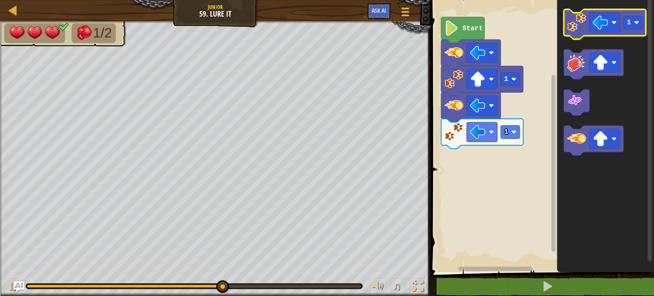
click at [573, 29] on image "Blockly Workspace" at bounding box center [576, 22] width 19 height 19
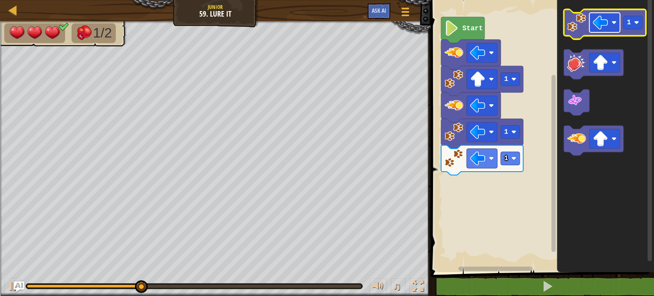
click at [606, 23] on image "Blockly Workspace" at bounding box center [599, 22] width 15 height 15
click at [572, 34] on icon "Blockly Workspace" at bounding box center [605, 24] width 82 height 30
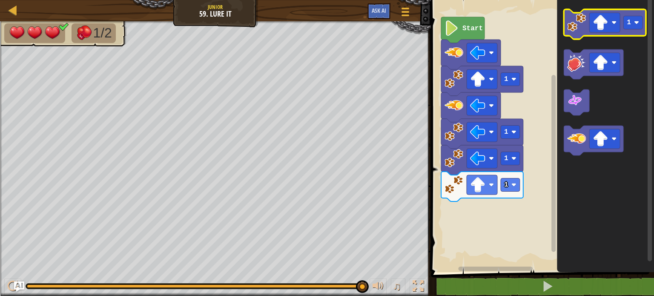
click at [575, 25] on image "Blockly Workspace" at bounding box center [576, 22] width 19 height 19
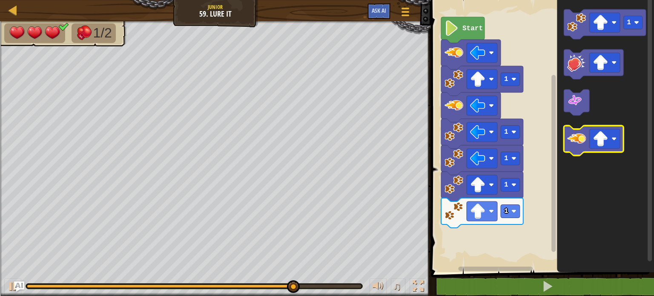
click at [575, 140] on image "Blockly Workspace" at bounding box center [576, 138] width 19 height 19
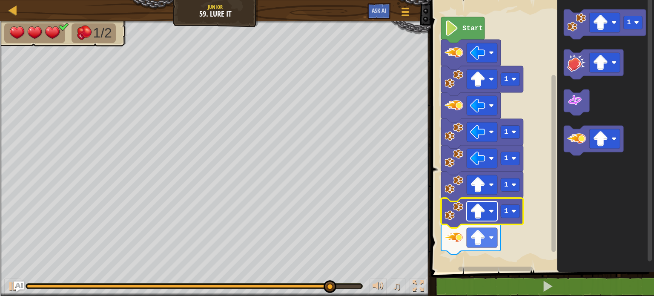
click at [490, 210] on image "Blockly Workspace" at bounding box center [491, 211] width 5 height 5
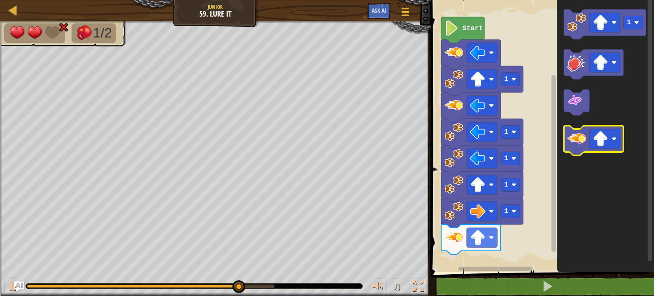
click at [578, 144] on image "Blockly Workspace" at bounding box center [576, 138] width 19 height 19
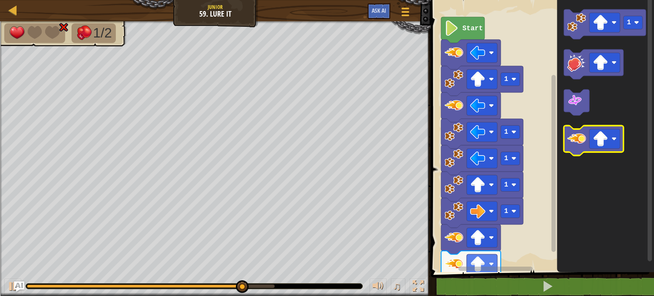
click at [578, 144] on image "Blockly Workspace" at bounding box center [576, 138] width 19 height 19
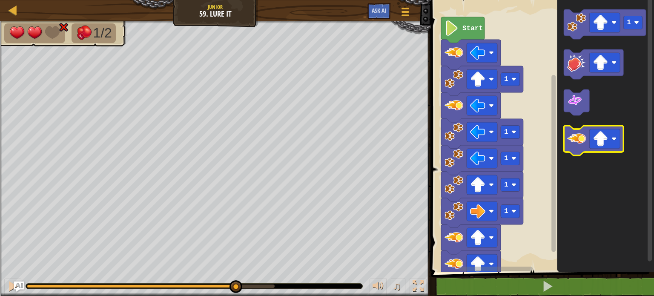
click at [578, 144] on image "Blockly Workspace" at bounding box center [576, 138] width 19 height 19
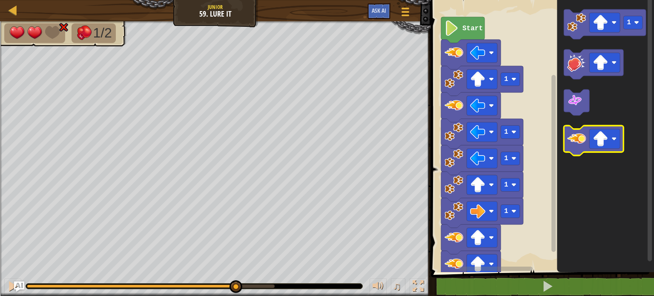
click at [578, 144] on image "Blockly Workspace" at bounding box center [576, 138] width 19 height 19
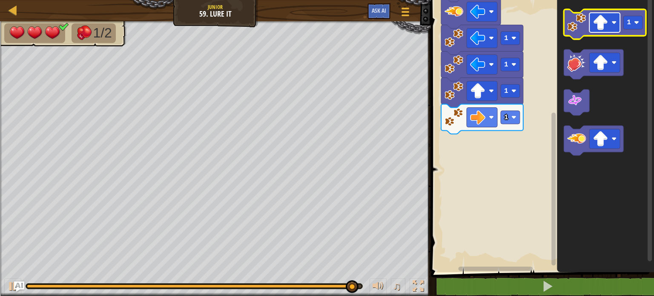
click at [604, 26] on image "Blockly Workspace" at bounding box center [599, 22] width 15 height 15
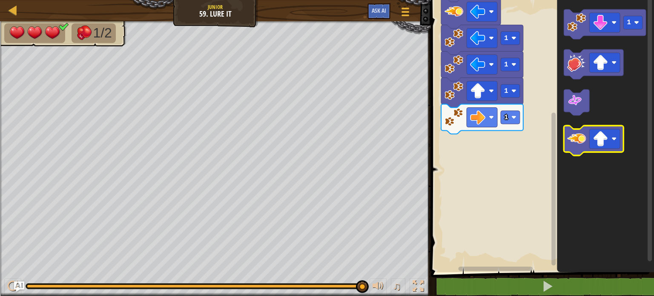
click at [578, 143] on image "Blockly Workspace" at bounding box center [576, 138] width 19 height 19
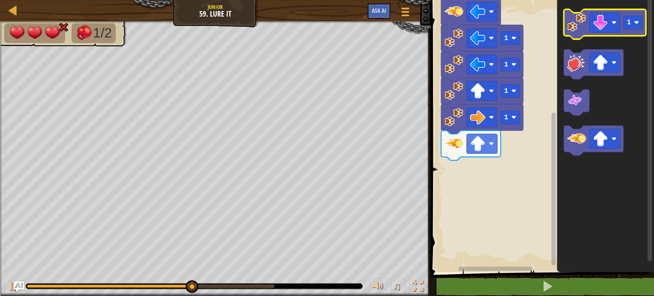
click at [576, 27] on image "Blockly Workspace" at bounding box center [576, 22] width 19 height 19
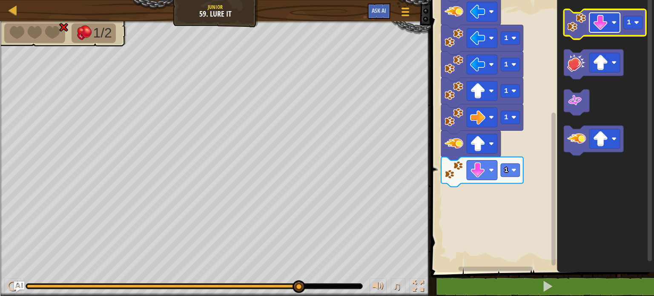
click at [606, 26] on image "Blockly Workspace" at bounding box center [599, 22] width 15 height 15
click at [581, 31] on image "Blockly Workspace" at bounding box center [576, 22] width 19 height 19
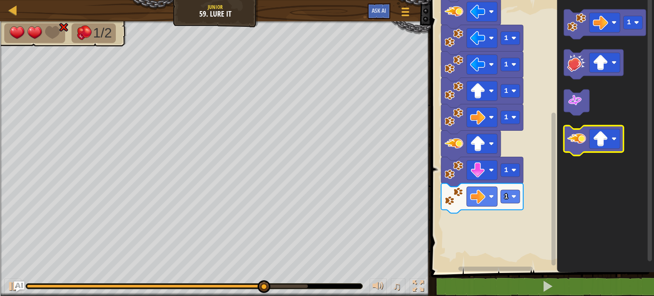
click at [579, 146] on image "Blockly Workspace" at bounding box center [576, 138] width 19 height 19
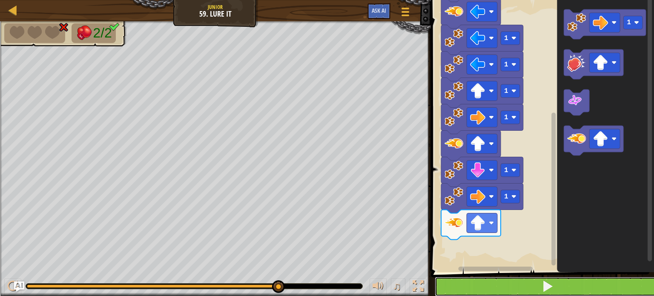
click at [515, 284] on button at bounding box center [548, 287] width 226 height 20
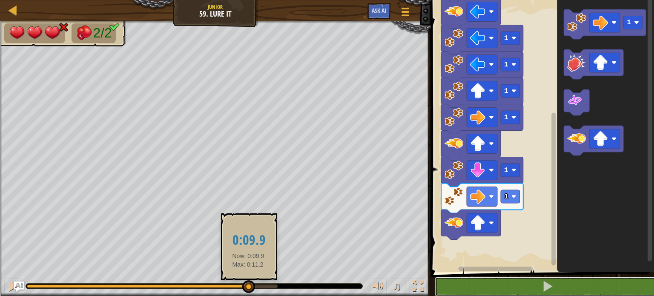
drag, startPoint x: 272, startPoint y: 282, endPoint x: 246, endPoint y: 284, distance: 26.0
click at [246, 284] on div at bounding box center [248, 286] width 13 height 13
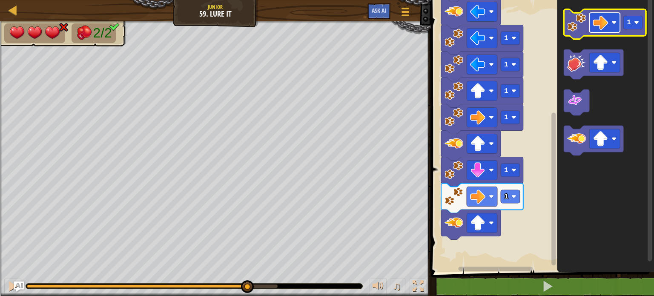
click at [612, 17] on rect "Blockly Workspace" at bounding box center [604, 23] width 31 height 20
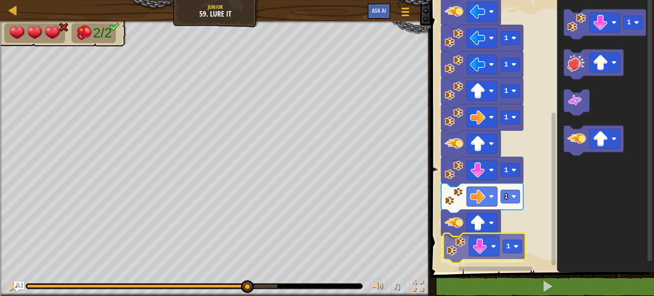
click at [453, 255] on div "Start 1 1 1 1 1 1 1 1 1 1" at bounding box center [541, 134] width 226 height 276
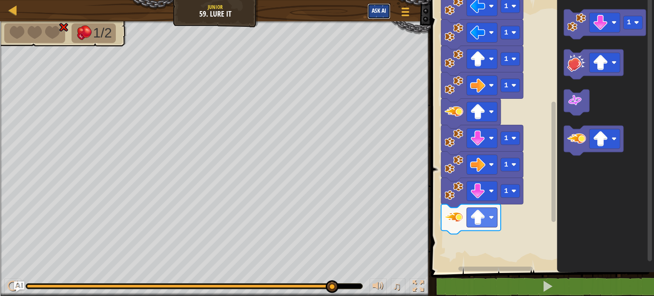
click at [374, 12] on span "Ask AI" at bounding box center [379, 10] width 14 height 8
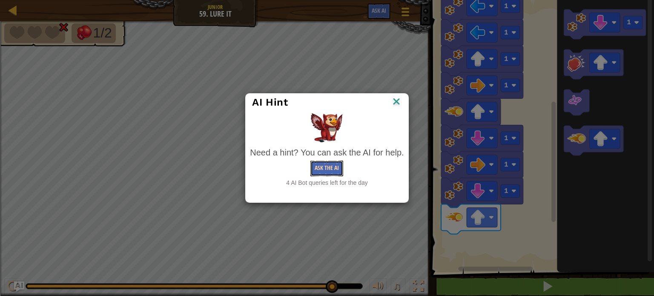
click at [317, 165] on button "Ask the AI" at bounding box center [326, 168] width 33 height 16
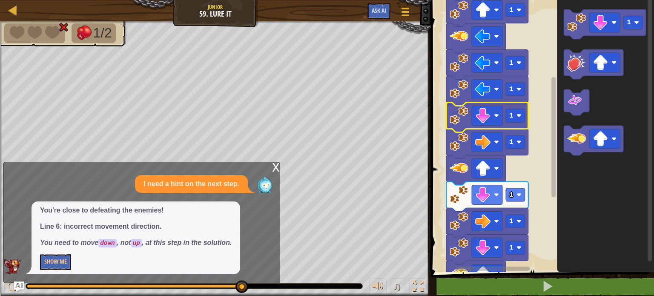
click at [274, 166] on div "x" at bounding box center [276, 166] width 8 height 9
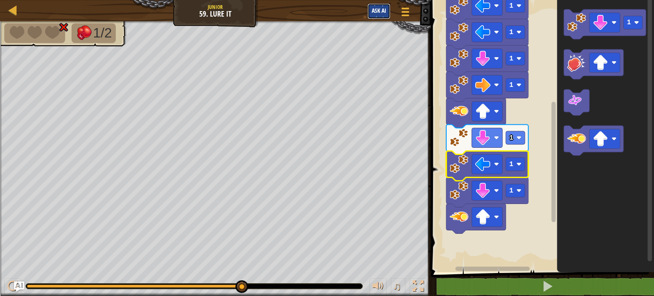
click at [370, 10] on button "Ask AI" at bounding box center [378, 11] width 23 height 16
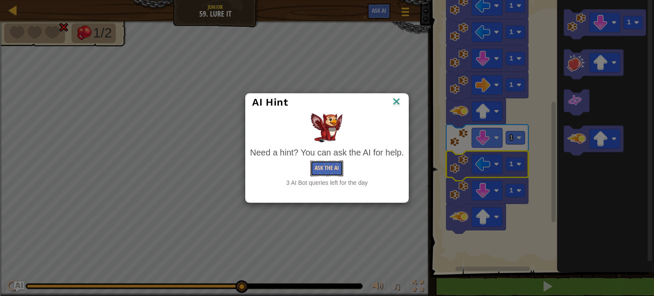
click at [313, 167] on button "Ask the AI" at bounding box center [326, 168] width 33 height 16
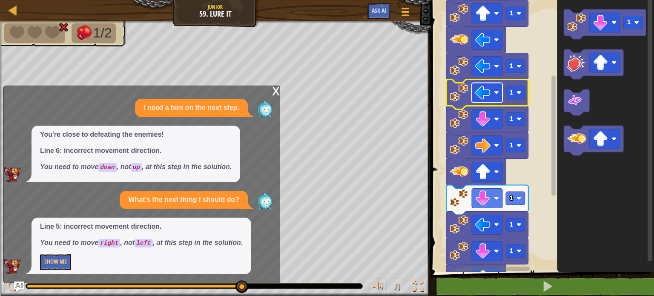
click at [488, 95] on image "Blockly Workspace" at bounding box center [482, 92] width 15 height 15
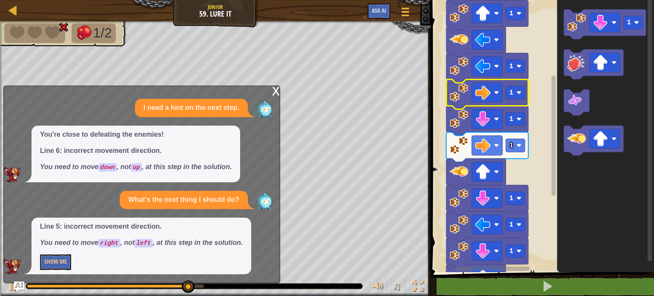
click at [382, 0] on div "Map Junior 59. Lure It Game Menu Ask AI" at bounding box center [215, 10] width 431 height 21
click at [376, 11] on span "Ask AI" at bounding box center [379, 10] width 14 height 8
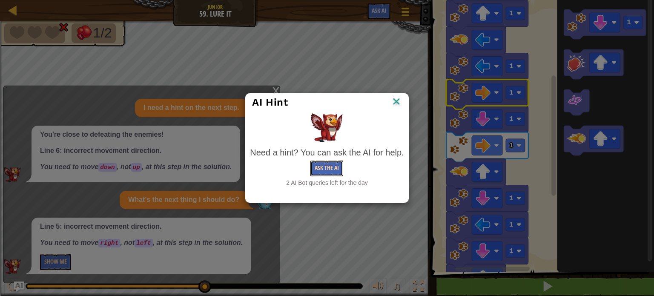
click at [326, 168] on button "Ask the AI" at bounding box center [326, 168] width 33 height 16
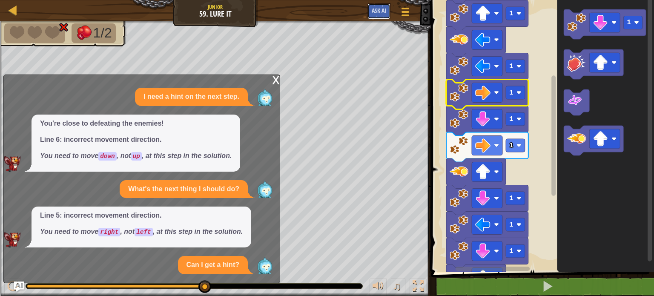
scroll to position [17, 0]
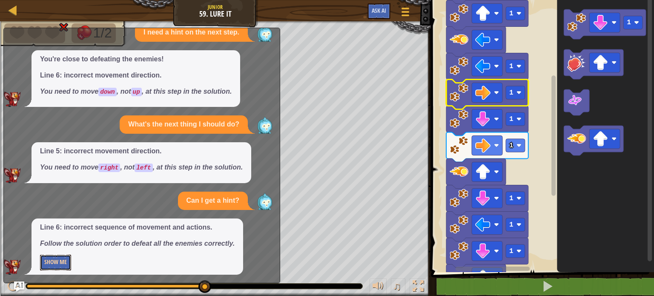
click at [65, 259] on button "Show Me" at bounding box center [55, 263] width 31 height 16
click at [51, 260] on button "Hide" at bounding box center [50, 263] width 20 height 16
click at [51, 260] on button "Show Me" at bounding box center [55, 263] width 31 height 16
click at [51, 260] on button "Hide" at bounding box center [50, 263] width 20 height 16
click at [385, 9] on span "Ask AI" at bounding box center [379, 10] width 14 height 8
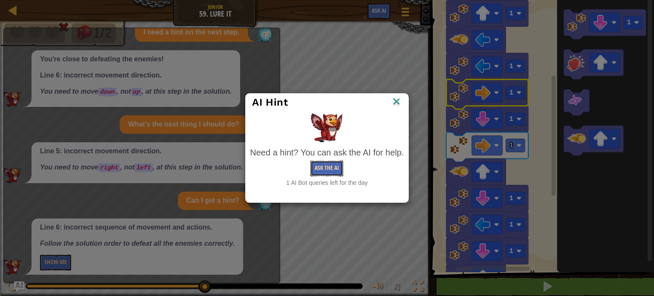
click at [332, 167] on button "Ask the AI" at bounding box center [326, 168] width 33 height 16
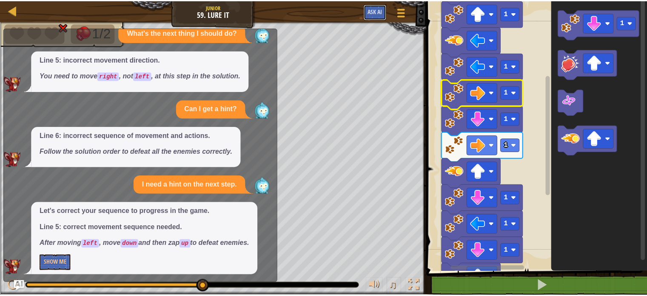
scroll to position [109, 0]
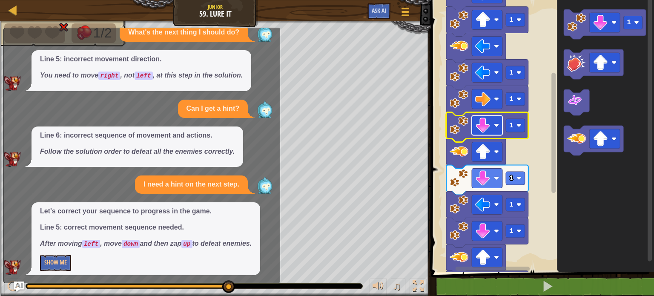
click at [489, 127] on image "Blockly Workspace" at bounding box center [482, 125] width 15 height 15
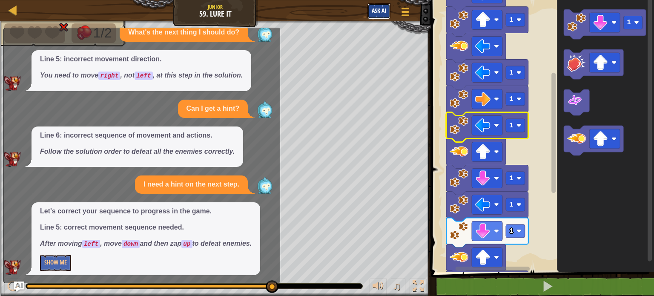
click at [376, 8] on span "Ask AI" at bounding box center [379, 10] width 14 height 8
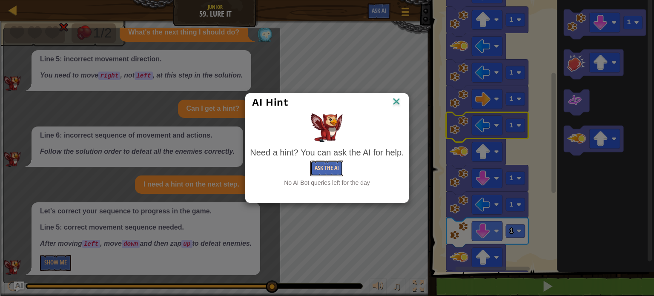
click at [318, 168] on button "Ask the AI" at bounding box center [326, 168] width 33 height 16
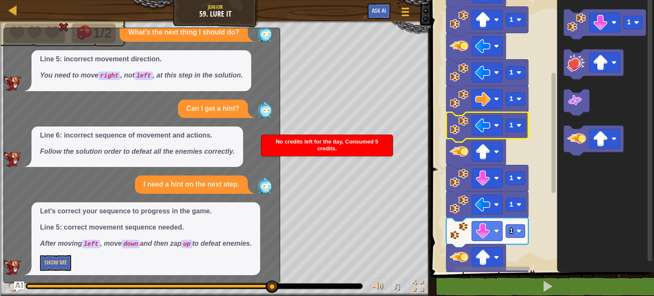
click at [34, 219] on div "Let's correct your sequence to progress in the game. Line 5: correct movement s…" at bounding box center [145, 238] width 229 height 73
click at [49, 259] on button "Show Me" at bounding box center [55, 263] width 31 height 16
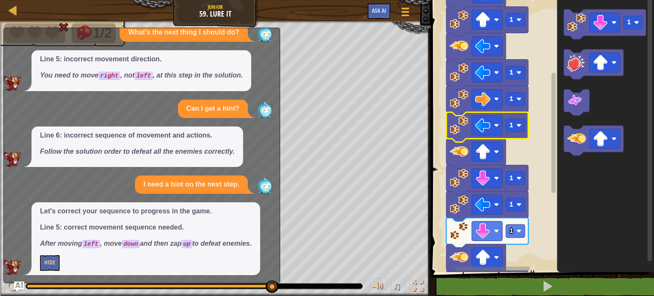
click at [244, 208] on p "Let's correct your sequence to progress in the game." at bounding box center [146, 211] width 212 height 10
click at [244, 83] on div "Line 5: incorrect movement direction. You need to move right , not left , at th…" at bounding box center [141, 70] width 220 height 41
click at [11, 8] on div at bounding box center [13, 10] width 11 height 11
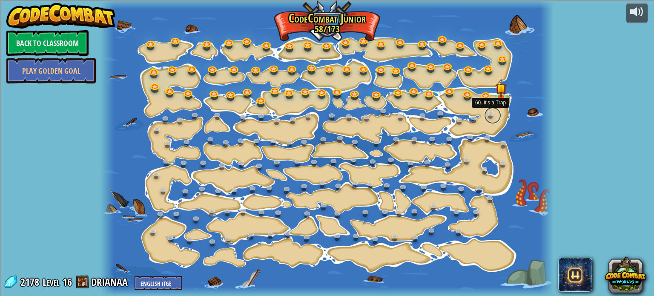
click at [491, 112] on link at bounding box center [492, 115] width 17 height 17
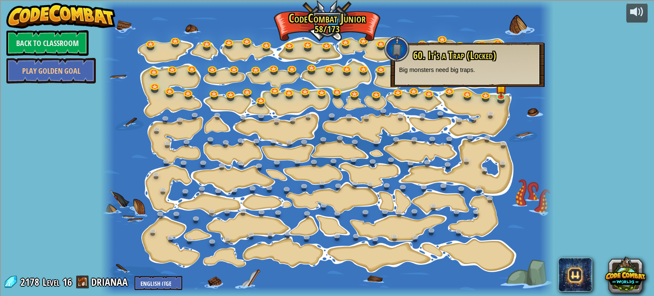
click at [435, 64] on div "60. It's a Trap (Locked) Big monsters need big traps." at bounding box center [467, 62] width 137 height 24
click at [398, 55] on div at bounding box center [397, 49] width 26 height 26
click at [498, 23] on div at bounding box center [326, 148] width 452 height 296
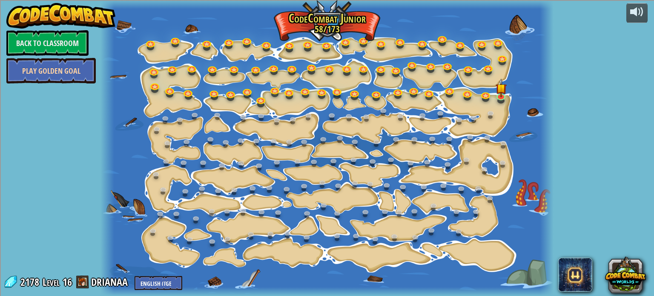
click at [72, 78] on link "Play Golden Goal" at bounding box center [50, 71] width 89 height 26
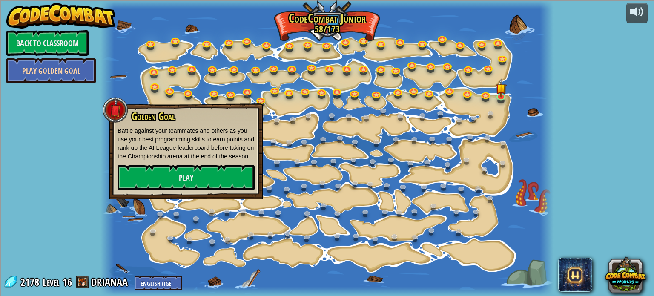
click at [35, 71] on link "Play Golden Goal" at bounding box center [50, 71] width 89 height 26
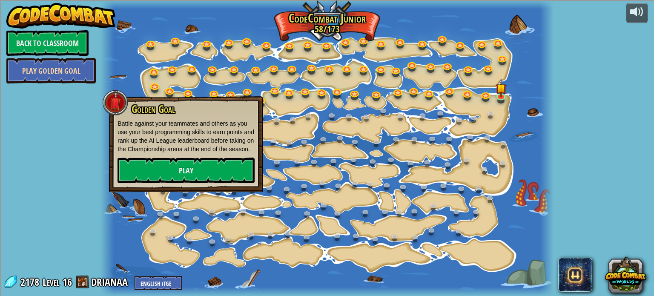
click at [35, 71] on link "Play Golden Goal" at bounding box center [50, 71] width 89 height 26
click at [61, 36] on link "Back to Classroom" at bounding box center [47, 43] width 82 height 26
